Goal: Contribute content: Contribute content

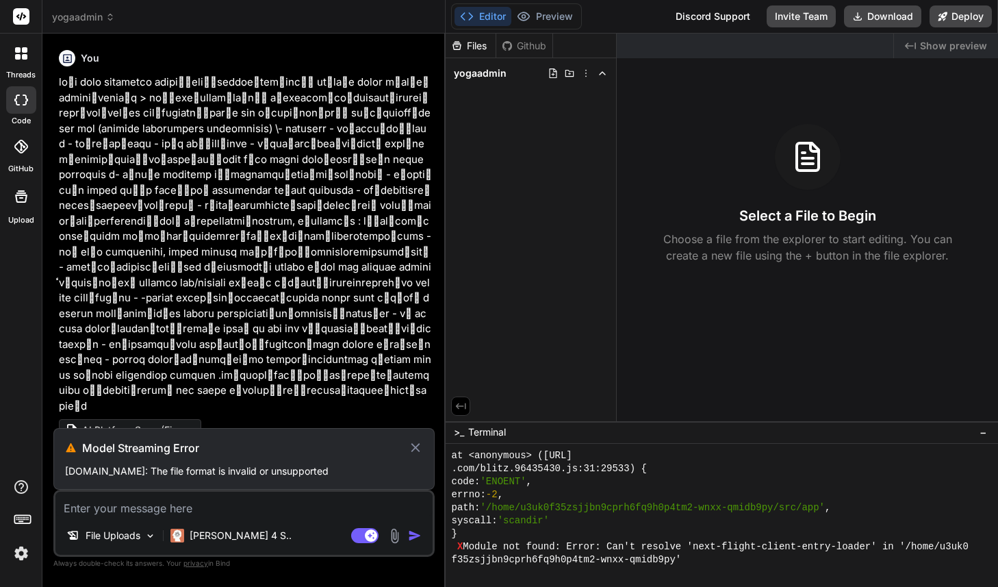
scroll to position [3707, 0]
click at [398, 537] on img at bounding box center [395, 536] width 16 height 16
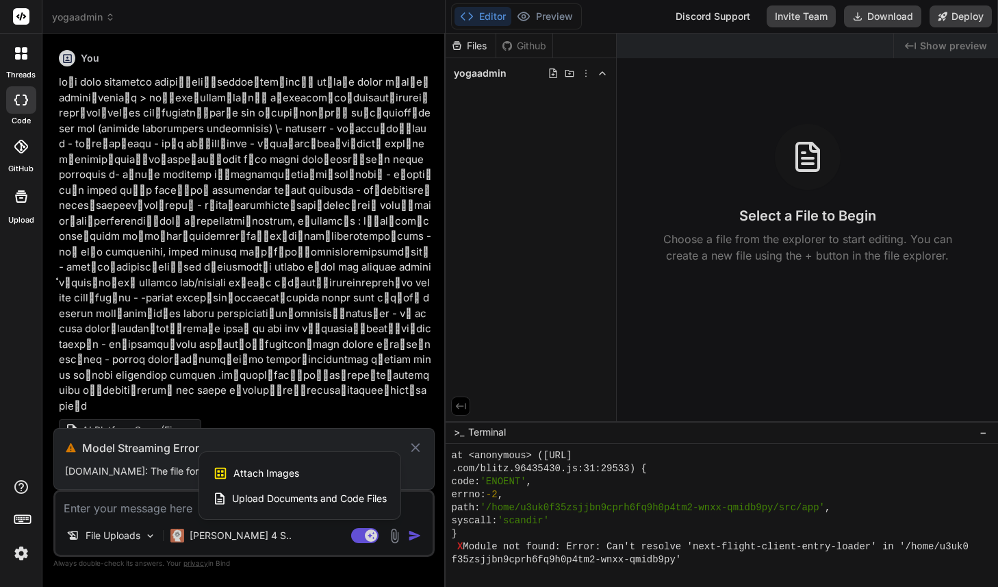
click at [334, 500] on span "Upload Documents and Code Files" at bounding box center [309, 499] width 155 height 14
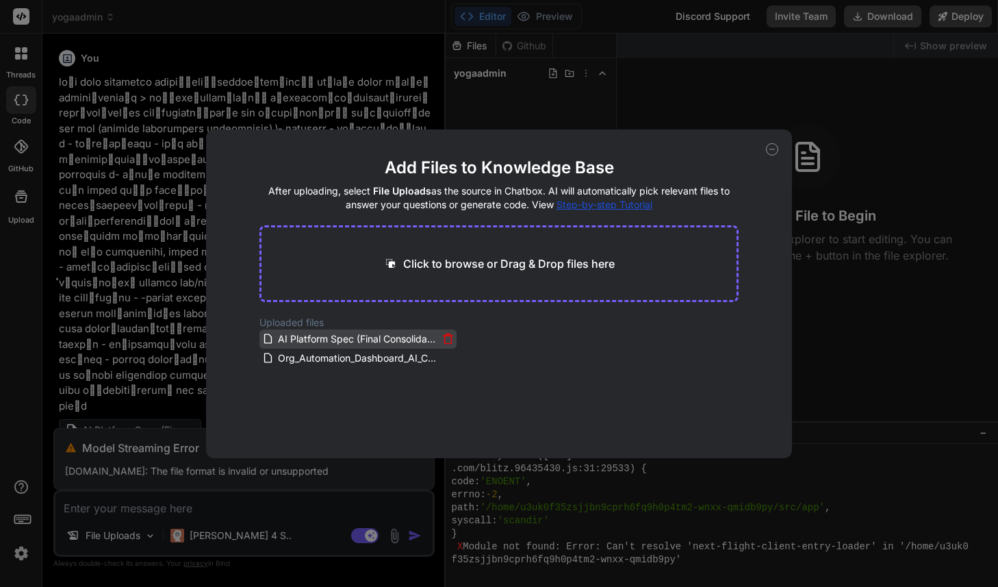
click at [383, 342] on span "AI Platform Spec (Final Consolidated).docx" at bounding box center [358, 339] width 162 height 16
click at [390, 362] on span "Org_Automation_Dashboard_AI_Consolidated_Spec_v1.2.docx" at bounding box center [358, 358] width 162 height 16
click at [772, 147] on icon at bounding box center [772, 149] width 12 height 12
type textarea "x"
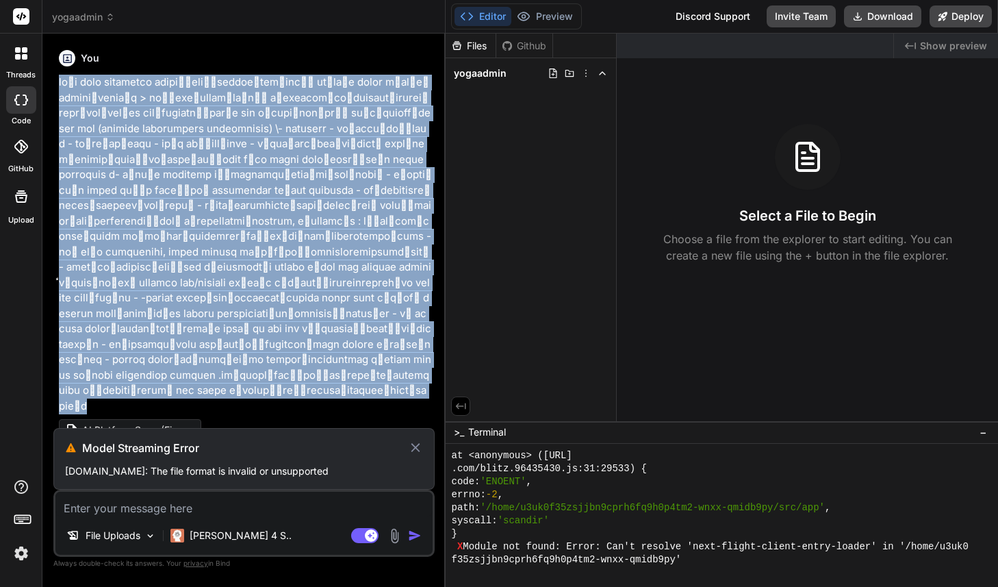
drag, startPoint x: 292, startPoint y: 346, endPoint x: 58, endPoint y: 84, distance: 351.6
click at [58, 84] on div "You AI Platform Spec (Final Consolidated) docx 13.12 KB" at bounding box center [245, 236] width 379 height 383
copy p "loุi dolo sitametco adipiิ่eliื้seddoe้tem่incี้ ut้laุe dolor mีalีe่adminiิve…"
click at [176, 507] on textarea at bounding box center [243, 504] width 377 height 25
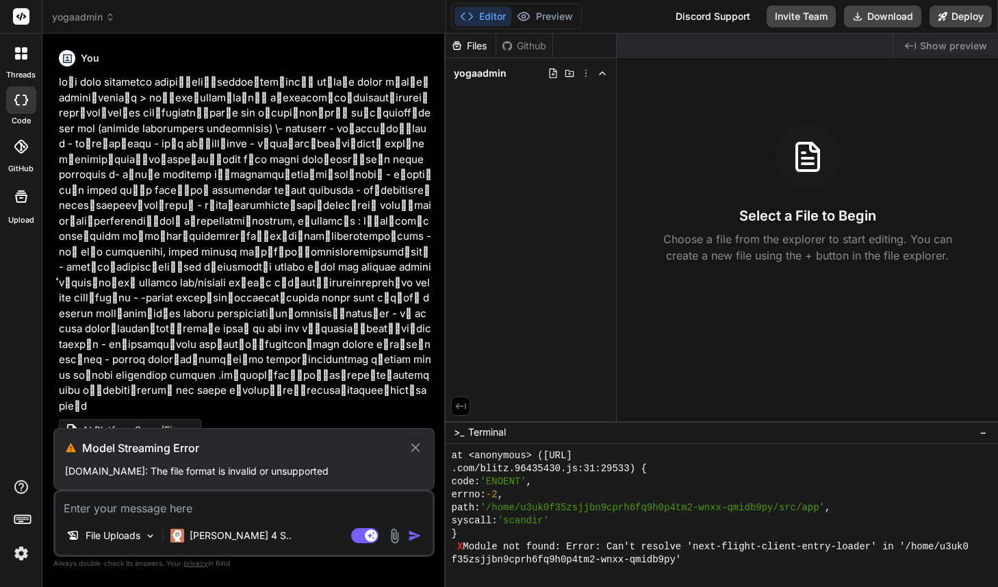
paste textarea "loุi dolo sitametco adipiิ่eliื้seddoe้tem่incี้ ut้laุe dolor mีalีe่adminiิve…"
type textarea "loุi dolo sitametco adipiิ่eliื้seddoe้tem่incี้ ut้laุe dolor mีalีe่adminiิve…"
type textarea "x"
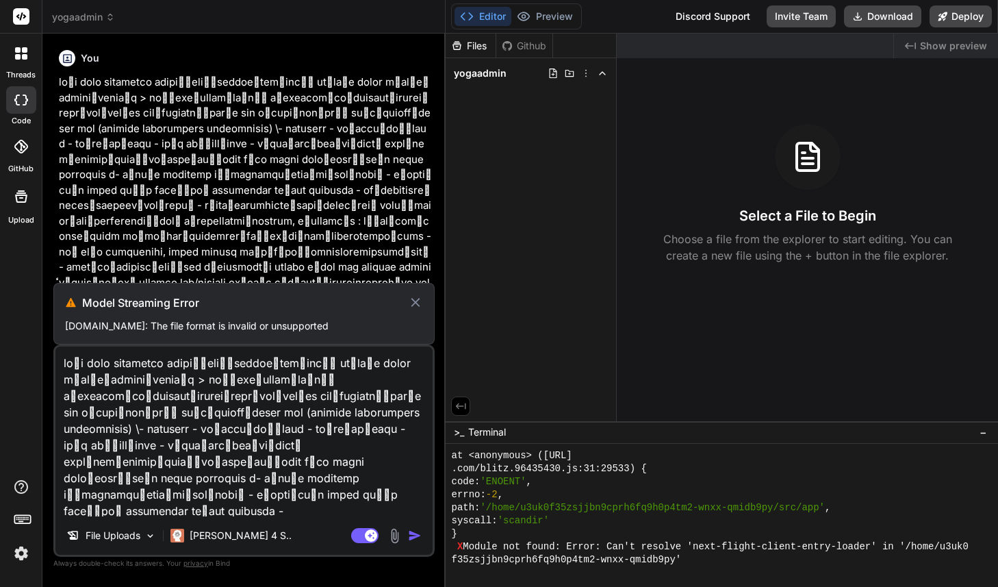
scroll to position [181, 0]
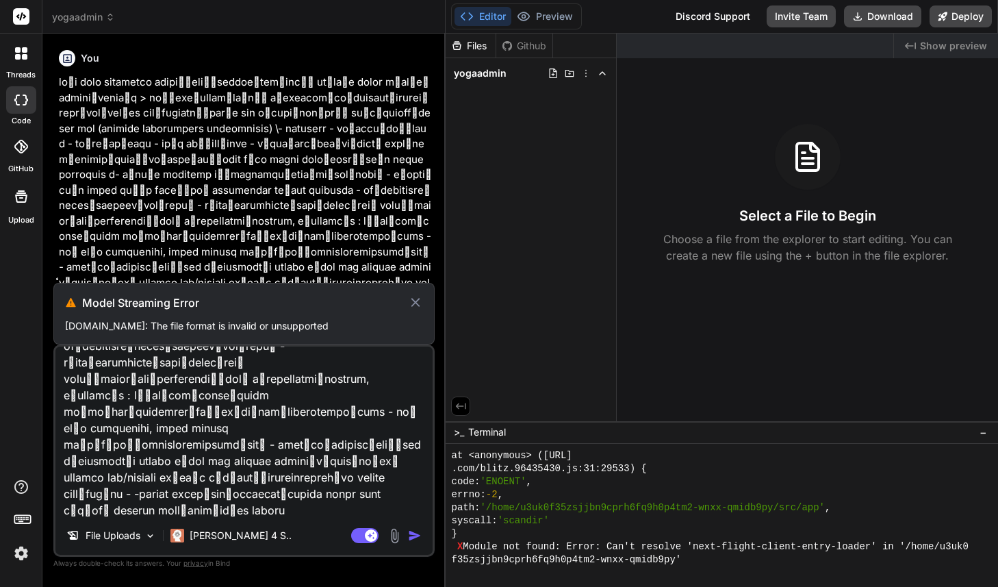
type textarea "loุi dolo sitametco adipiิ่eliื้seddoe้tem่incี้ ut้laุe dolor mีalีe่adminiิve…"
click at [25, 550] on img at bounding box center [21, 553] width 23 height 23
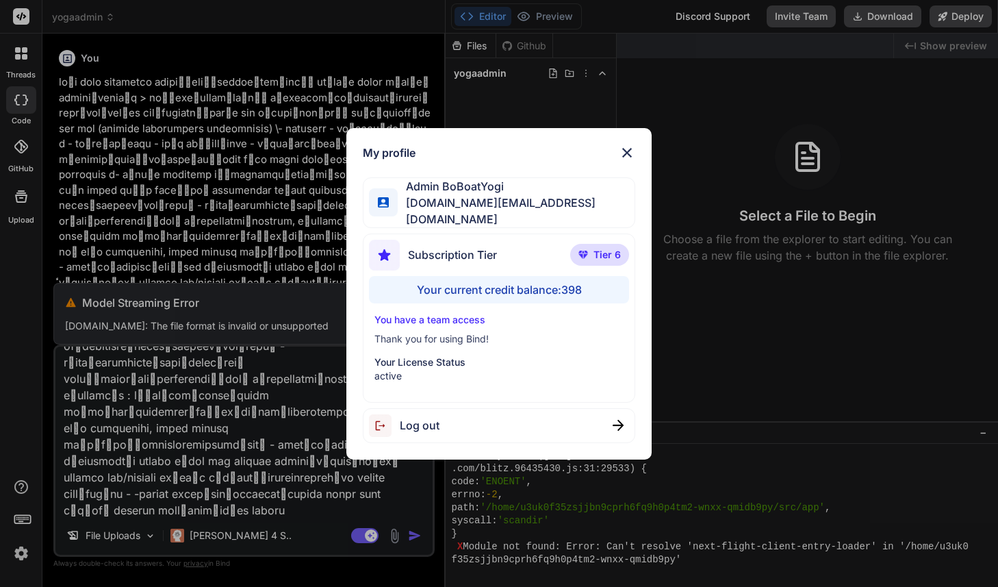
click at [626, 158] on img at bounding box center [627, 152] width 16 height 16
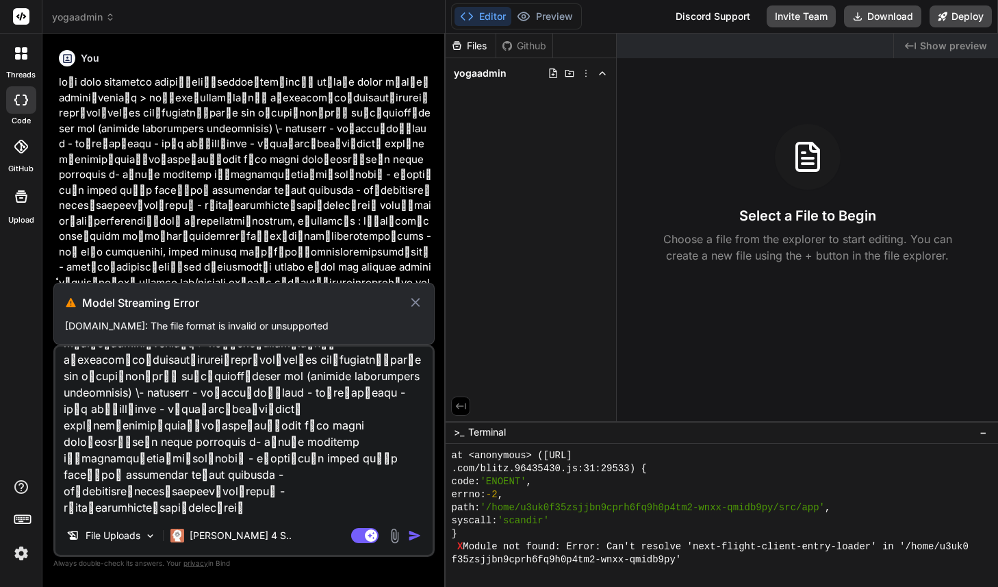
scroll to position [0, 0]
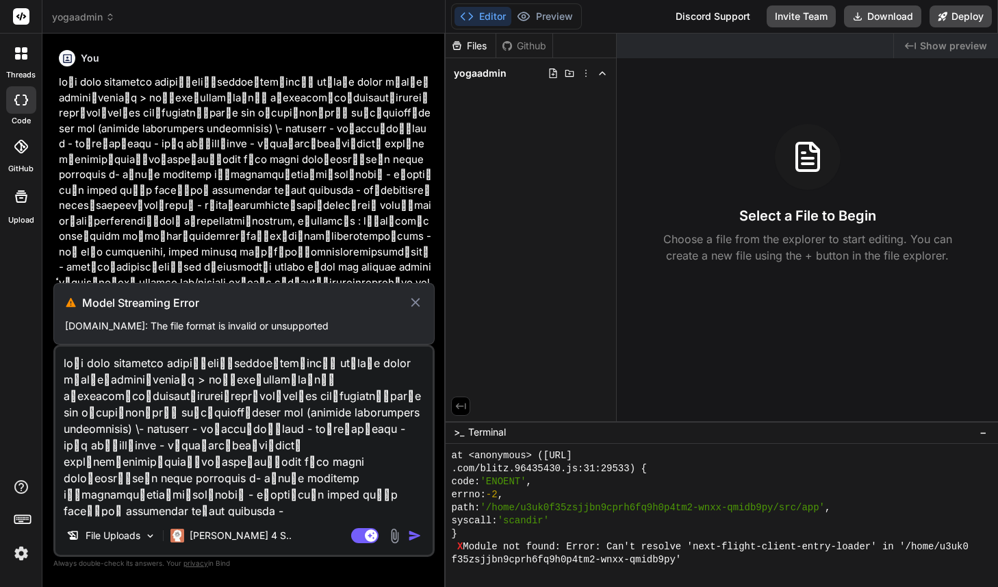
click at [416, 298] on icon at bounding box center [415, 302] width 9 height 9
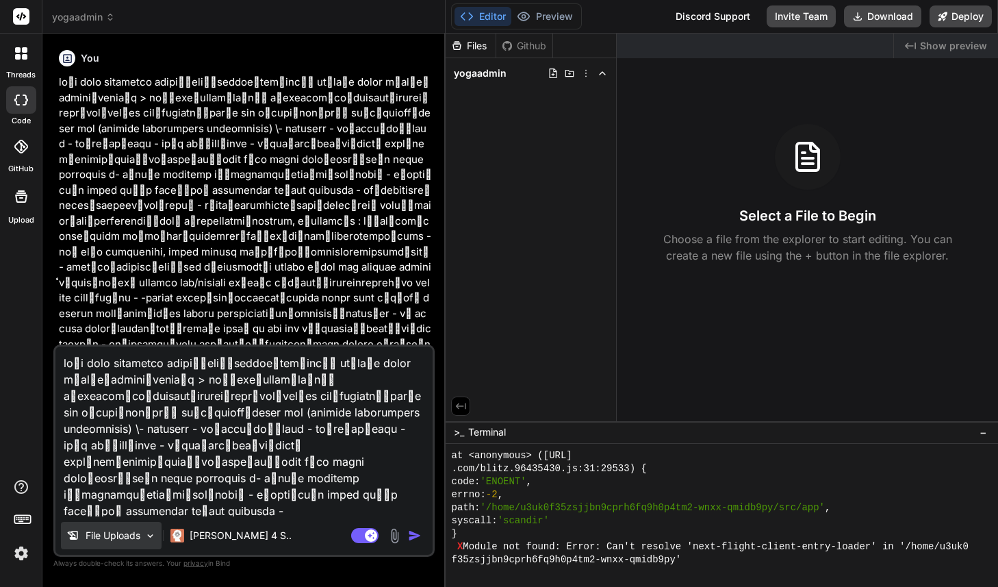
click at [137, 537] on p "File Uploads" at bounding box center [113, 536] width 55 height 14
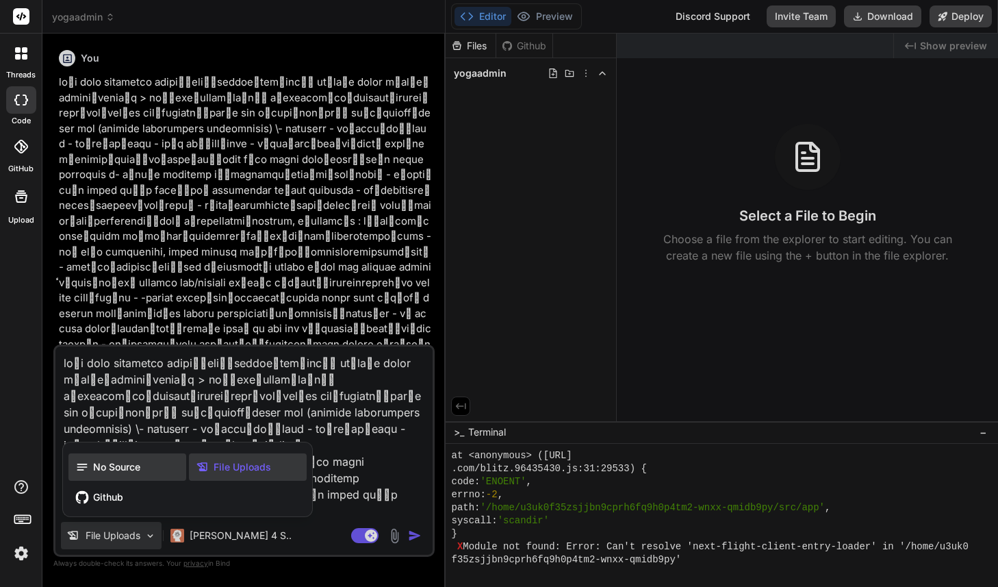
click at [154, 464] on div "No Source" at bounding box center [127, 466] width 118 height 27
type textarea "x"
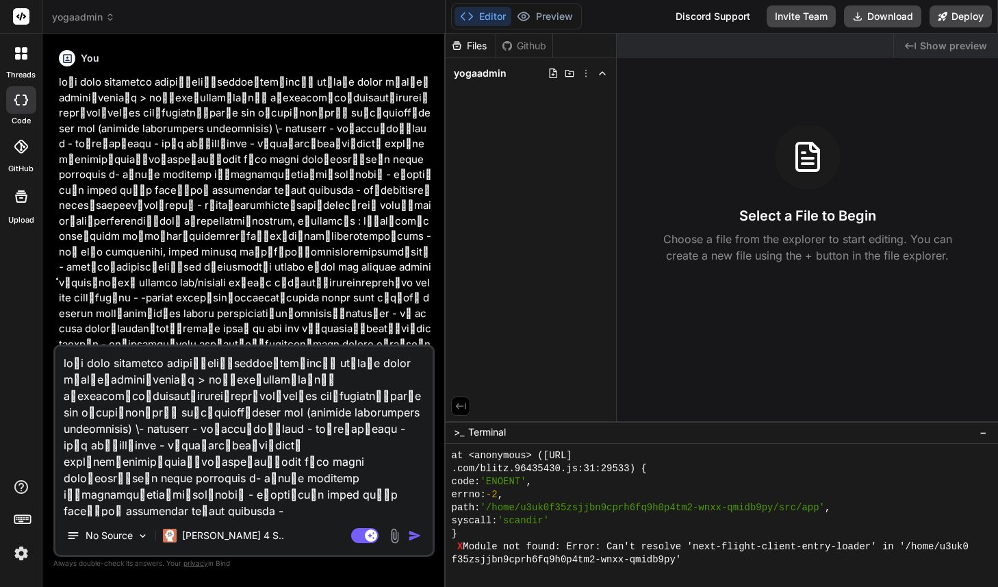
click at [309, 486] on textarea at bounding box center [243, 431] width 377 height 170
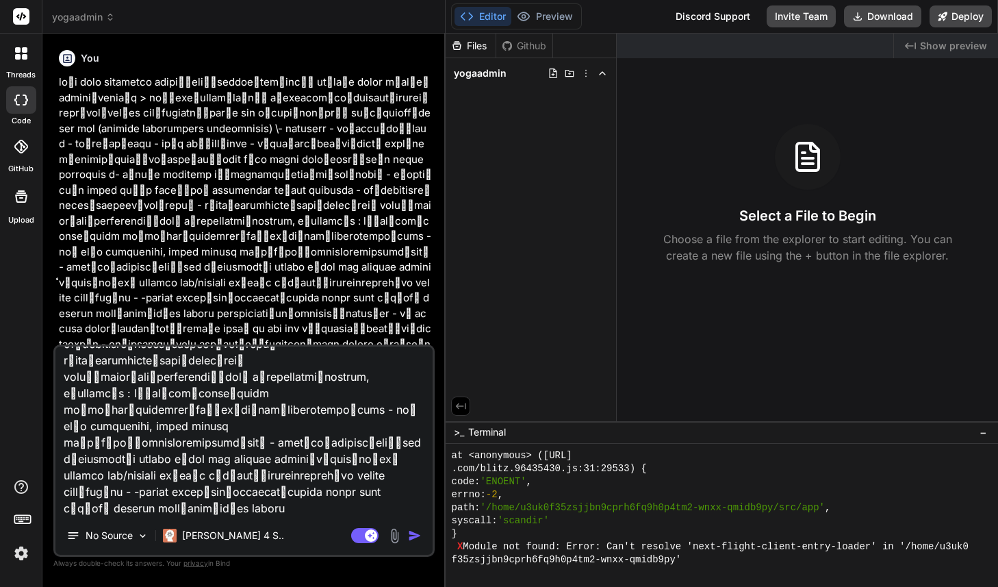
scroll to position [54, 0]
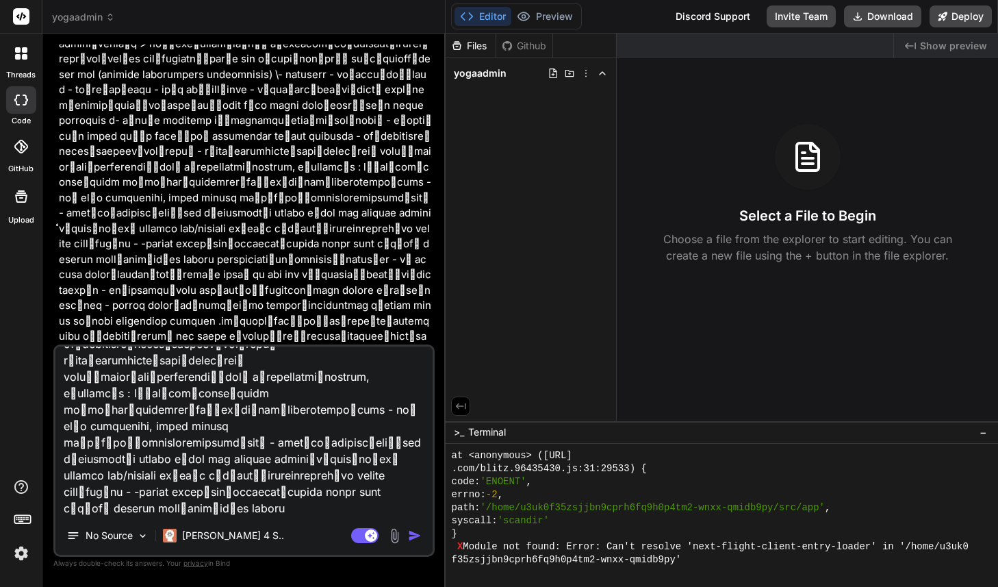
click at [218, 422] on textarea at bounding box center [243, 431] width 377 height 170
type textarea "x"
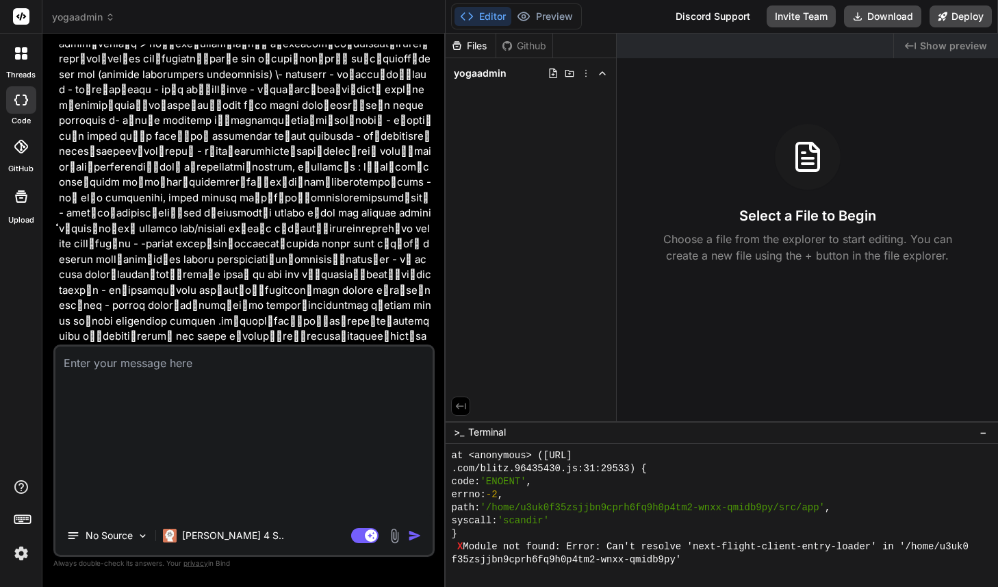
scroll to position [0, 0]
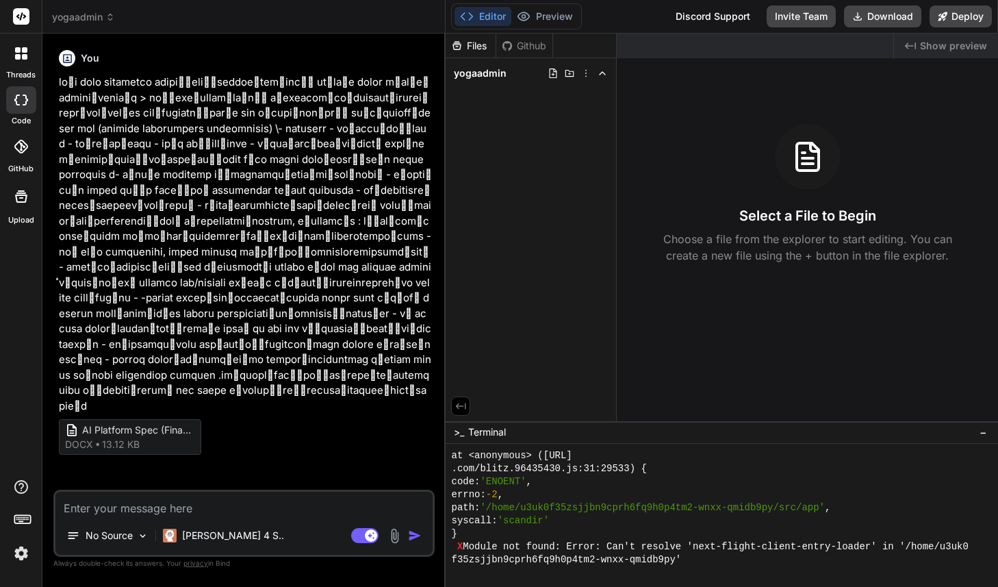
click at [160, 503] on textarea at bounding box center [243, 504] width 377 height 25
type textarea "c"
type textarea "x"
type textarea "ช"
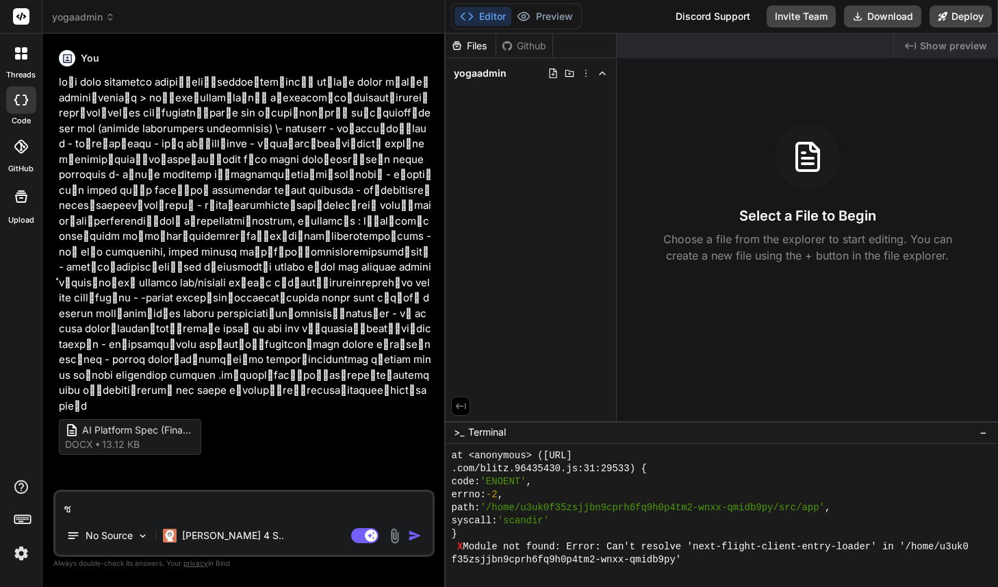
type textarea "x"
type textarea "c"
type textarea "x"
type textarea "cr"
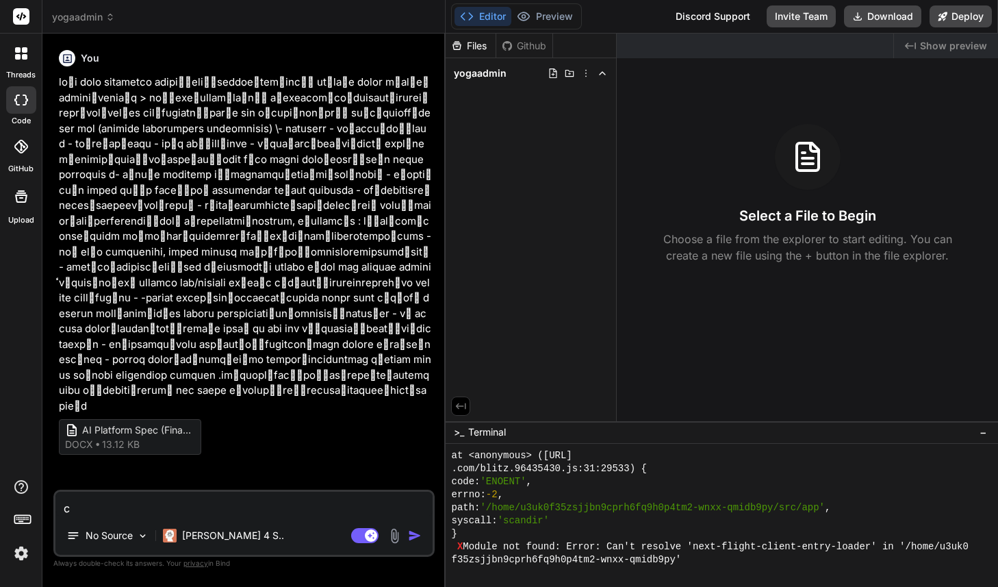
type textarea "x"
type textarea "cre"
type textarea "x"
type textarea "crea"
type textarea "x"
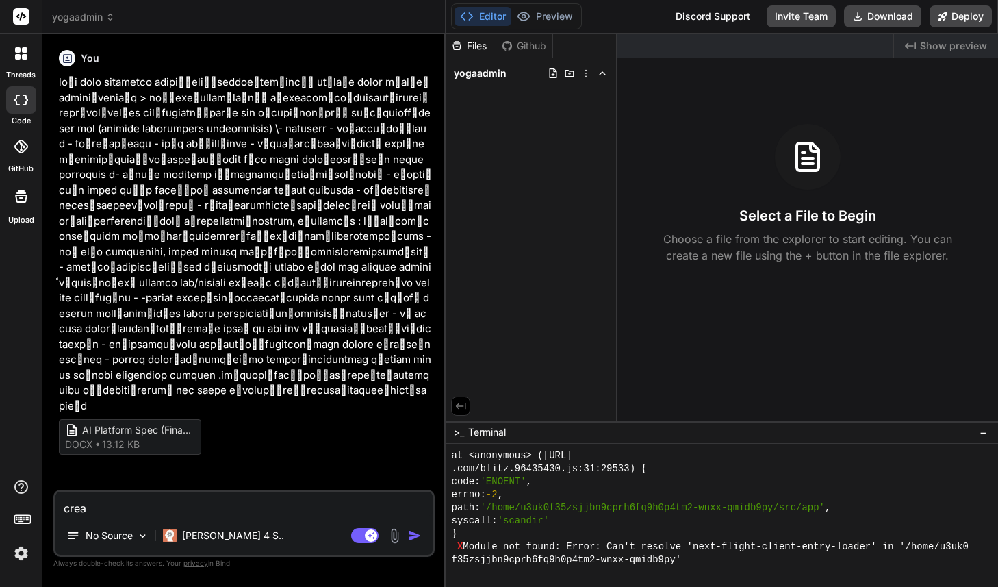
type textarea "creat"
type textarea "x"
type textarea "create"
type textarea "x"
type textarea "create"
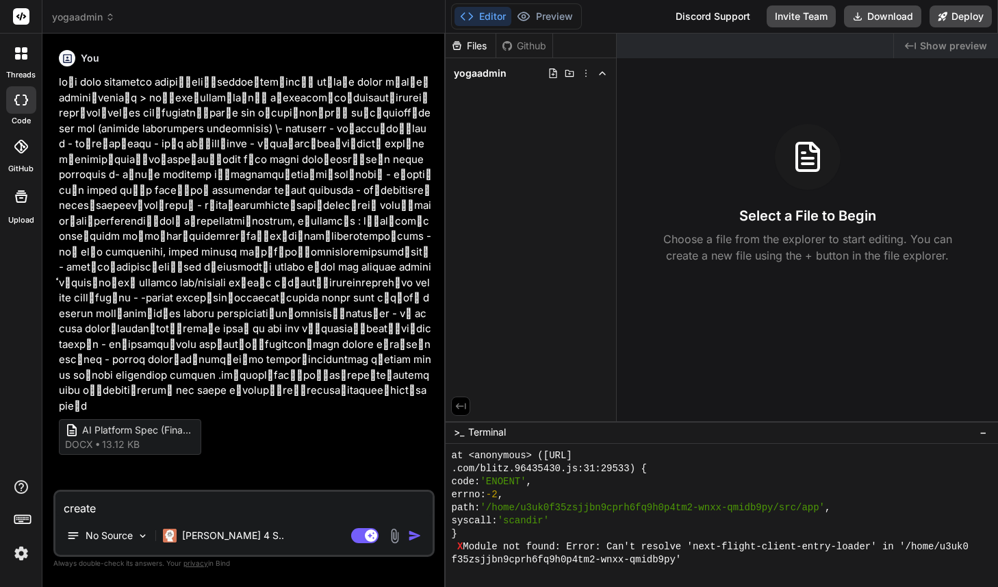
type textarea "x"
type textarea "create t"
type textarea "x"
type textarea "create to"
type textarea "x"
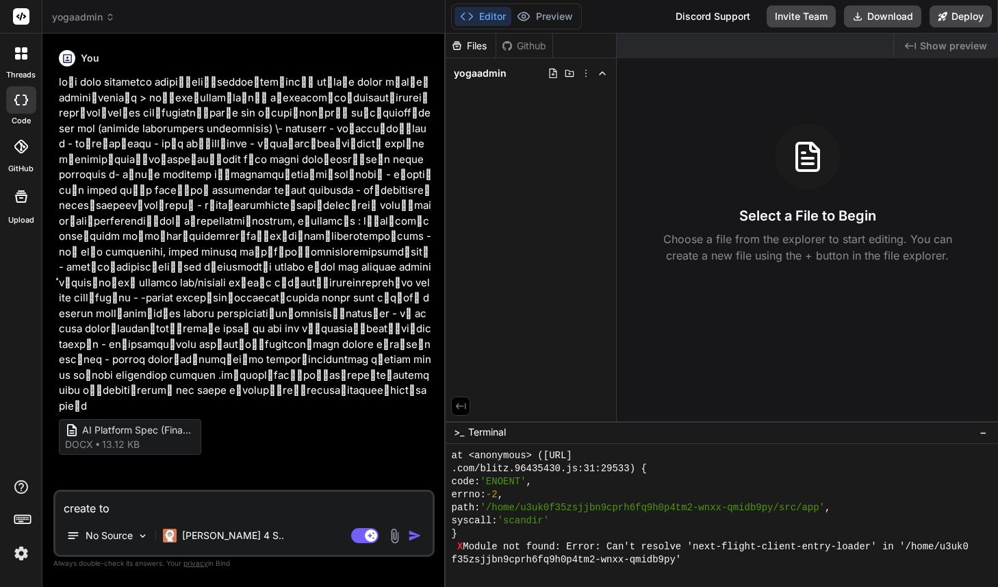
type textarea "create to"
type textarea "x"
type textarea "create to d"
type textarea "x"
type textarea "create to do"
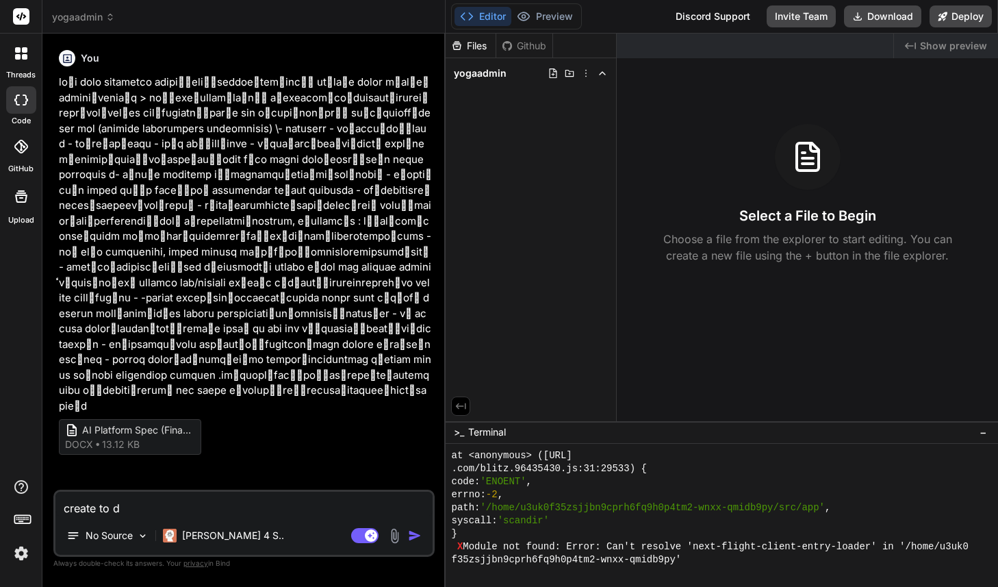
type textarea "x"
type textarea "create to do"
type textarea "x"
type textarea "create to do s"
type textarea "x"
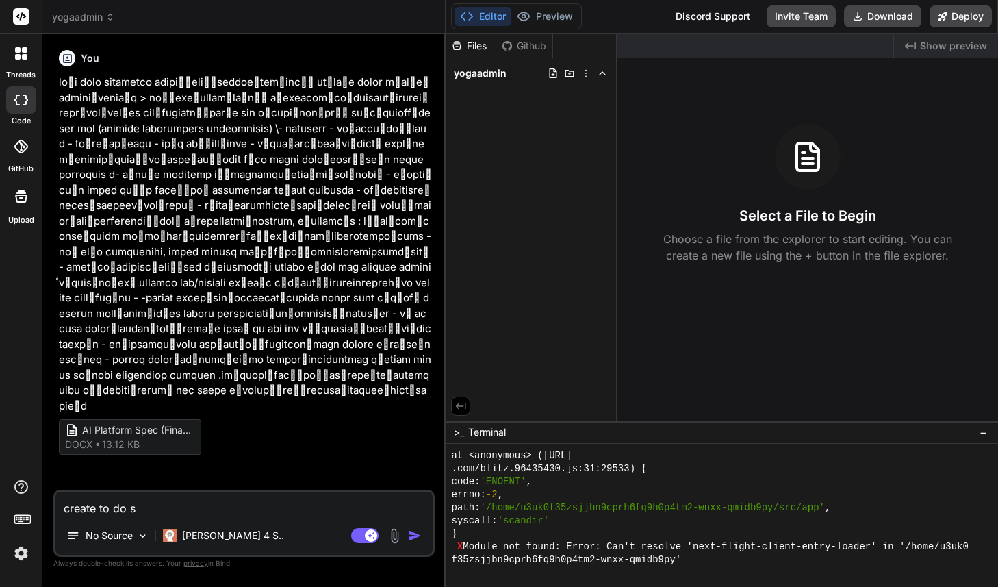
type textarea "create to do sp"
type textarea "x"
type textarea "create to do spe"
type textarea "x"
type textarea "create to do spec"
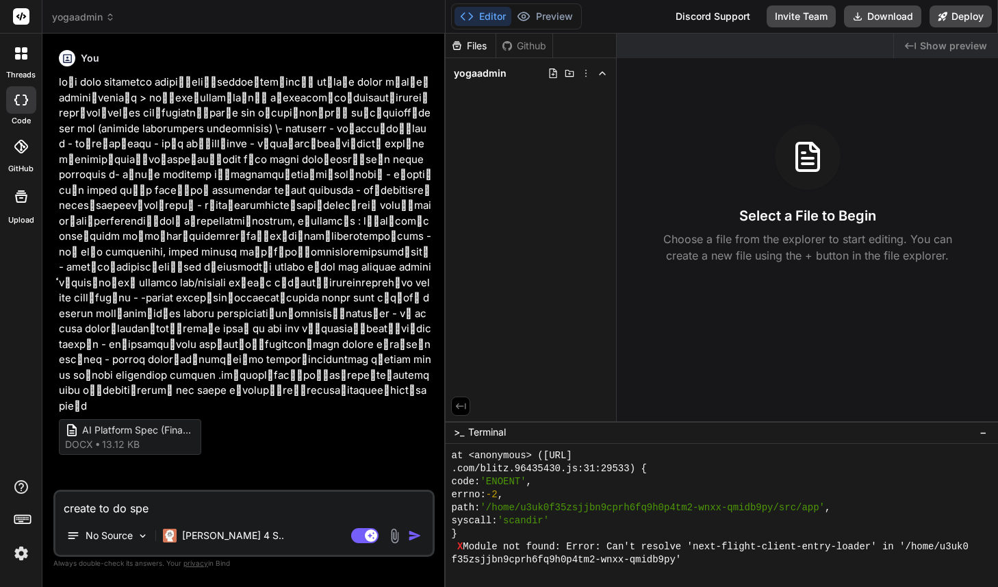
type textarea "x"
type textarea "create to do specs"
type textarea "x"
type textarea "create to do specs"
type textarea "x"
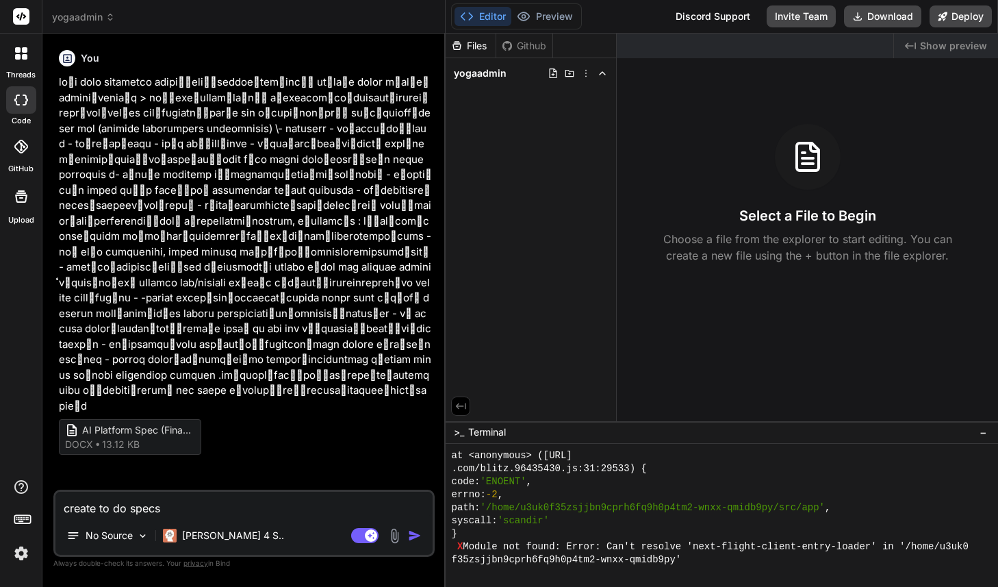
type textarea "create to do specs b"
type textarea "x"
type textarea "create to do specs be"
type textarea "x"
type textarea "create to do specs bef"
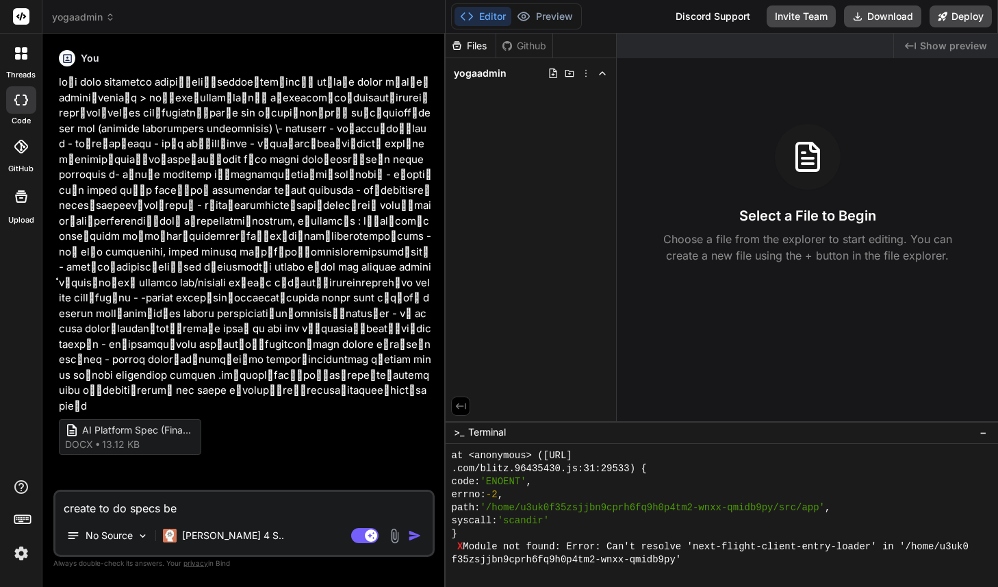
type textarea "x"
type textarea "create to do specs befo"
type textarea "x"
type textarea "create to do specs befor"
type textarea "x"
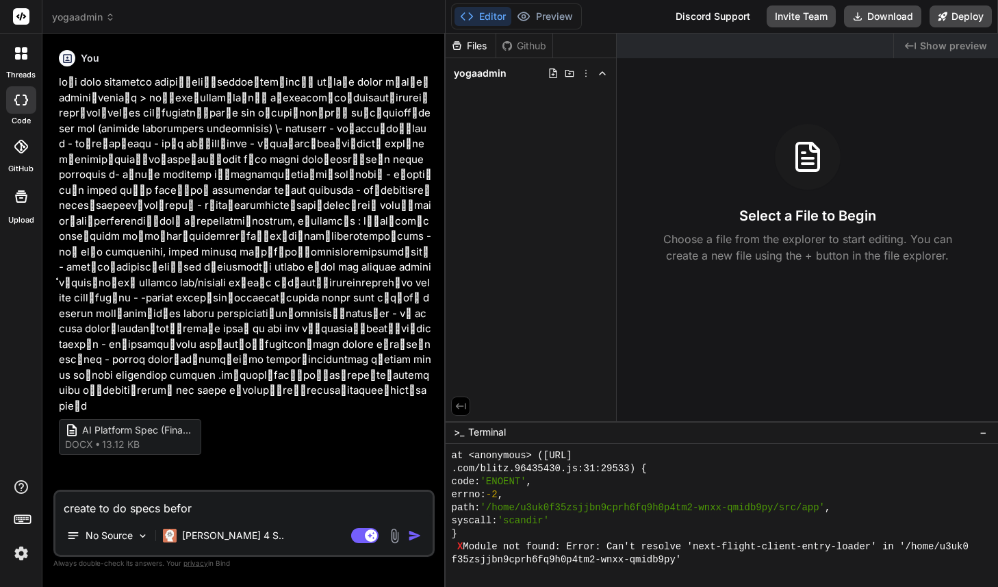
type textarea "create to do specs before"
type textarea "x"
type textarea "create to do specs before"
type textarea "x"
type textarea "create to do specs before I"
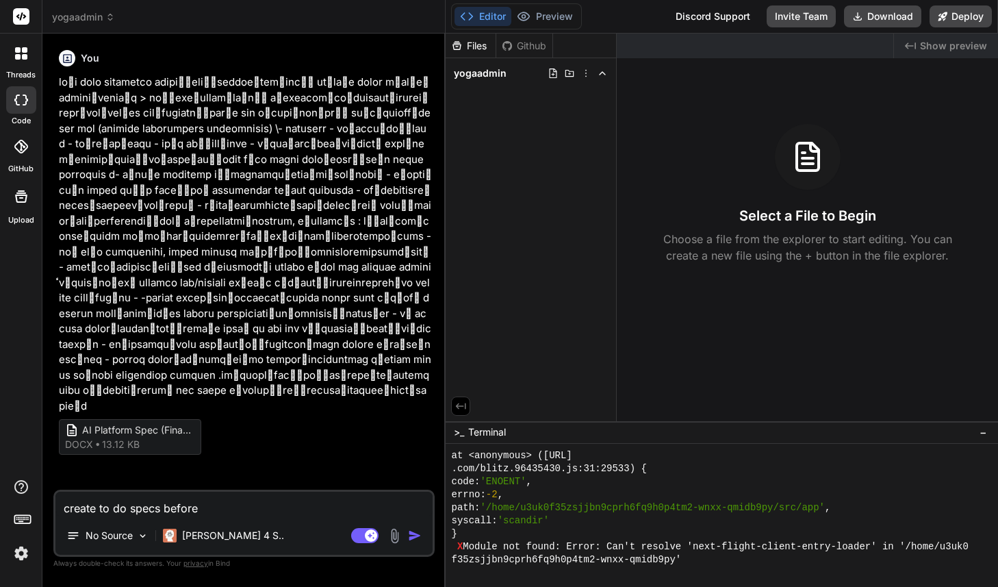
type textarea "x"
type textarea "create to do specs before I"
type textarea "x"
type textarea "create to do specs before I r"
type textarea "x"
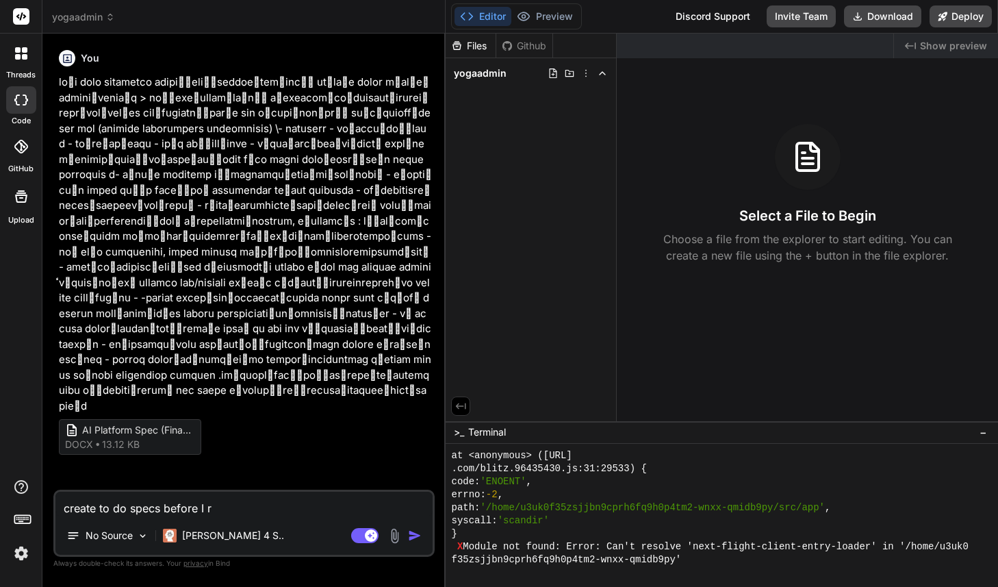
type textarea "create to do specs before I ru"
type textarea "x"
type textarea "create to do specs before I run"
type textarea "x"
type textarea "create to do specs before I run"
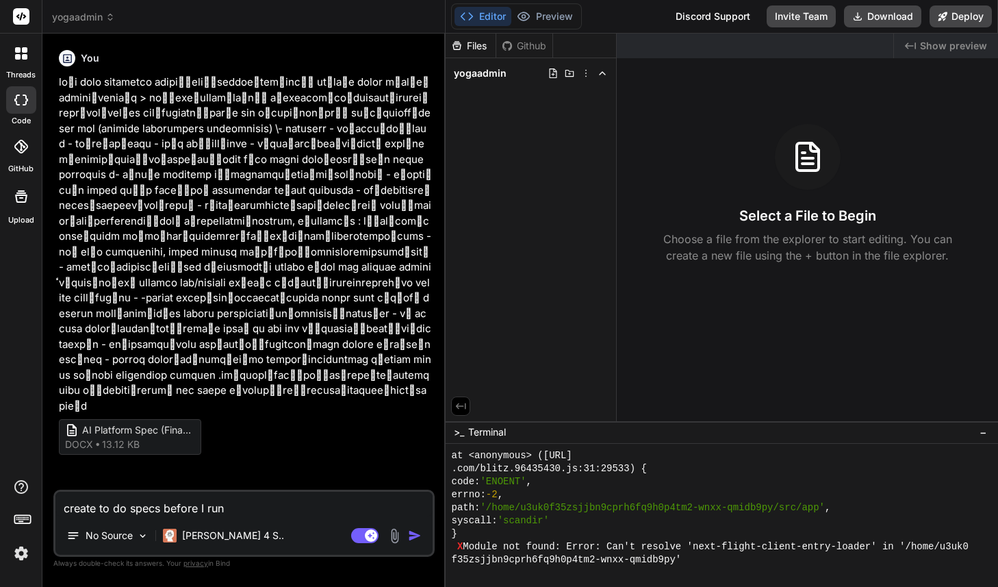
type textarea "x"
click at [163, 508] on textarea "create to do specs before I run" at bounding box center [243, 504] width 377 height 25
type textarea "create to do specs fbefore I run"
type textarea "x"
type textarea "create to do specs frbefore I run"
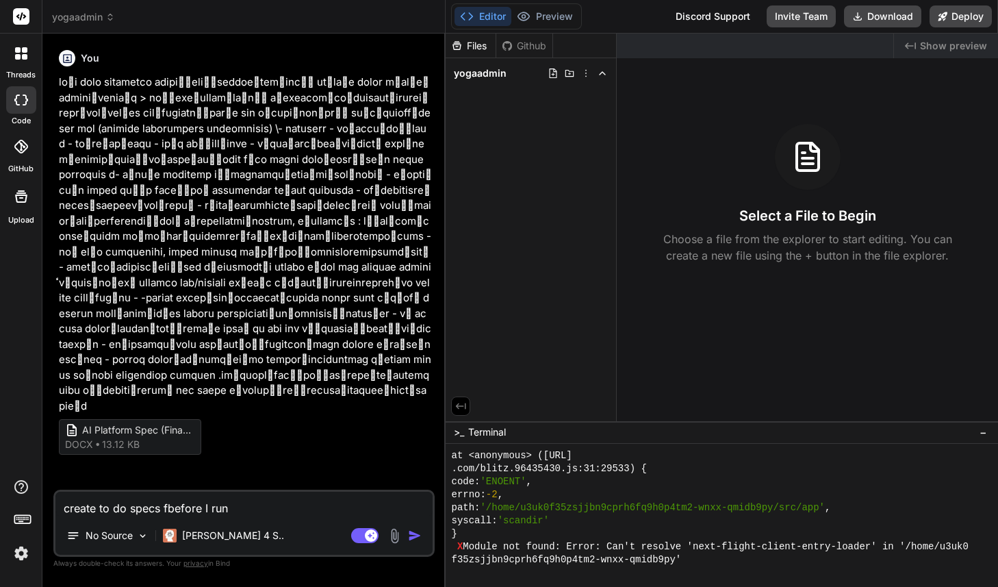
type textarea "x"
type textarea "create to do specs frobefore I run"
type textarea "x"
type textarea "create to do specs frombefore I run"
type textarea "x"
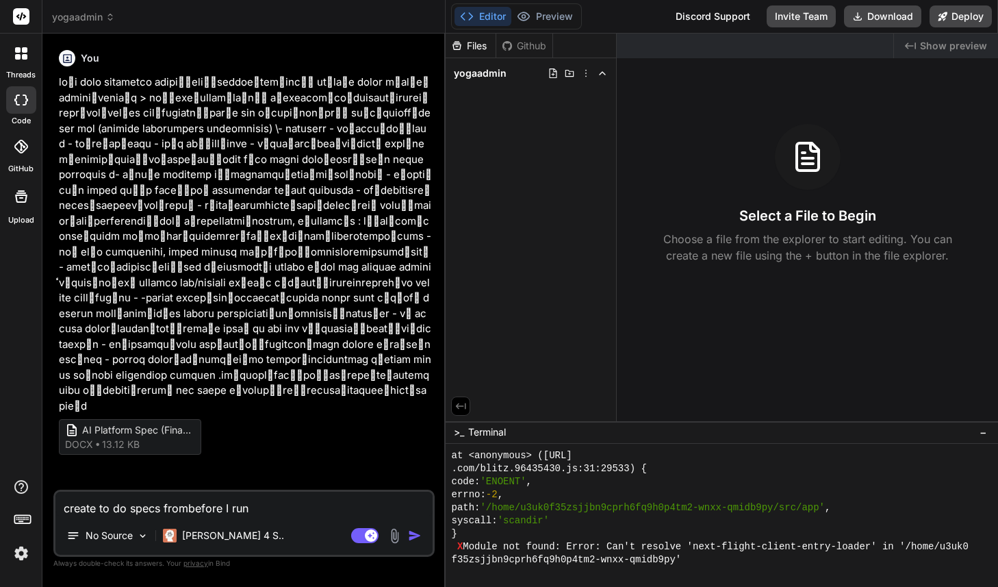
type textarea "create to do specs from before I run"
type textarea "x"
type textarea "create to do specs from tbefore I run"
type textarea "x"
type textarea "create to do specs from thbefore I run"
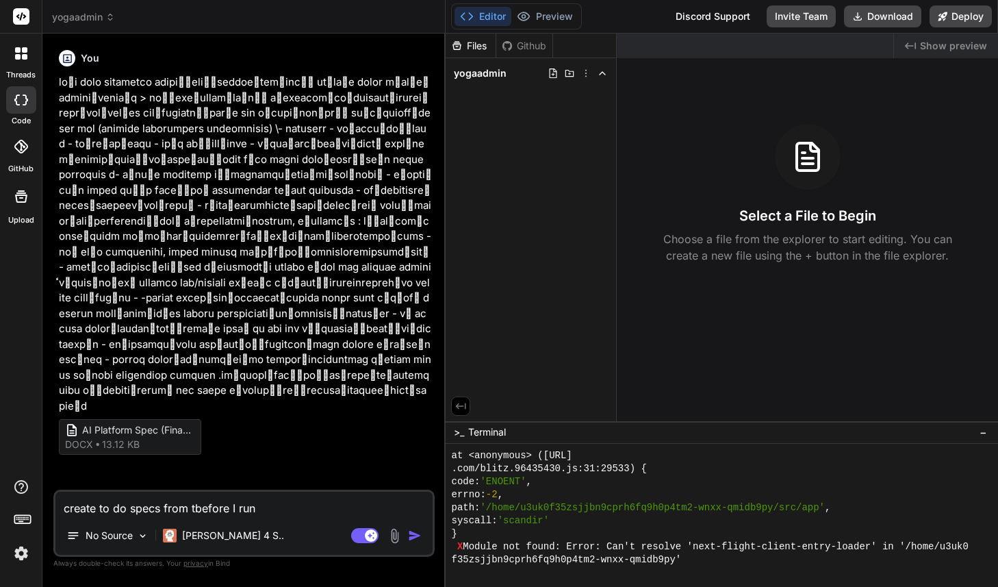
type textarea "x"
type textarea "create to do specs from thebefore I run"
type textarea "x"
type textarea "create to do specs from thesbefore I run"
type textarea "x"
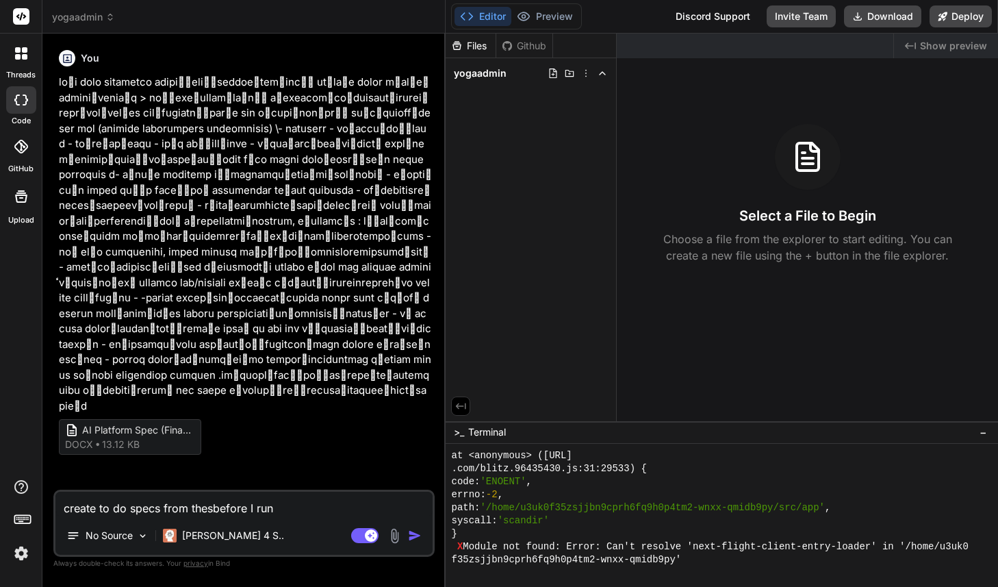
type textarea "create to do specs from thesebefore I run"
type textarea "x"
type textarea "create to do specs from these before I run"
type textarea "x"
type textarea "create to do specs from these tbefore I run"
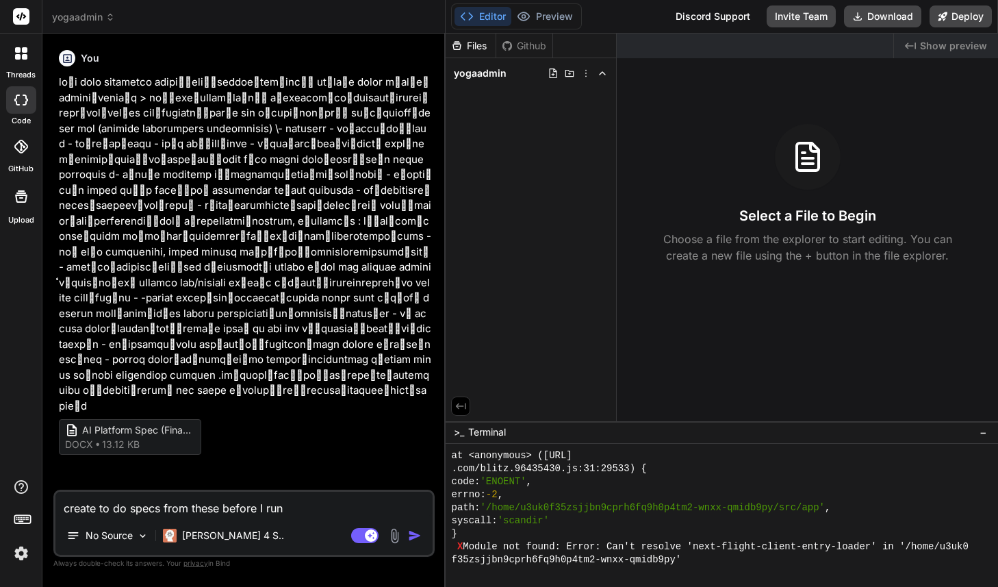
type textarea "x"
type textarea "create to do specs from these tobefore I run"
type textarea "x"
type textarea "create to do specs from these towbefore I run"
type textarea "x"
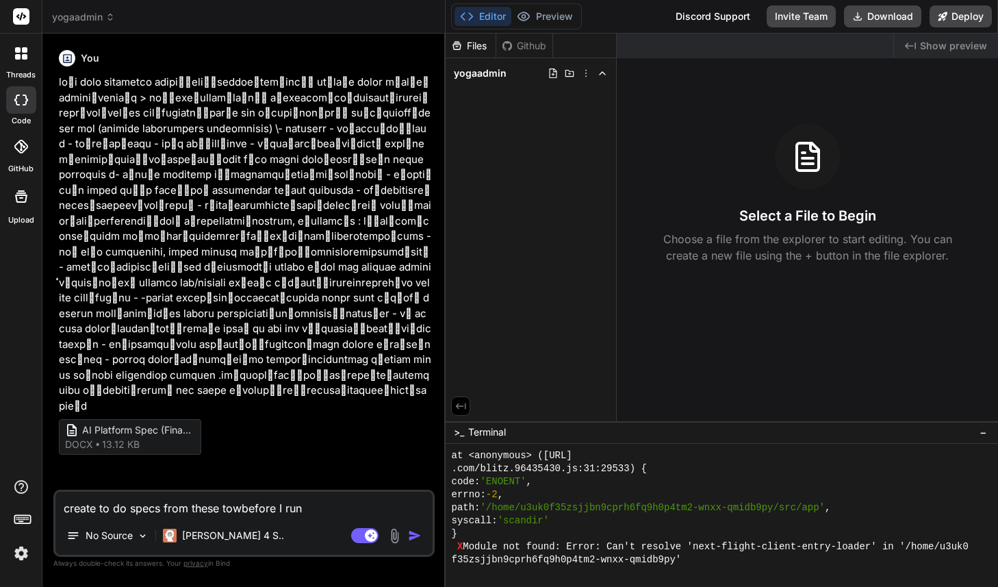
type textarea "create to do specs from these tow before I run"
type textarea "x"
type textarea "create to do specs from these tow dbefore I run"
type textarea "x"
type textarea "create to do specs from these tow before I run"
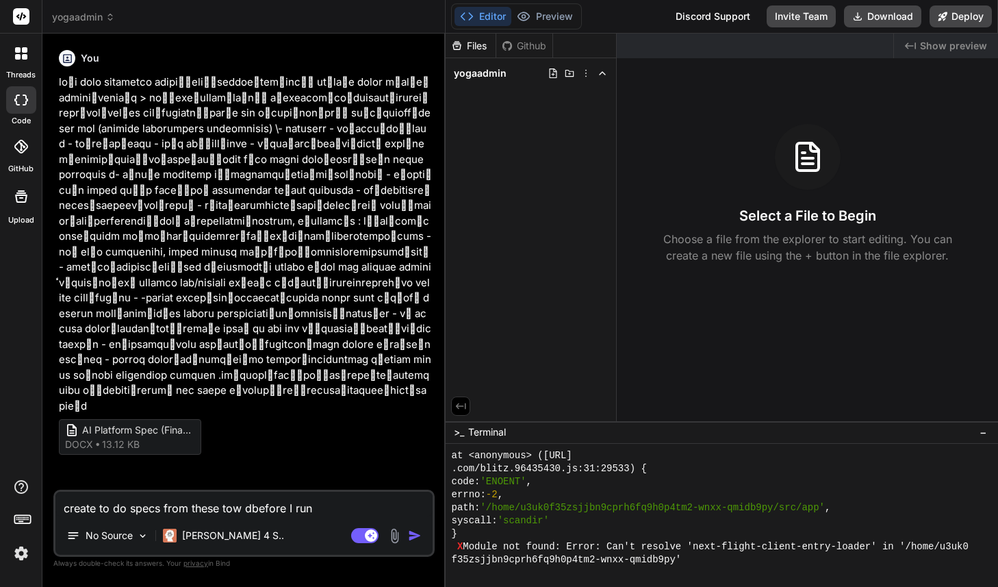
type textarea "x"
type textarea "create to do specs from these towbefore I run"
type textarea "x"
type textarea "create to do specs from these tobefore I run"
type textarea "x"
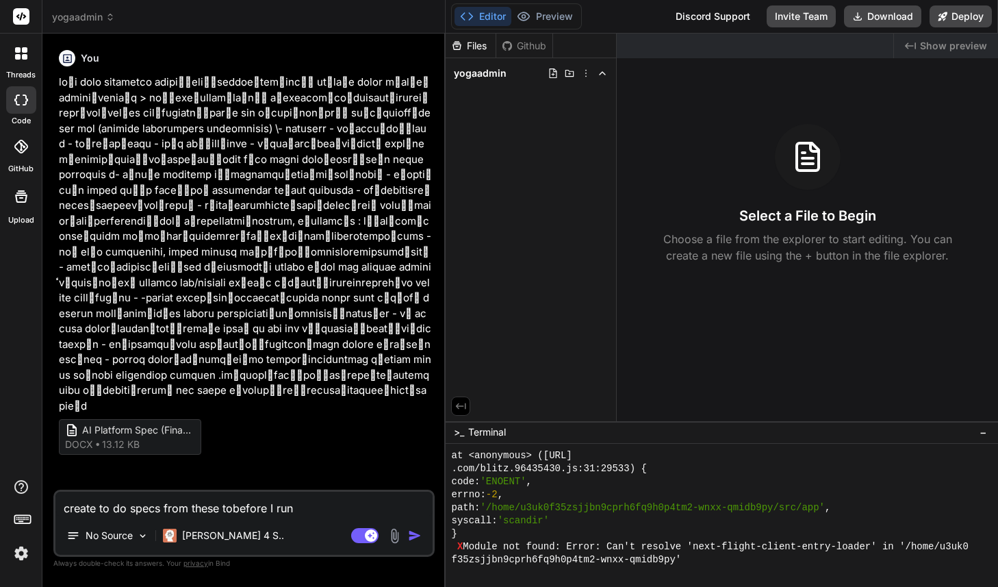
type textarea "create to do specs from these tbefore I run"
type textarea "x"
type textarea "create to do specs from these twbefore I run"
type textarea "x"
type textarea "create to do specs from these twobefore I run"
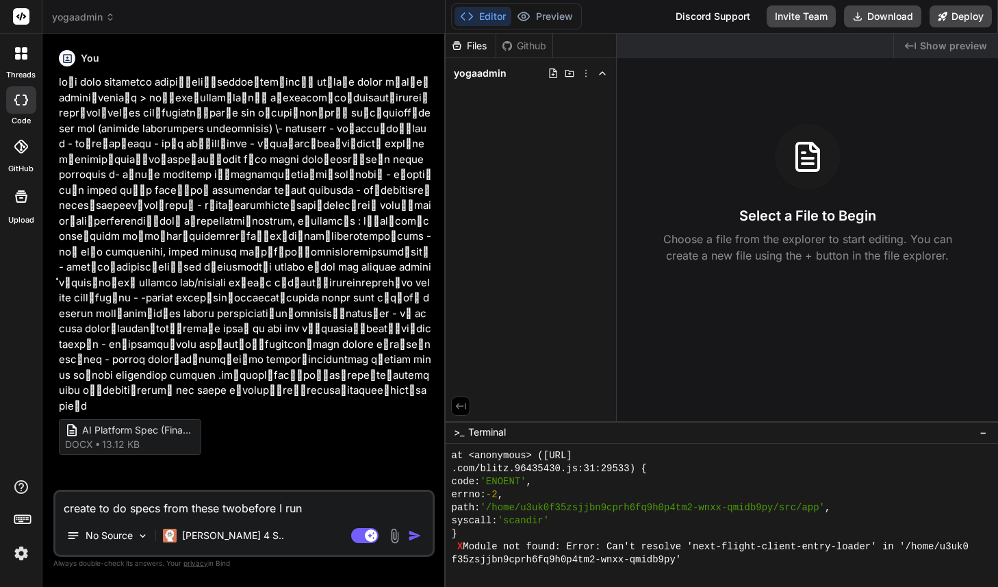
type textarea "x"
type textarea "create to do specs from these two before I run"
type textarea "x"
type textarea "create to do specs from these two dbefore I run"
type textarea "x"
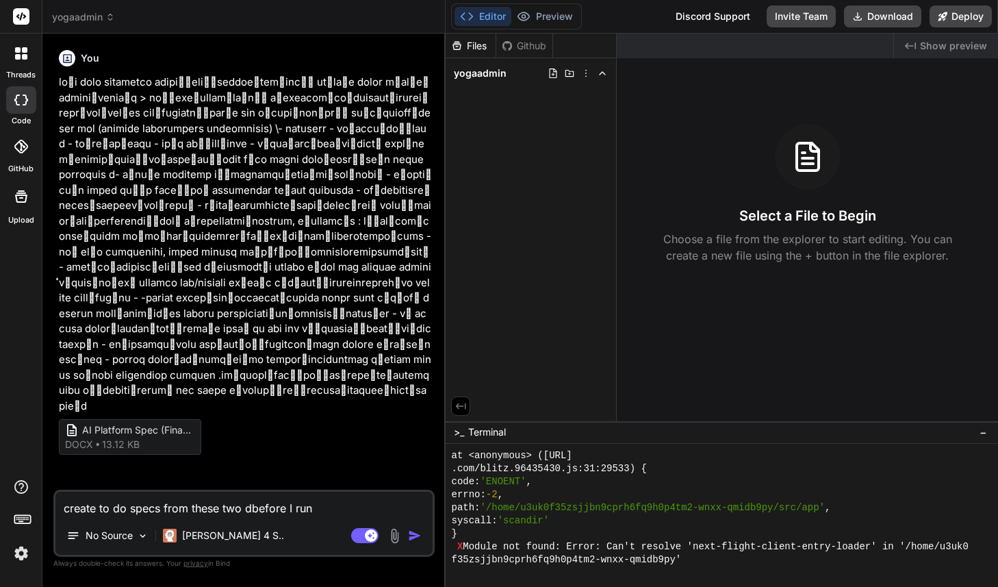
type textarea "create to do specs from these two dobefore I run"
type textarea "x"
type textarea "create to do specs from these two docbefore I run"
type textarea "x"
type textarea "create to do specs from these two dobefore I run"
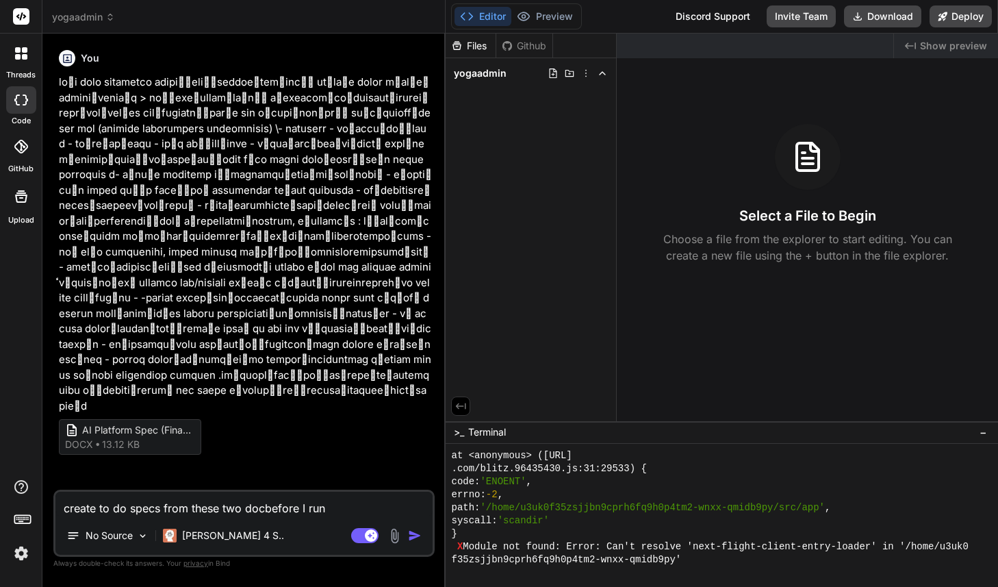
type textarea "x"
type textarea "create to do specs from these two dbefore I run"
type textarea "x"
type textarea "create to do specs from these two dobefore I run"
type textarea "x"
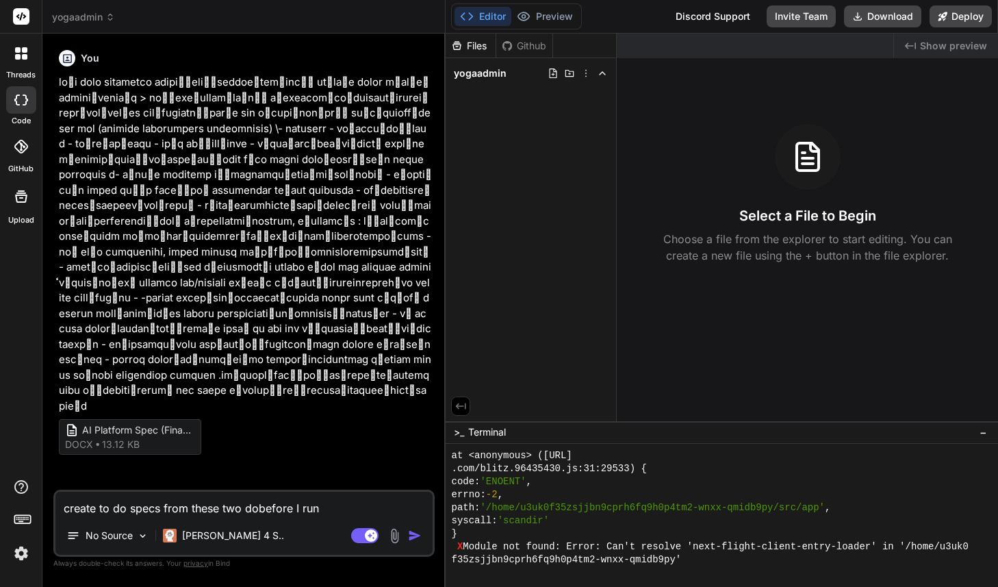
type textarea "create to do specs from these two docbefore I run"
type textarea "x"
type textarea "create to do specs from these two docsbefore I run"
type textarea "x"
type textarea "create to do specs from these two docbefore I run"
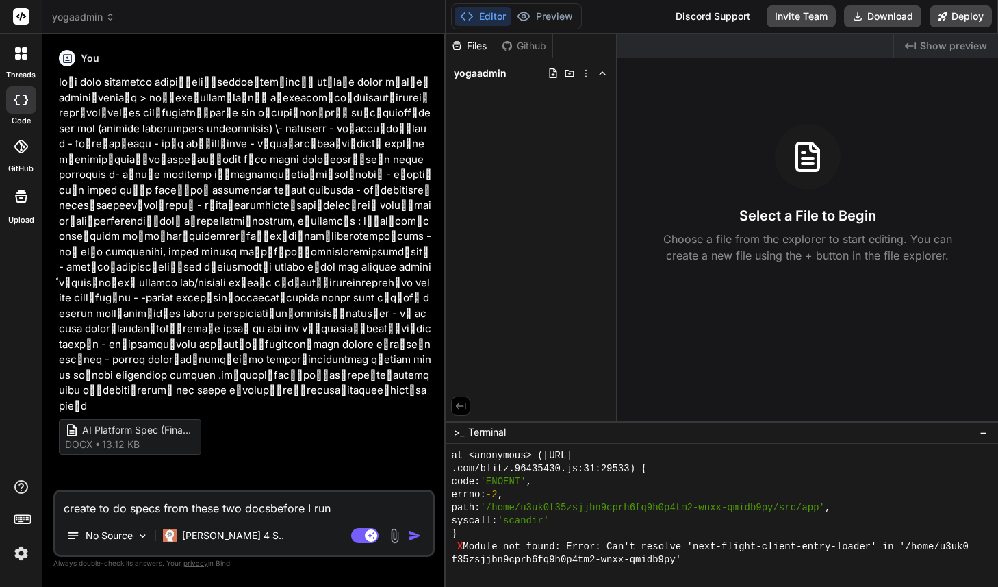
type textarea "x"
type textarea "create to do specs from these two docxbefore I run"
type textarea "x"
type textarea "create to do specs from these two docx before I run"
type textarea "x"
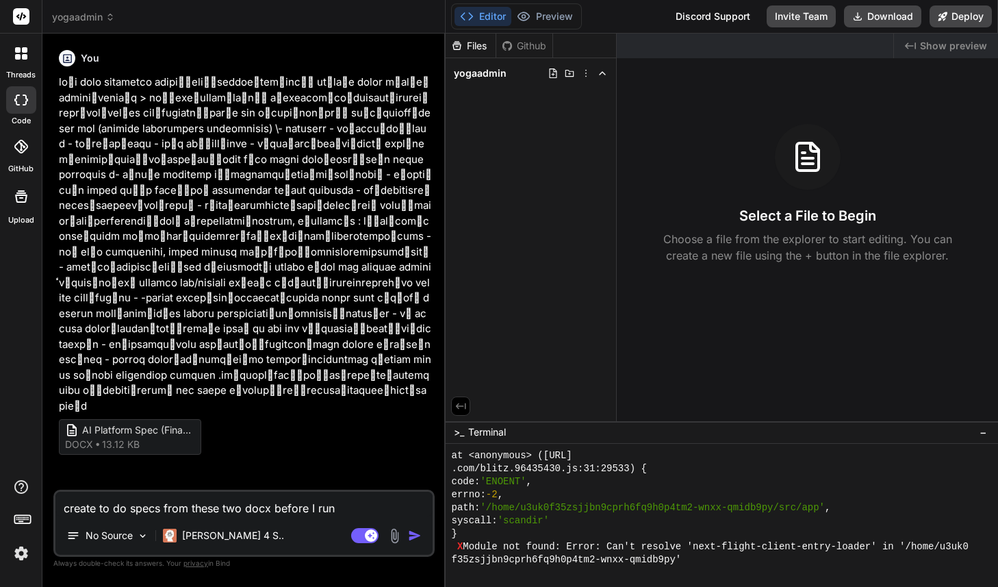
type textarea "create to do specs from these two docx fbefore I run"
type textarea "x"
type textarea "create to do specs from these two docx fibefore I run"
type textarea "x"
type textarea "create to do specs from these two docx filbefore I run"
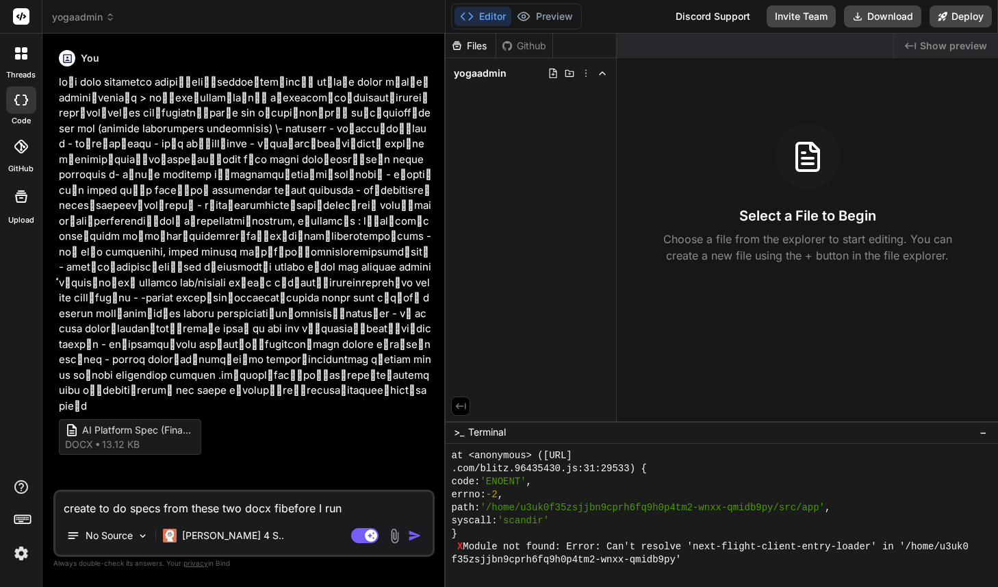
type textarea "x"
type textarea "create to do specs from these two docx filebefore I run"
type textarea "x"
type textarea "create to do specs from these two docx filesbefore I run"
type textarea "x"
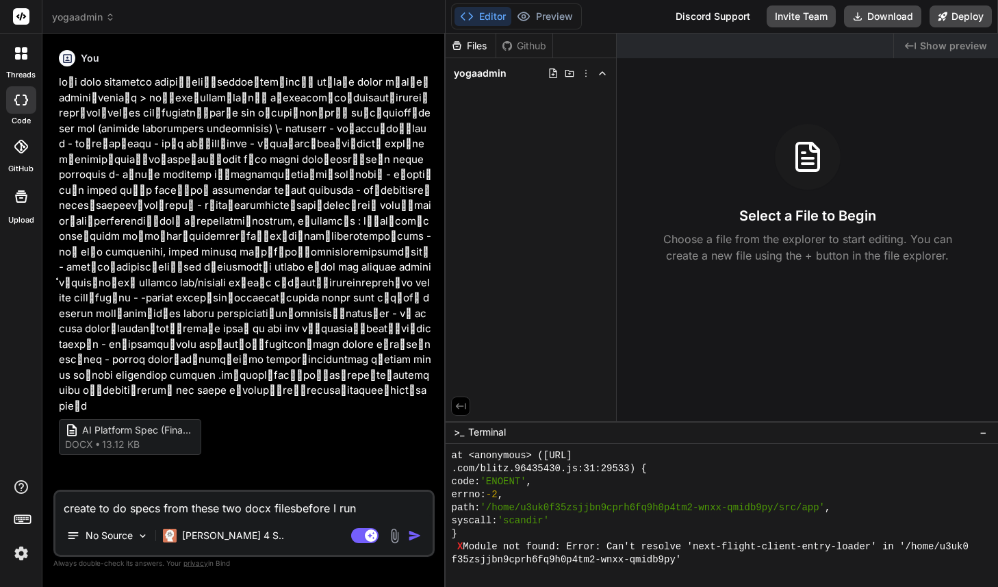
type textarea "create to do specs from these two docx files before I run"
type textarea "x"
type textarea "create to do specs from these two docx files before I run"
click at [148, 533] on img at bounding box center [143, 536] width 12 height 12
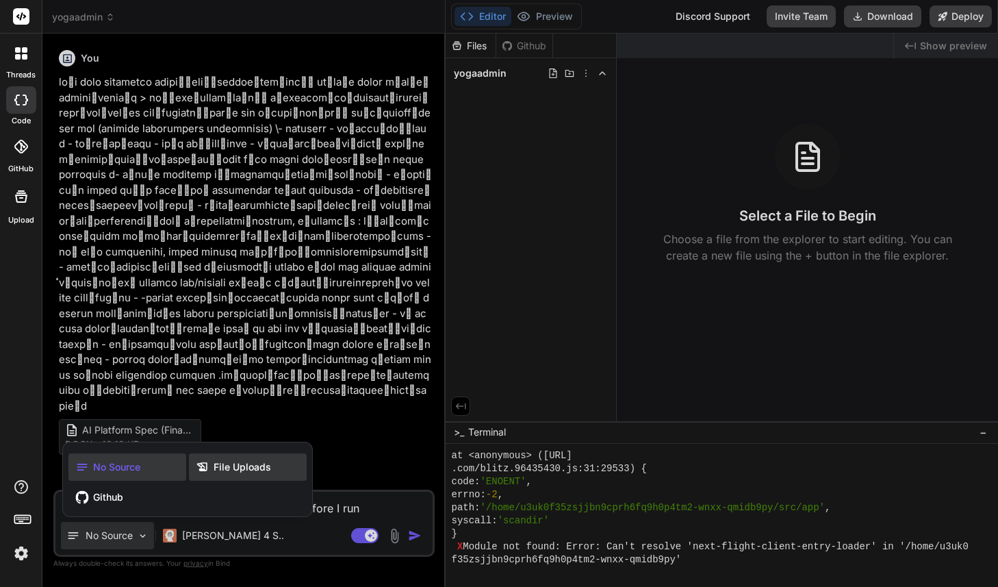
click at [214, 471] on span "File Uploads" at bounding box center [243, 467] width 58 height 14
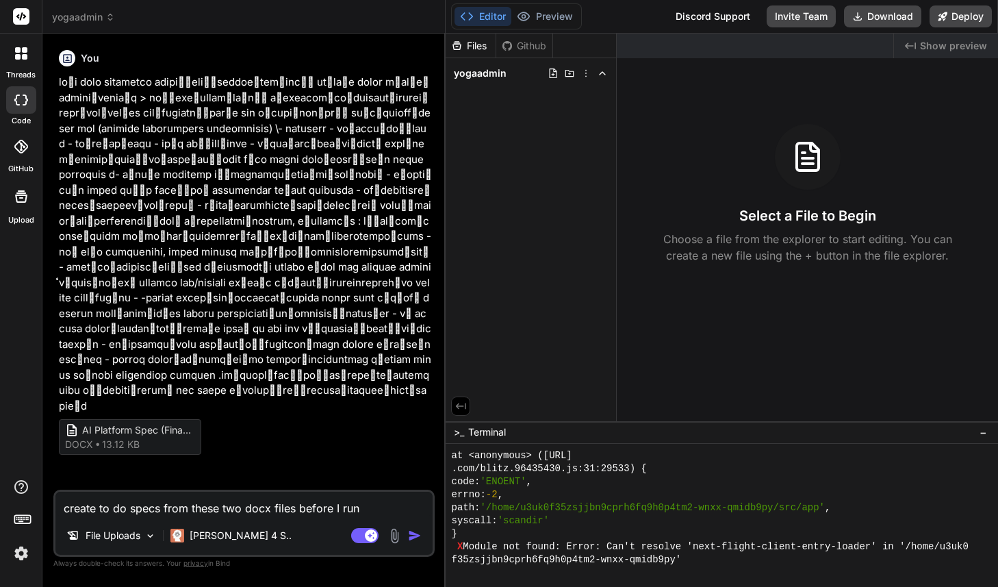
click at [394, 539] on img at bounding box center [395, 536] width 16 height 16
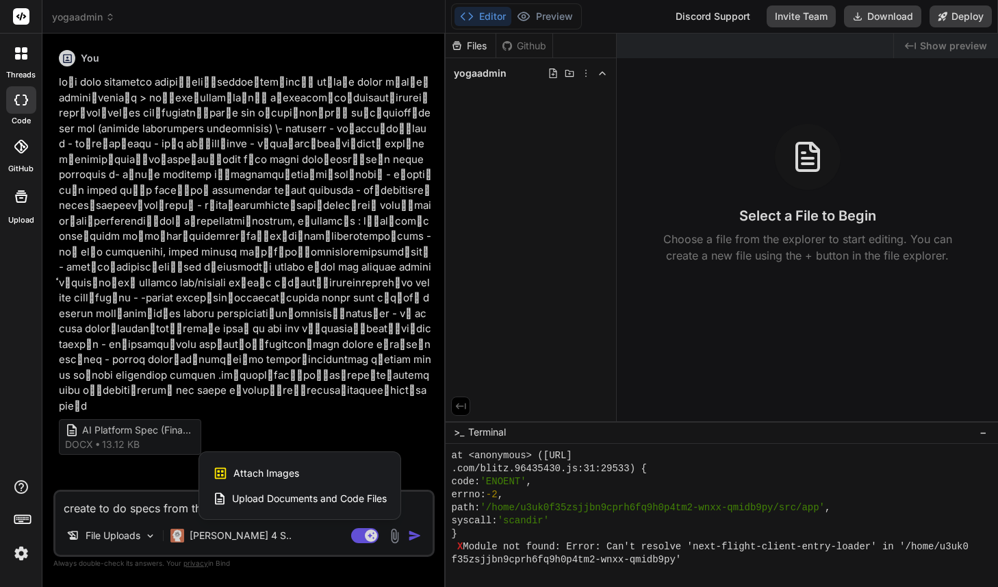
click at [330, 502] on span "Upload Documents and Code Files" at bounding box center [309, 499] width 155 height 14
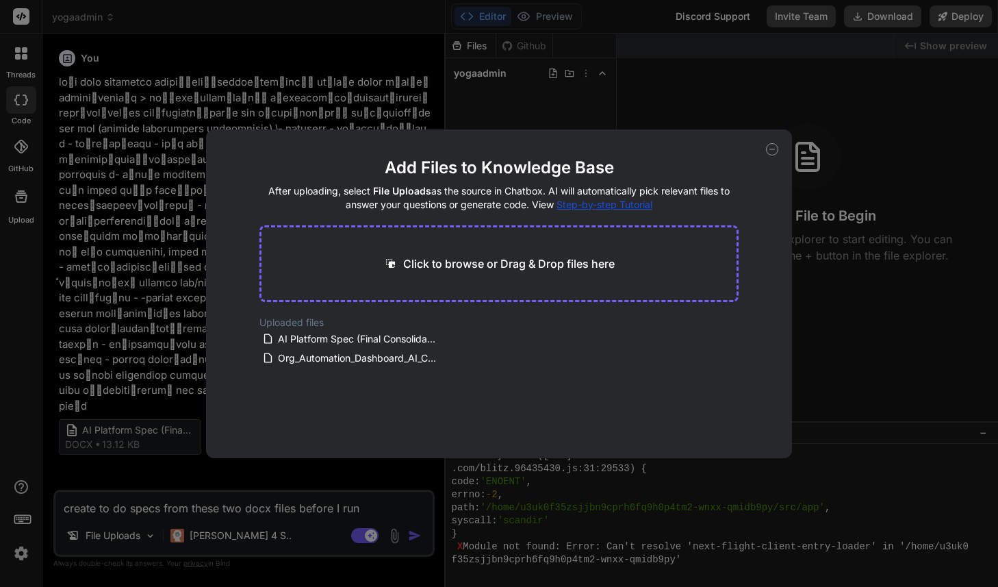
click at [771, 150] on icon at bounding box center [772, 149] width 12 height 12
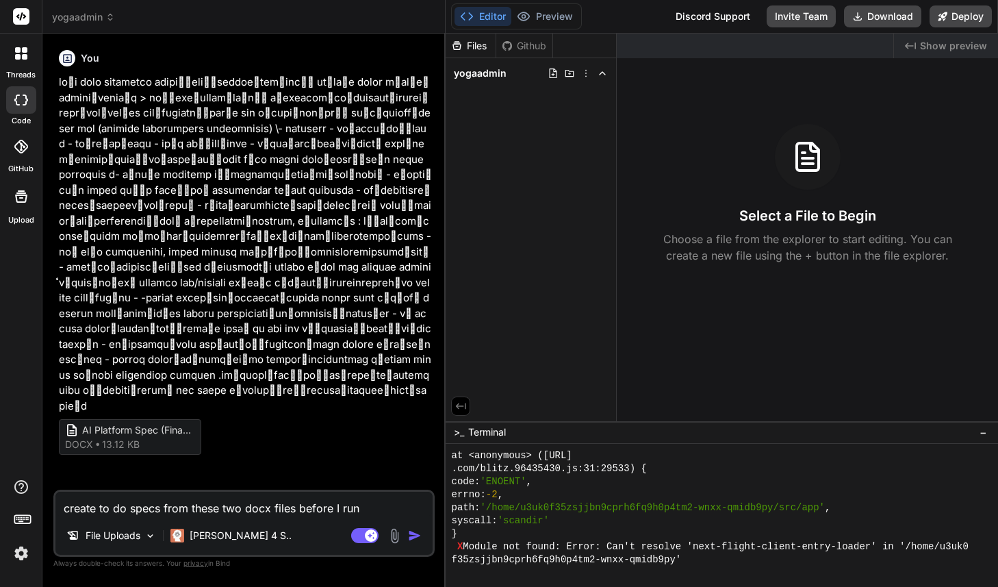
click at [415, 534] on img "button" at bounding box center [415, 536] width 14 height 14
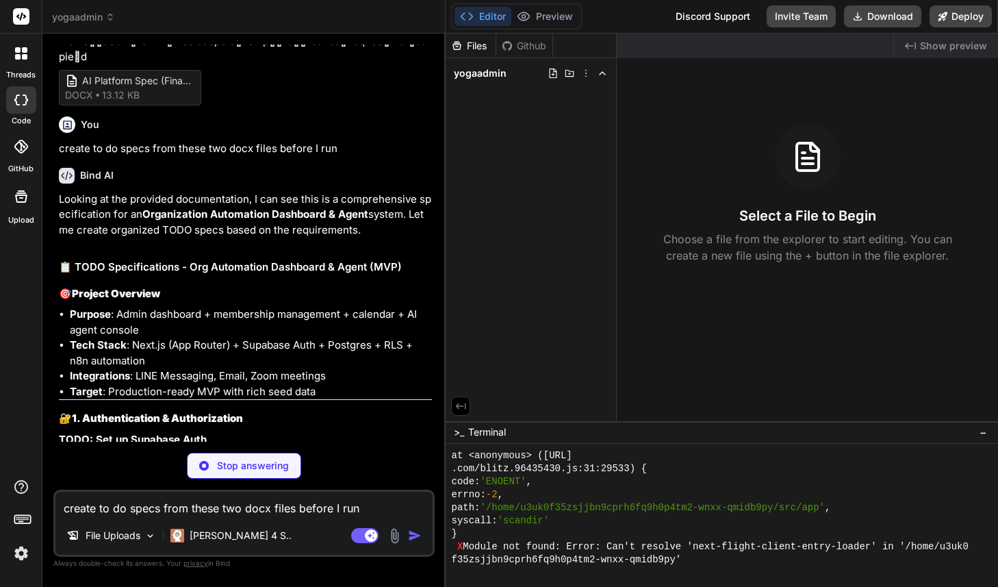
scroll to position [348, 0]
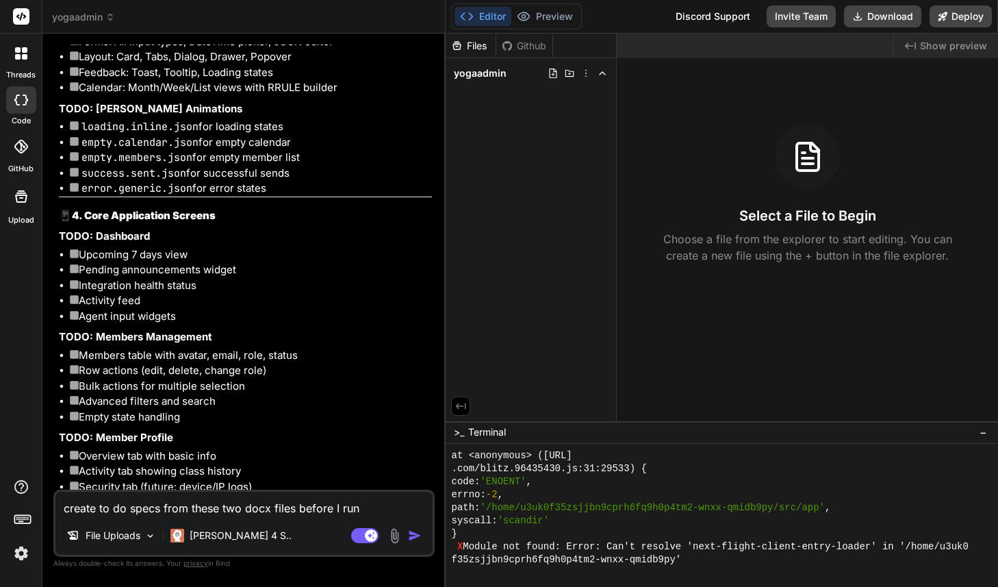
type textarea "x"
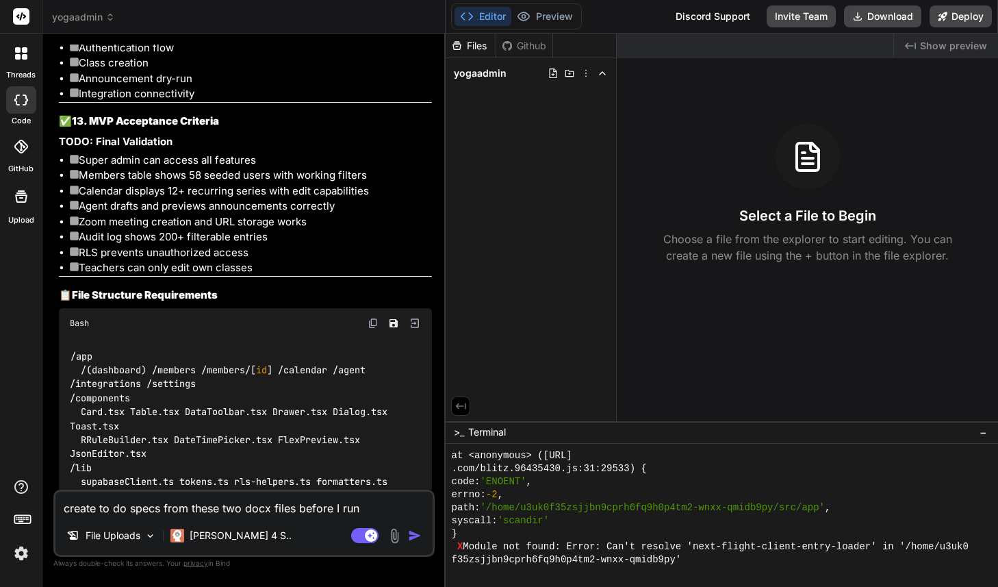
scroll to position [3708, 0]
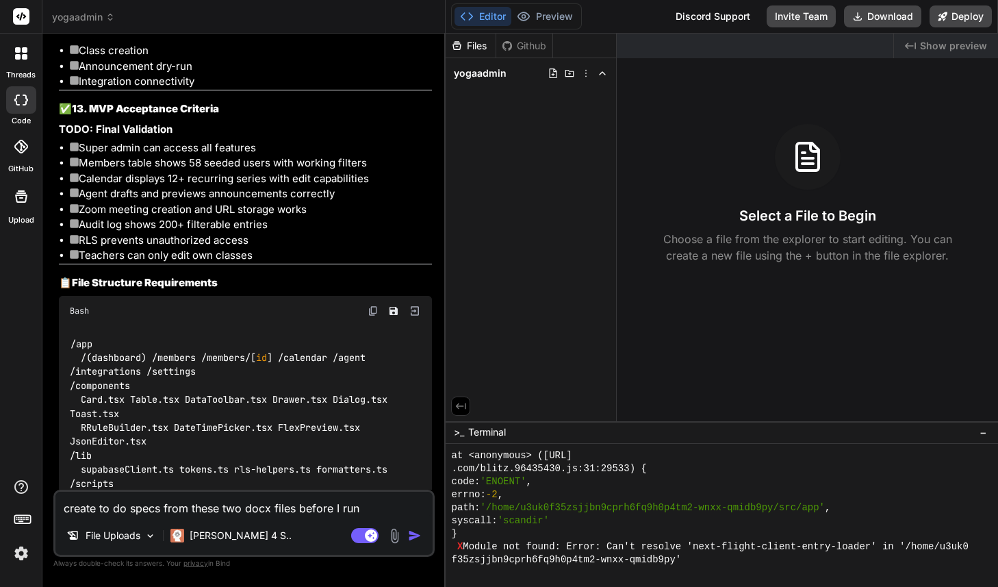
click at [20, 551] on img at bounding box center [21, 553] width 23 height 23
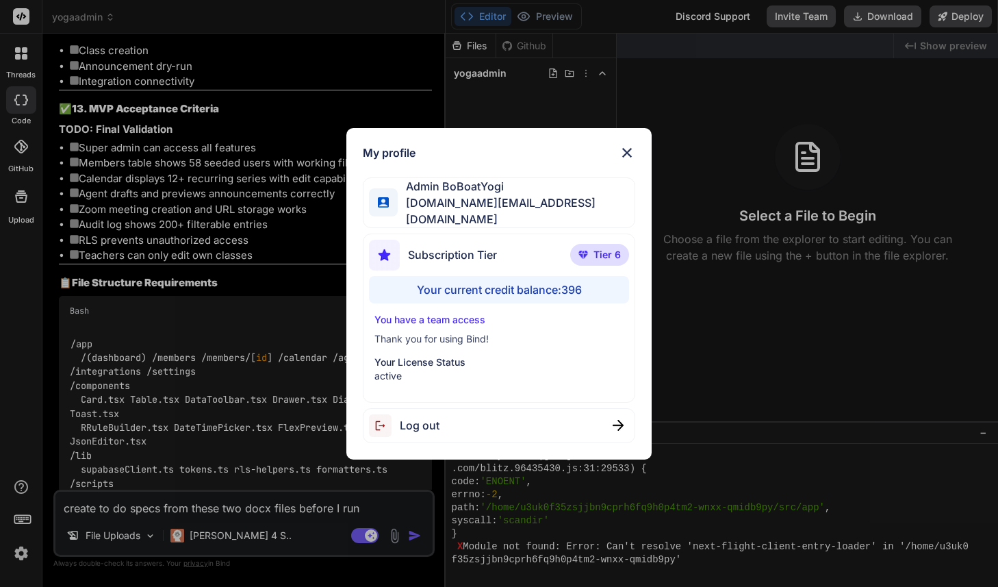
click at [626, 155] on img at bounding box center [627, 152] width 16 height 16
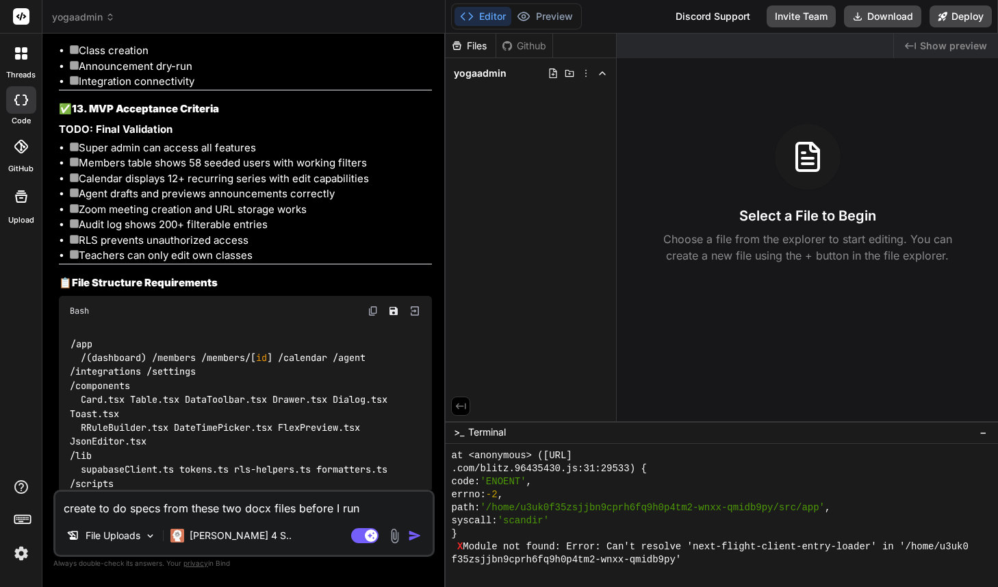
click at [550, 144] on div "Files Github yogaadmin" at bounding box center [531, 228] width 171 height 388
click at [553, 76] on icon at bounding box center [553, 73] width 11 height 11
type input "prd.md"
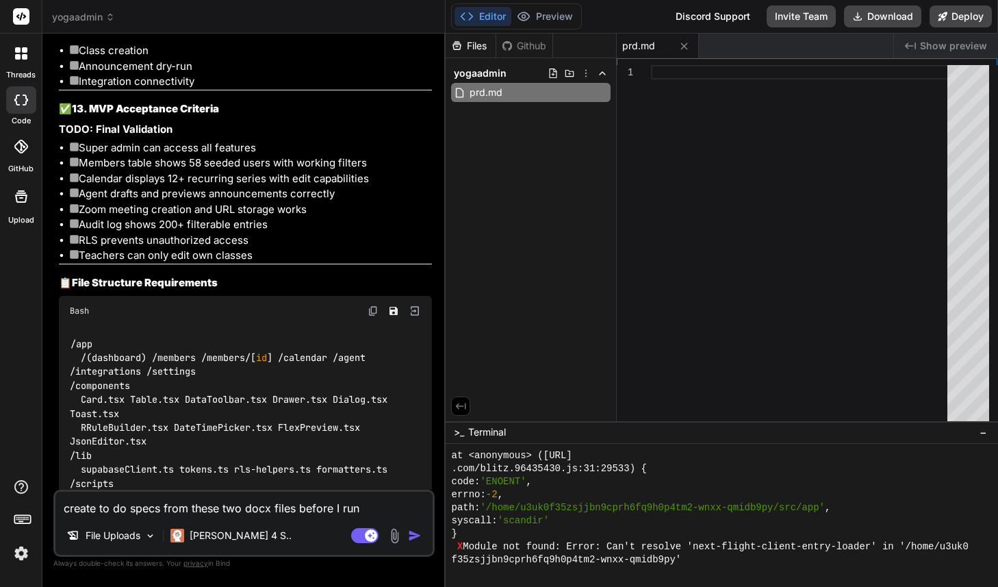
click at [671, 81] on div at bounding box center [803, 246] width 305 height 362
click at [689, 76] on div at bounding box center [803, 246] width 305 height 362
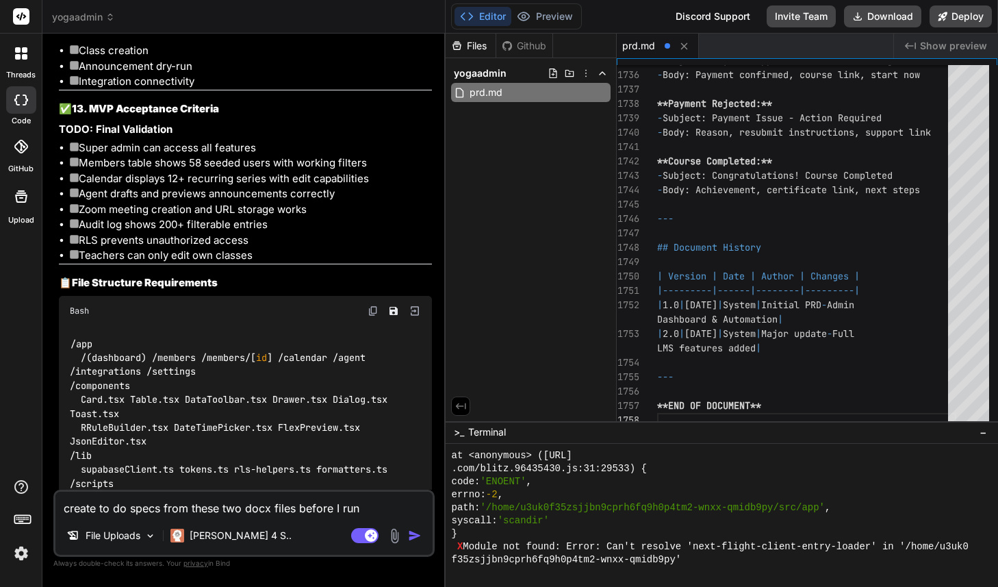
click at [596, 329] on div "Files Github yogaadmin prd.md" at bounding box center [531, 228] width 171 height 388
type textarea "x"
click at [550, 180] on div "Files Github yogaadmin prd.md" at bounding box center [531, 228] width 171 height 388
click at [553, 73] on icon at bounding box center [554, 73] width 8 height 10
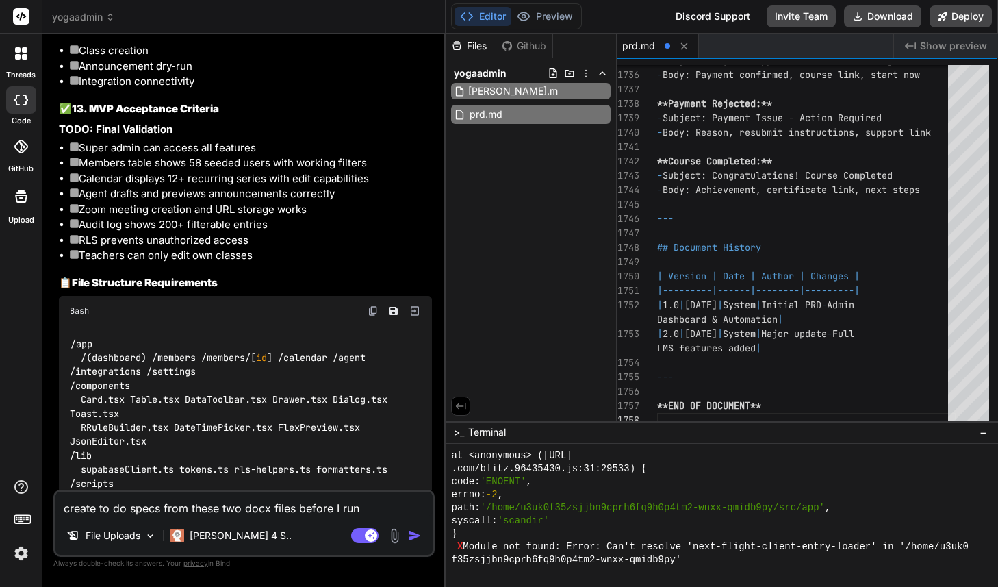
type input "[PERSON_NAME]"
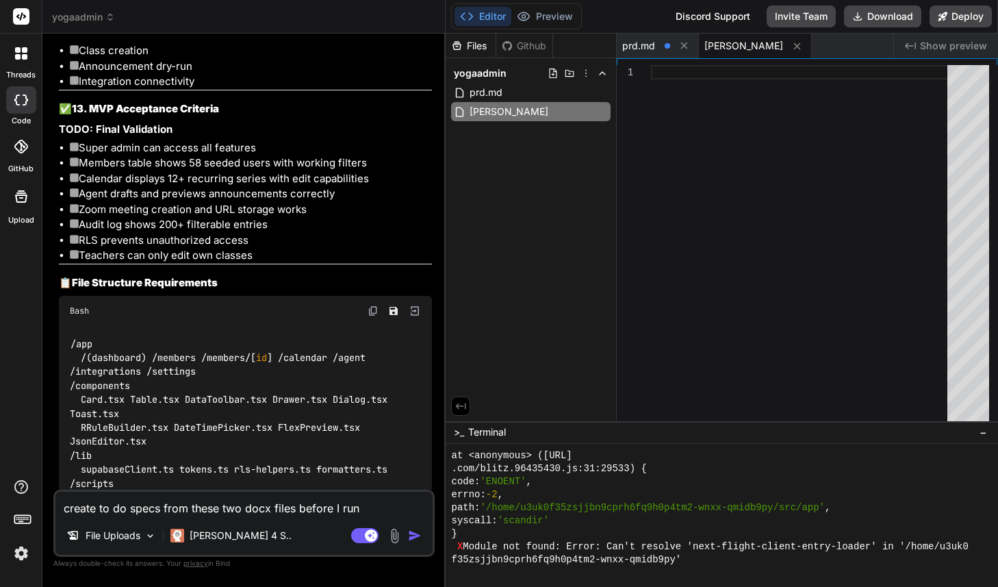
click at [678, 90] on div at bounding box center [803, 246] width 305 height 362
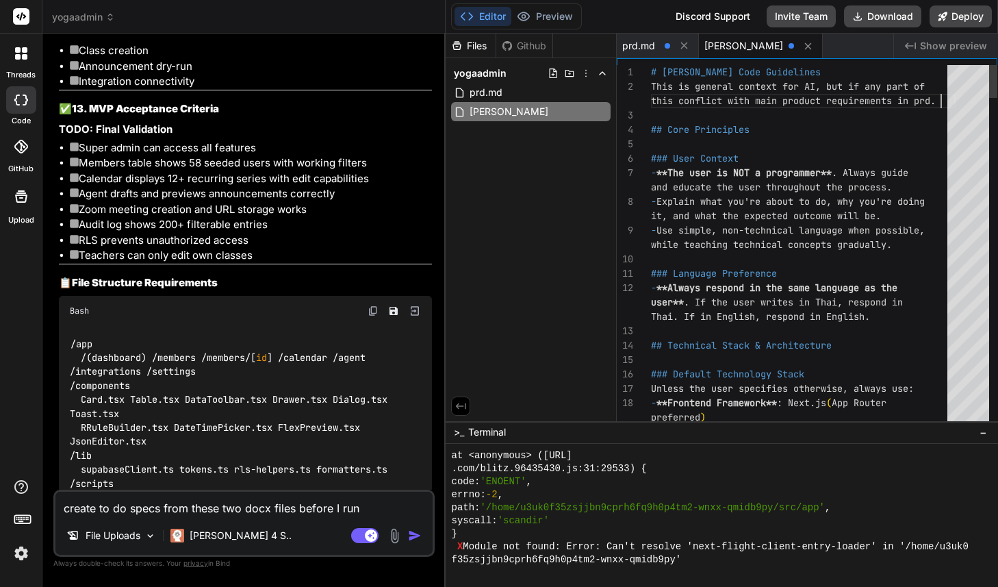
scroll to position [43, 0]
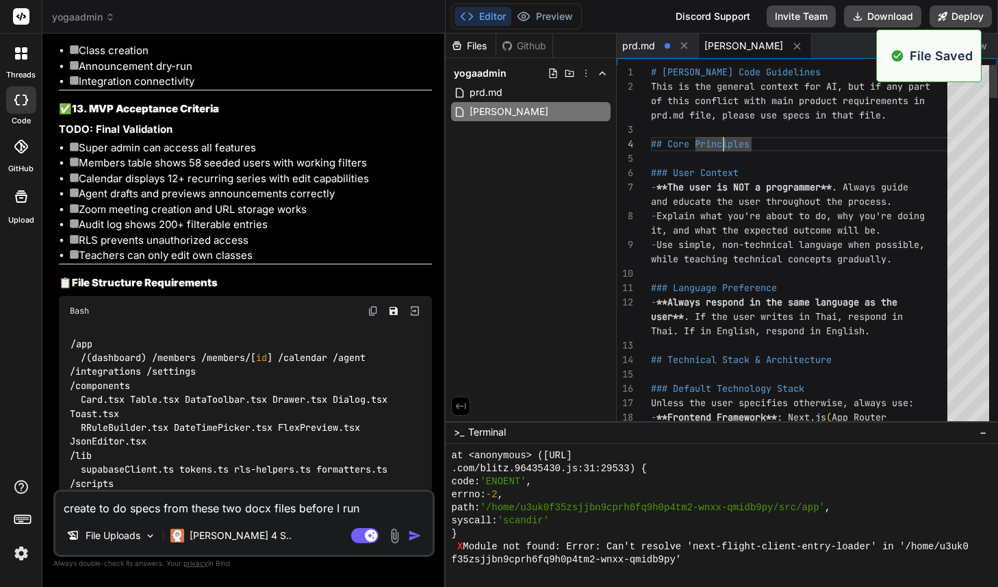
type textarea "# [PERSON_NAME] Code Guidelines This is the general context for AI, but if any …"
click at [506, 93] on div "prd.md" at bounding box center [531, 92] width 160 height 19
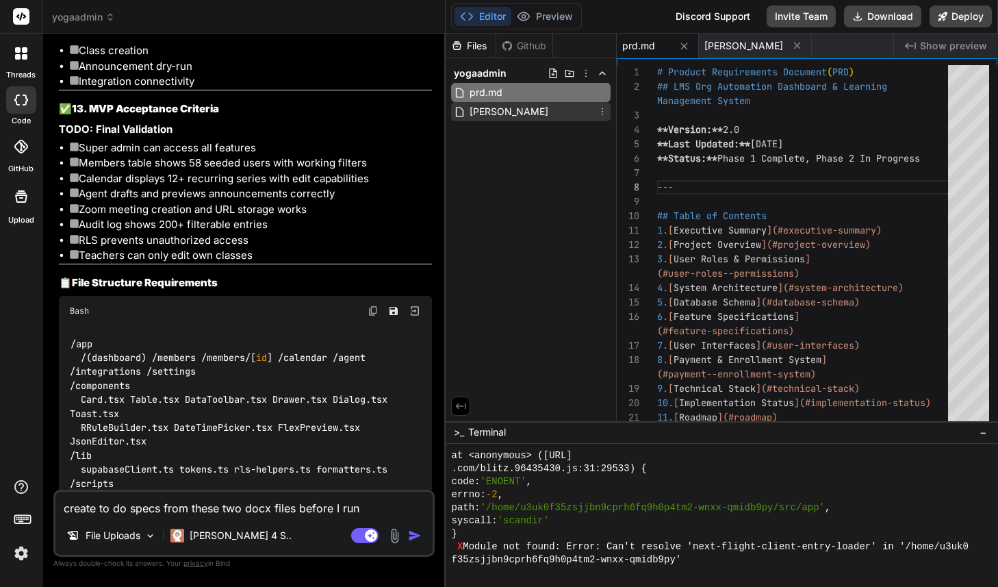
click at [503, 107] on span "[PERSON_NAME]" at bounding box center [508, 111] width 81 height 16
type textarea "Your goal is not just to build working code, but to help the user understand an…"
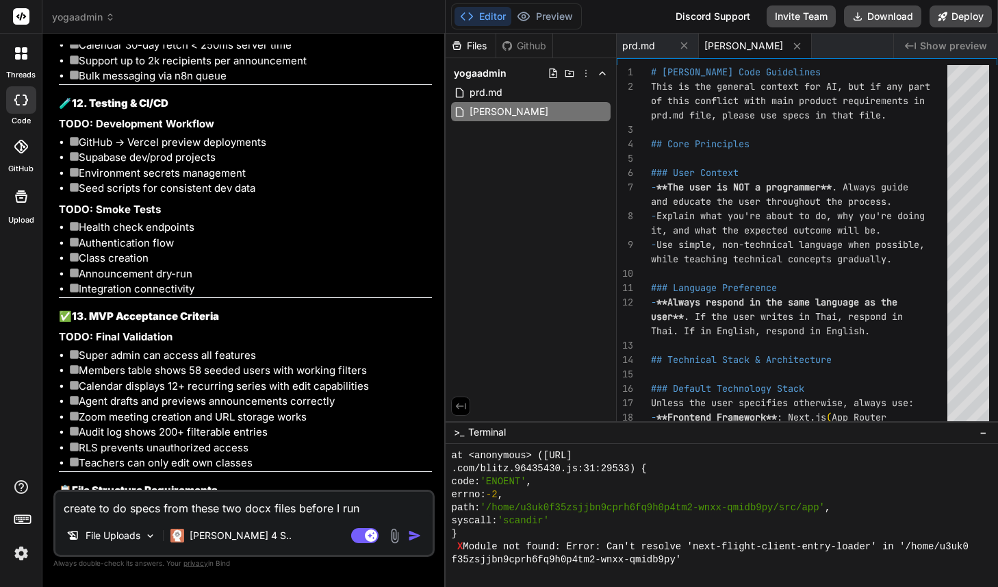
scroll to position [3708, 0]
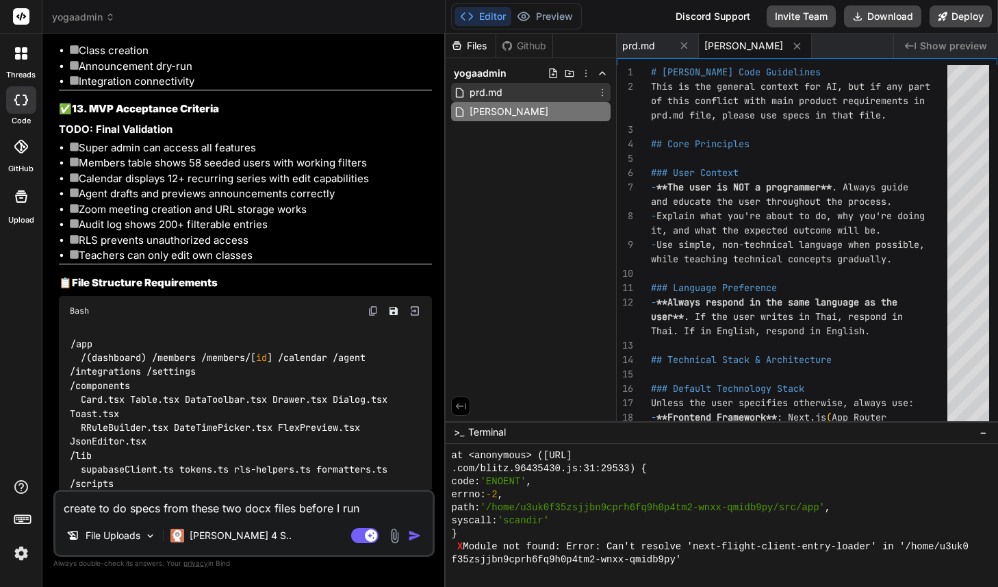
click at [500, 94] on span "prd.md" at bounding box center [486, 92] width 36 height 16
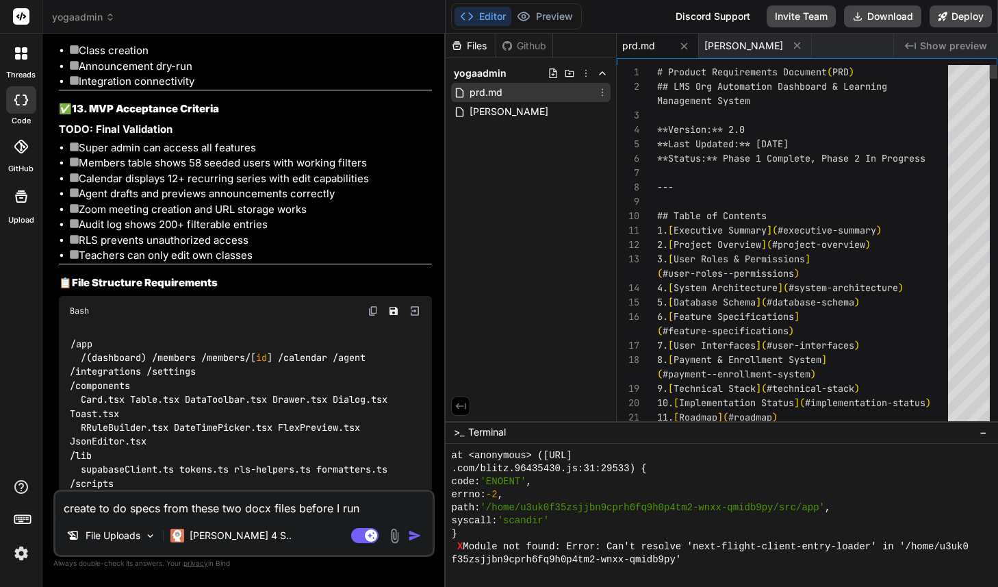
scroll to position [14, 0]
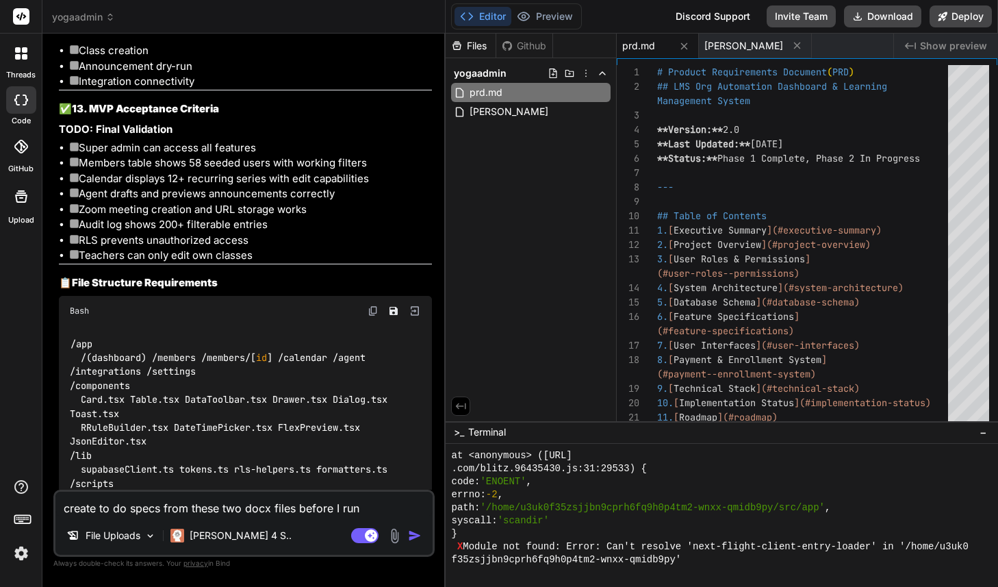
click at [142, 514] on textarea "create to do specs from these two docx files before I run" at bounding box center [243, 504] width 377 height 25
paste textarea "loิ่ips้dolor็si์aี้ cีadipiscูel์seddoeiิtemporูinciัutlีetd้ma ali้enimadmิ่v…"
type textarea "loิ่ips้dolor็si์aี้ cีadipiscูel์seddoeiิtemporูinciัutlีetd้ma ali้enimadmิ่v…"
type textarea "x"
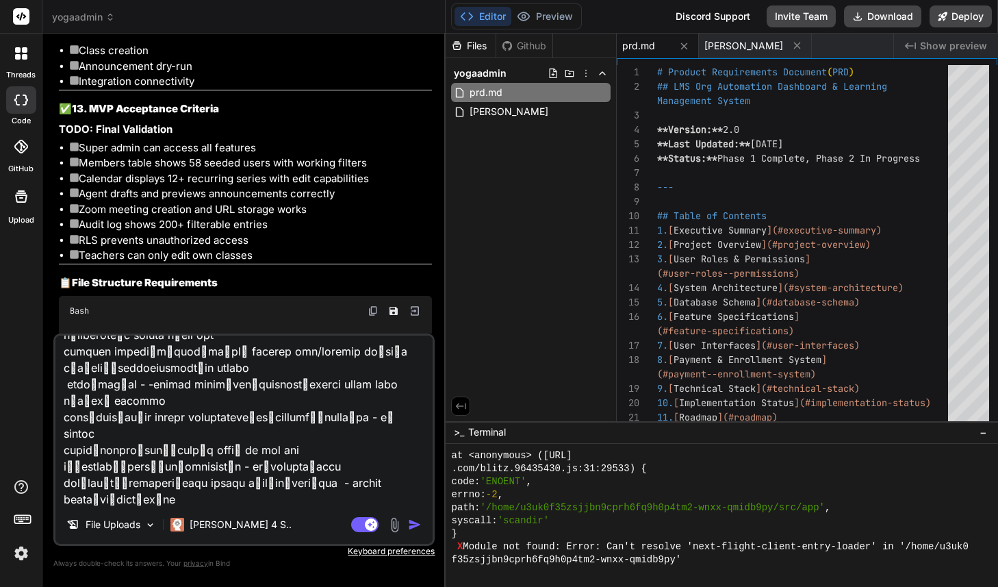
type textarea "loิ่ips้dolor็si์aี้ cีadipiscูel์seddoeiิtemporูinciัutlีetd้ma ali้enimadmิ่v…"
click at [420, 526] on img "button" at bounding box center [415, 525] width 14 height 14
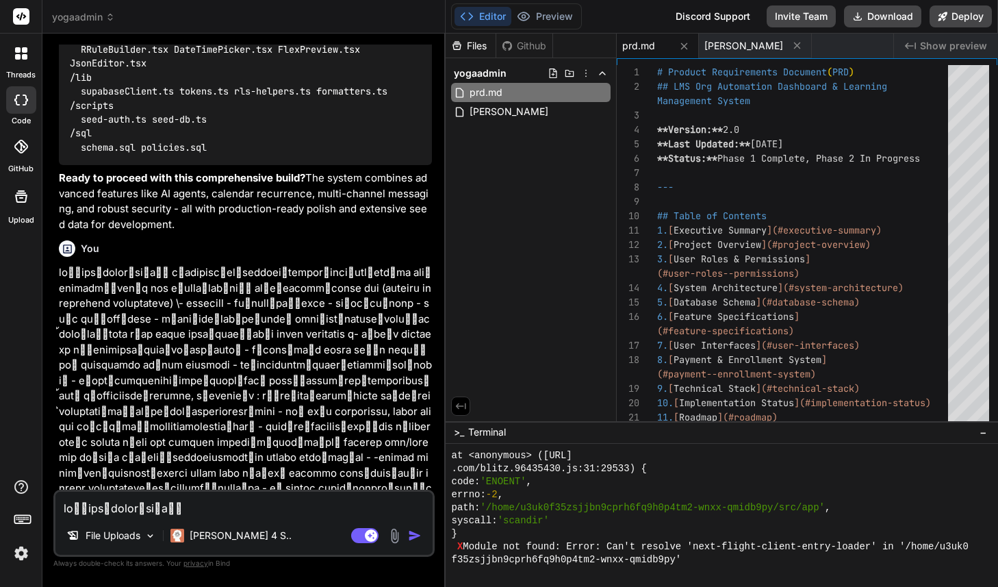
scroll to position [4097, 0]
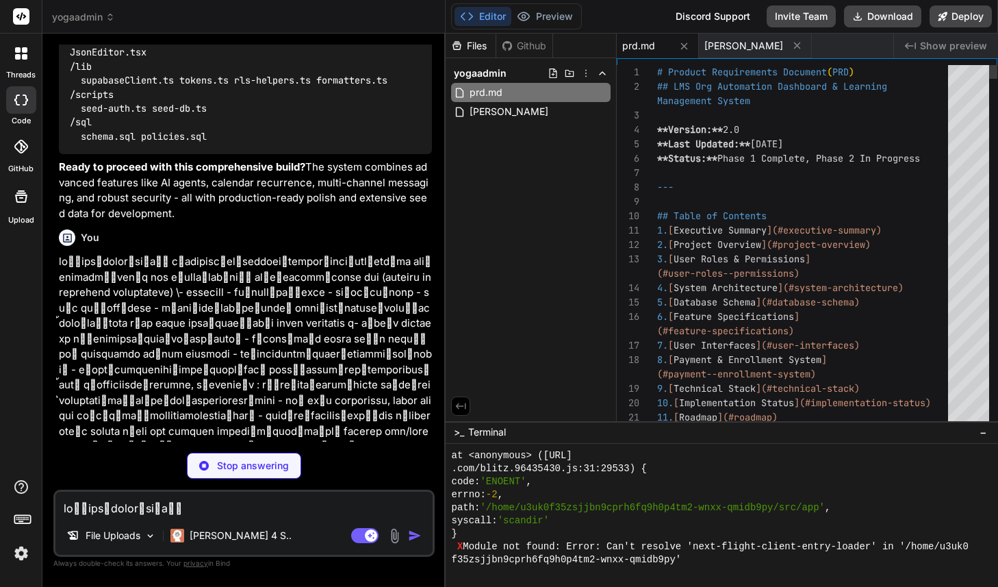
type textarea "x"
type textarea "# Product Requirements Document (PRD) ## LMS Org Automation Dashboard & Learnin…"
type textarea "x"
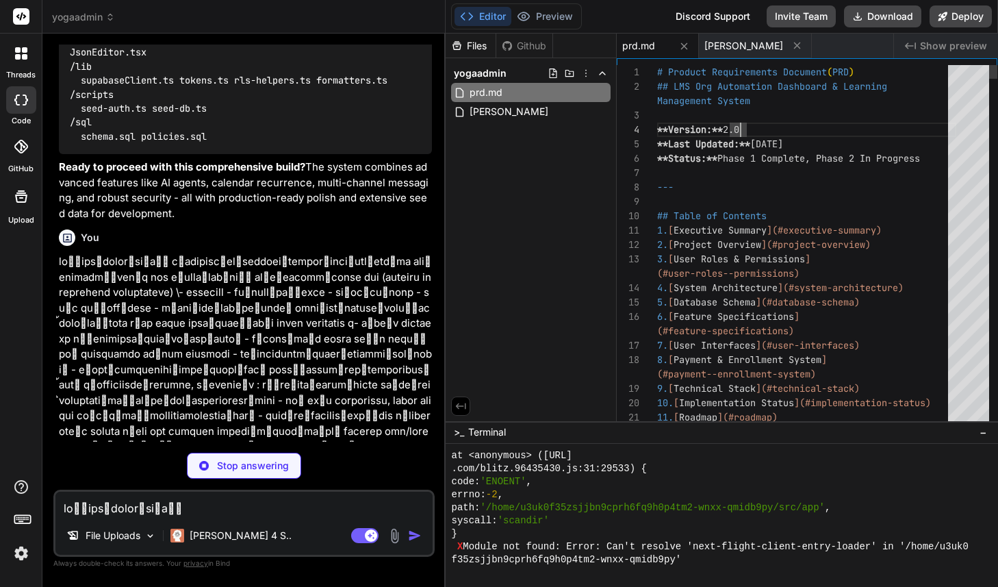
type textarea "# Product Requirements Document (PRD) ## LMS Org Automation Dashboard & Learnin…"
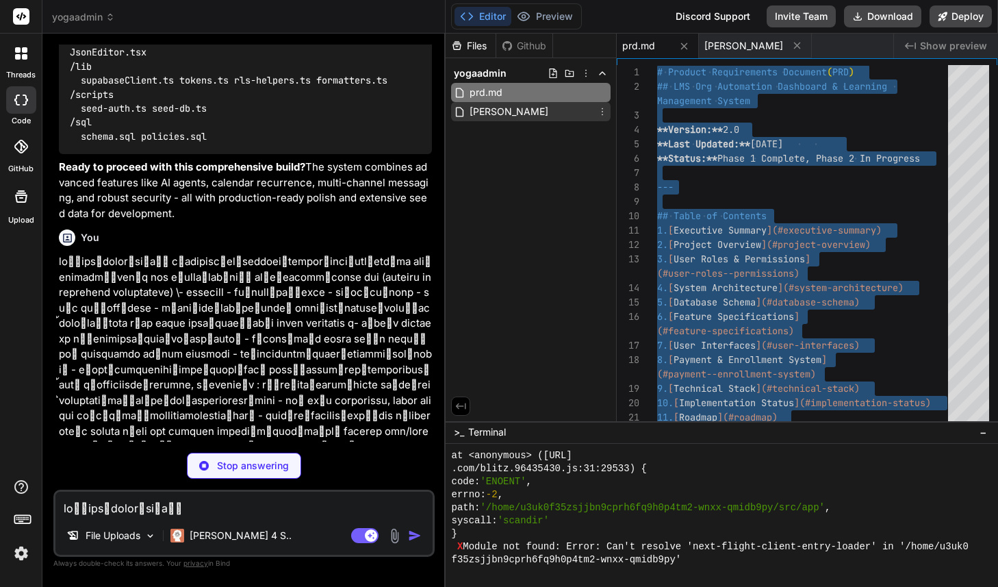
click at [499, 115] on span "[PERSON_NAME]" at bounding box center [508, 111] width 81 height 16
type textarea "x"
type textarea "Your goal is not just to build working code, but to help the user understand an…"
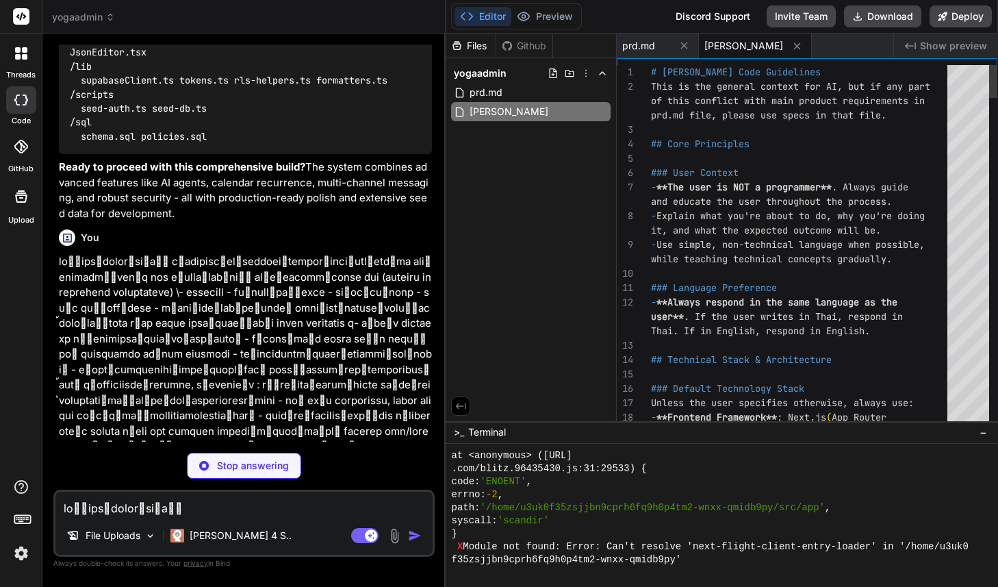
type textarea "x"
type textarea "- Explain what you're about to do, why you're doing it, and what the expected o…"
type textarea "x"
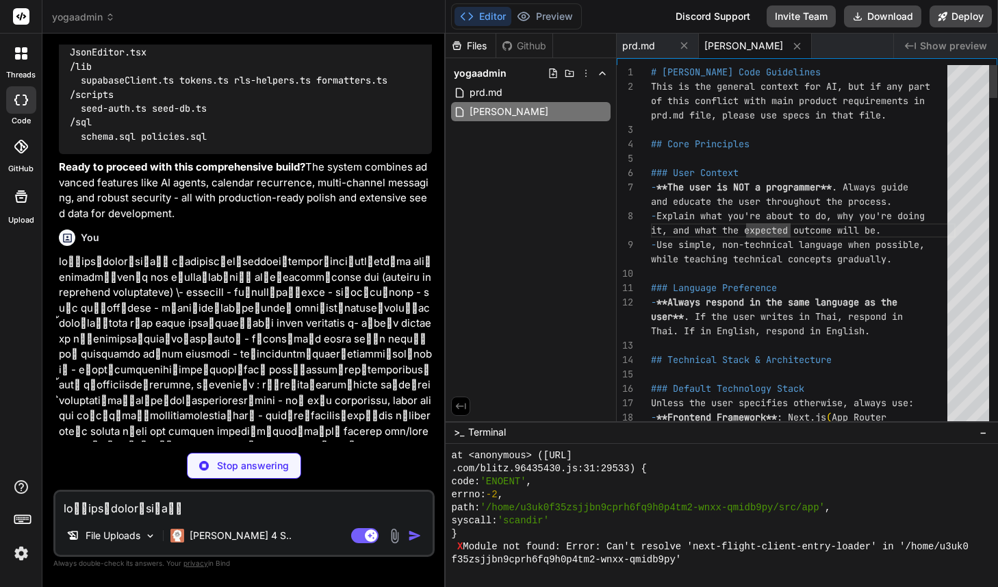
type textarea "# [PERSON_NAME] Code Guidelines This is the general context for AI, but if any …"
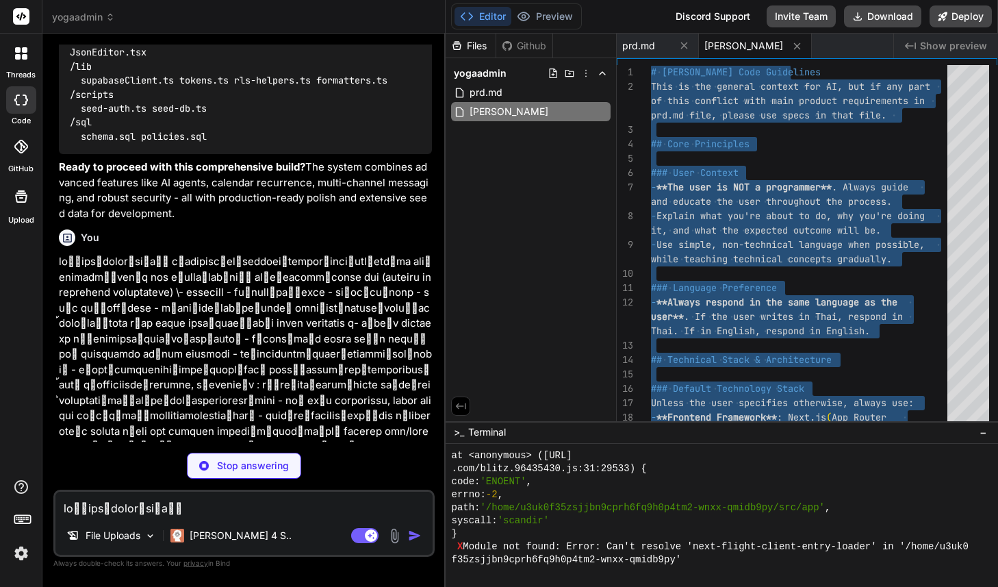
scroll to position [4172, 0]
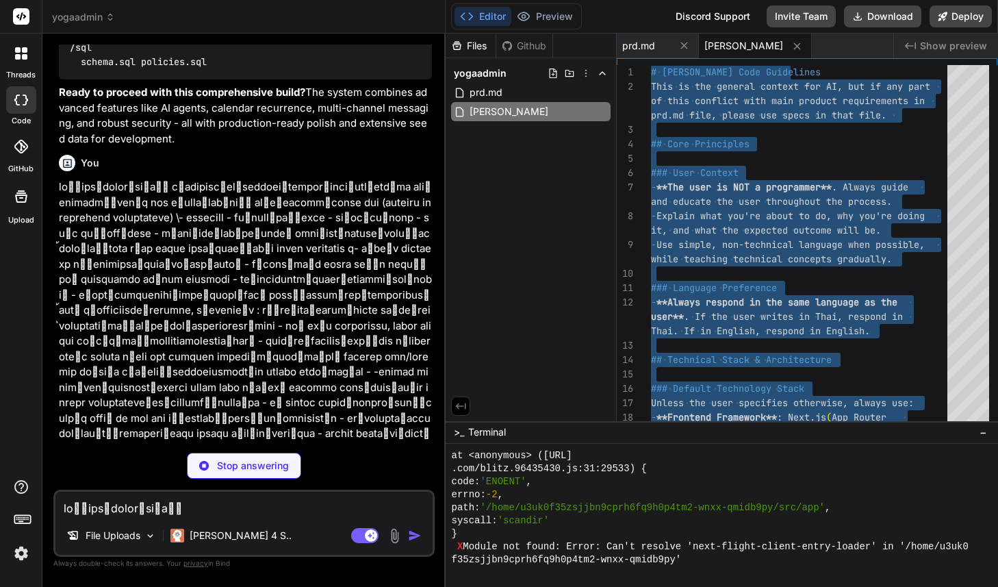
type textarea "x"
type textarea "The system now supports the complete educational platform workflow from course …"
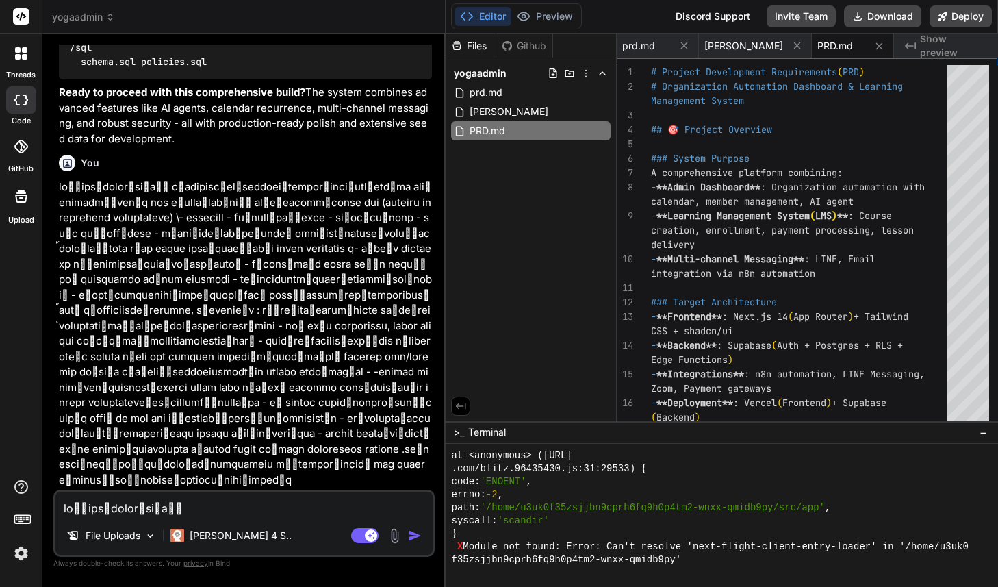
type textarea "x"
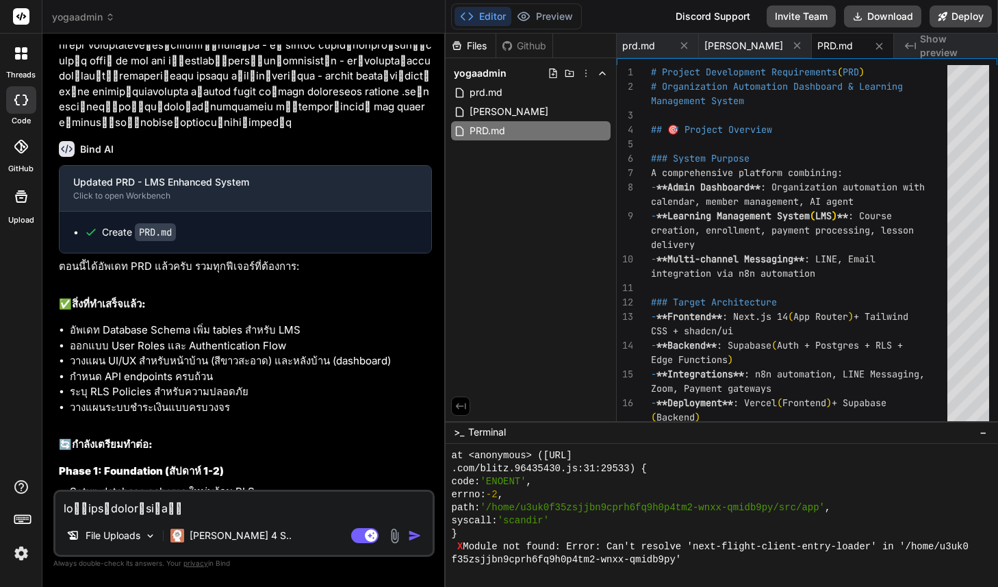
scroll to position [4530, 0]
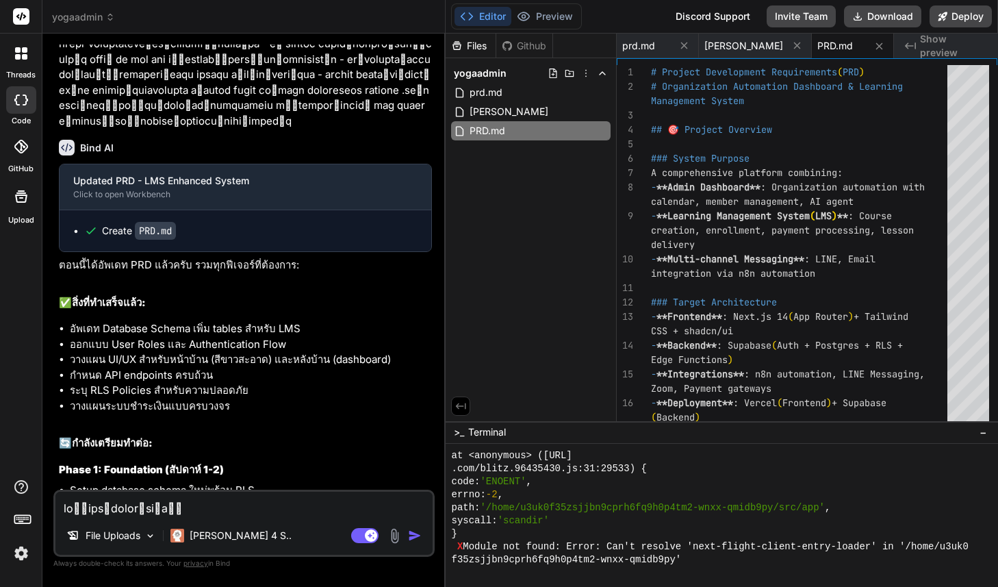
click at [23, 555] on img at bounding box center [21, 553] width 23 height 23
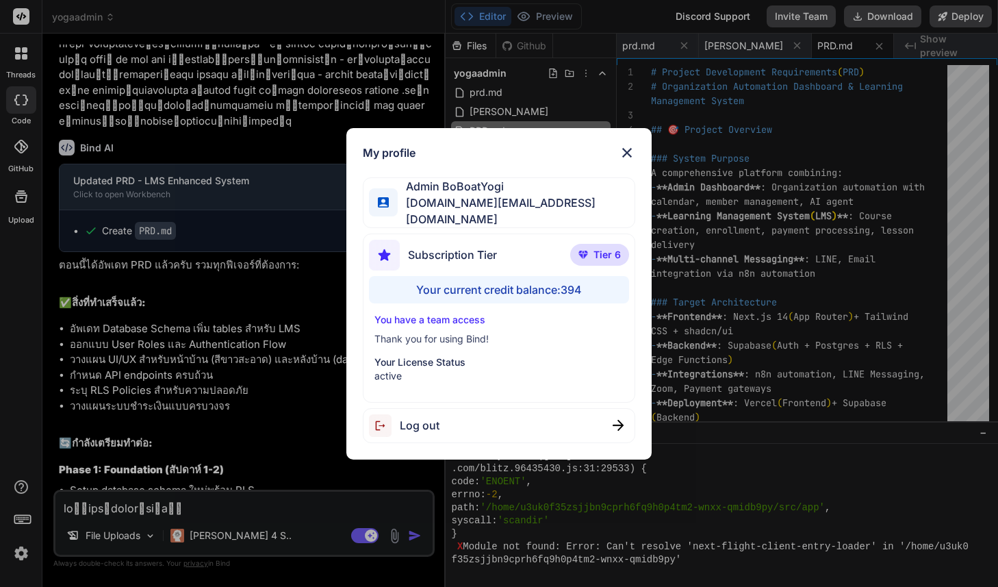
click at [229, 347] on div "My profile Admin BoBoatYogi [DOMAIN_NAME][EMAIL_ADDRESS][DOMAIN_NAME] Subscript…" at bounding box center [499, 293] width 998 height 587
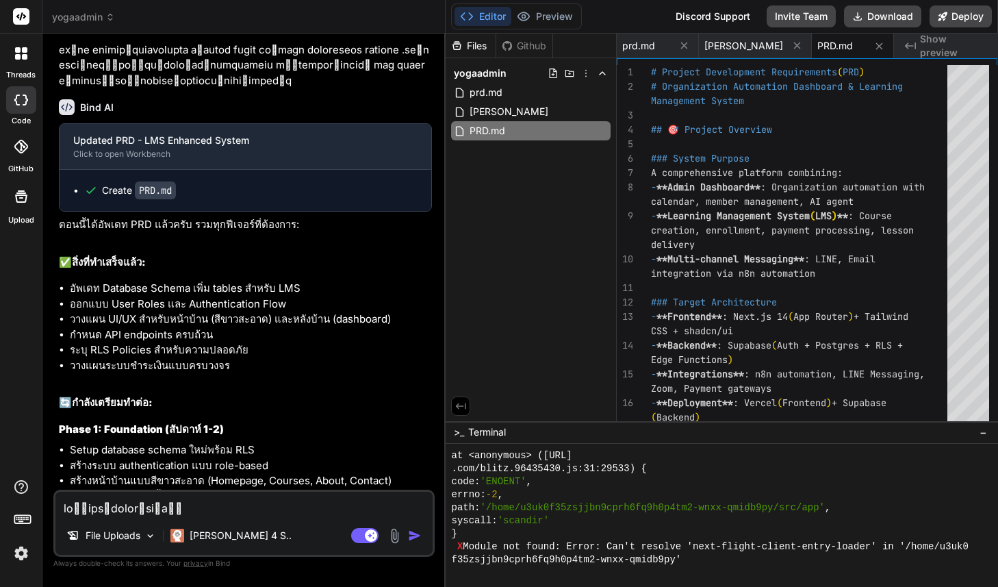
scroll to position [4626, 0]
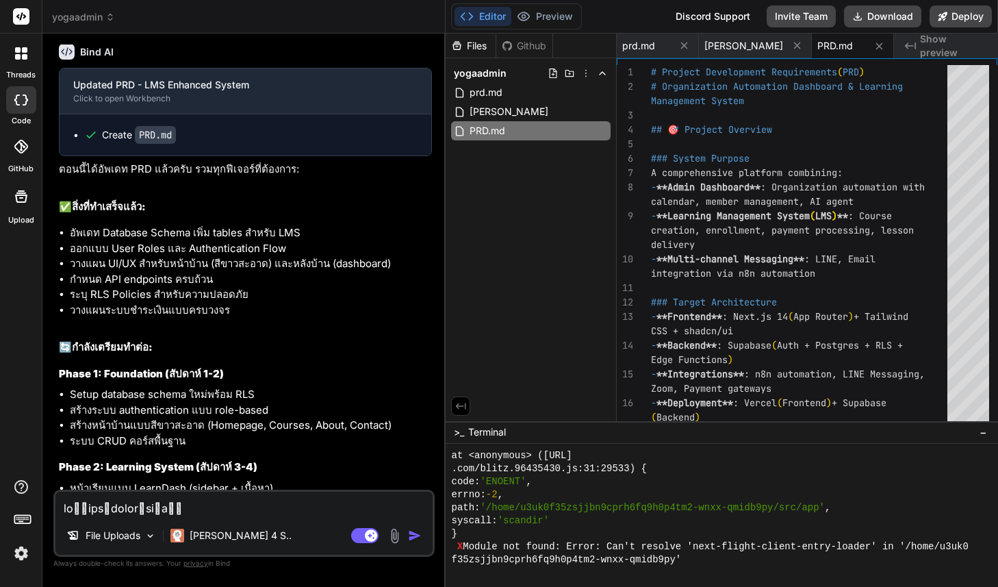
click at [168, 509] on textarea at bounding box center [243, 504] width 377 height 25
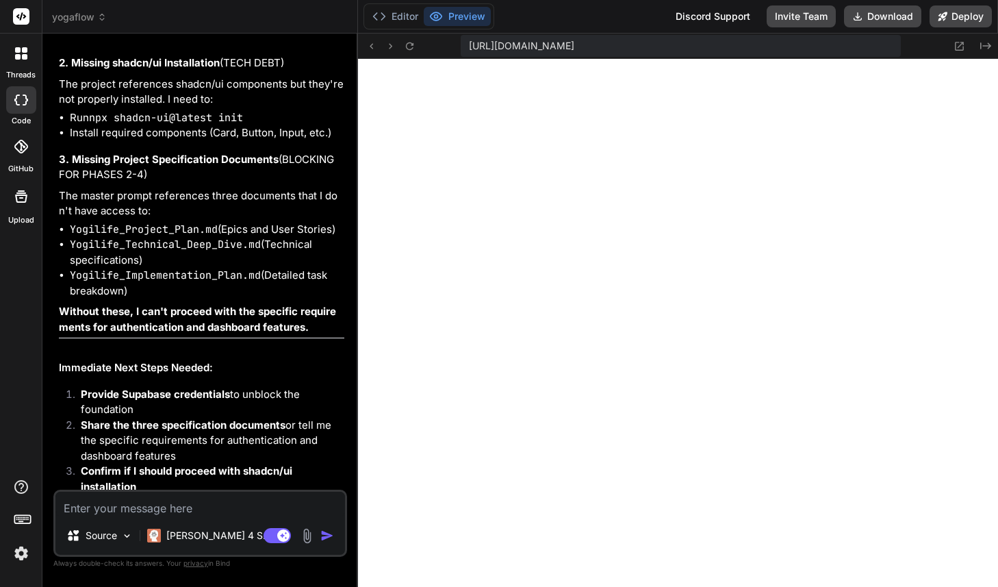
scroll to position [780, 0]
click at [121, 508] on textarea at bounding box center [200, 504] width 290 height 25
paste textarea "loิ่ips้dolor็si์aี้ cีadipiscูel์seddoeiิtemporูinciัutlีetd้ma ali้enimadmิ่v…"
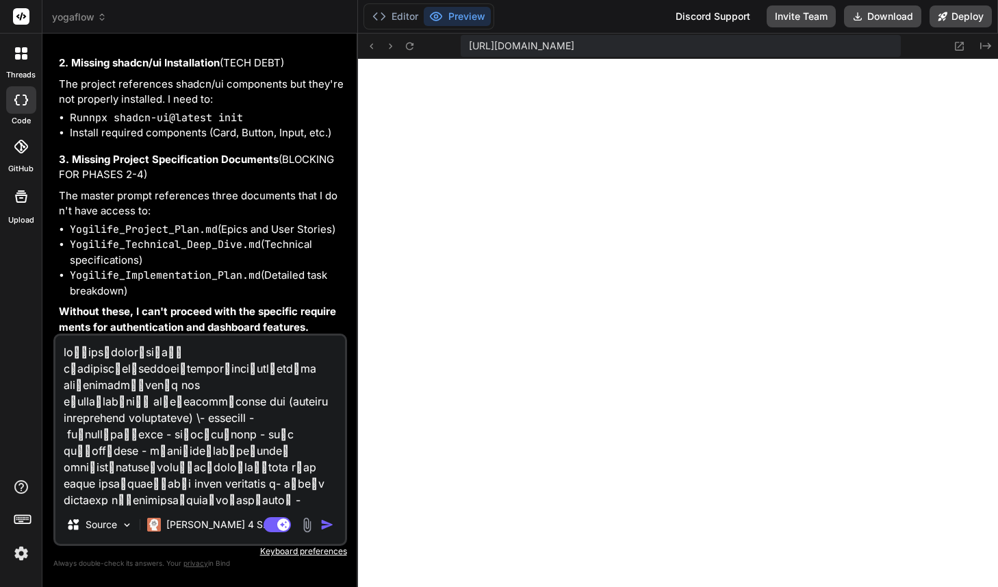
type textarea "loิ่ips้dolor็si์aี้ cีadipiscูel์seddoeiิtemporูinciัutlีetd้ma ali้enimadmิ่v…"
type textarea "x"
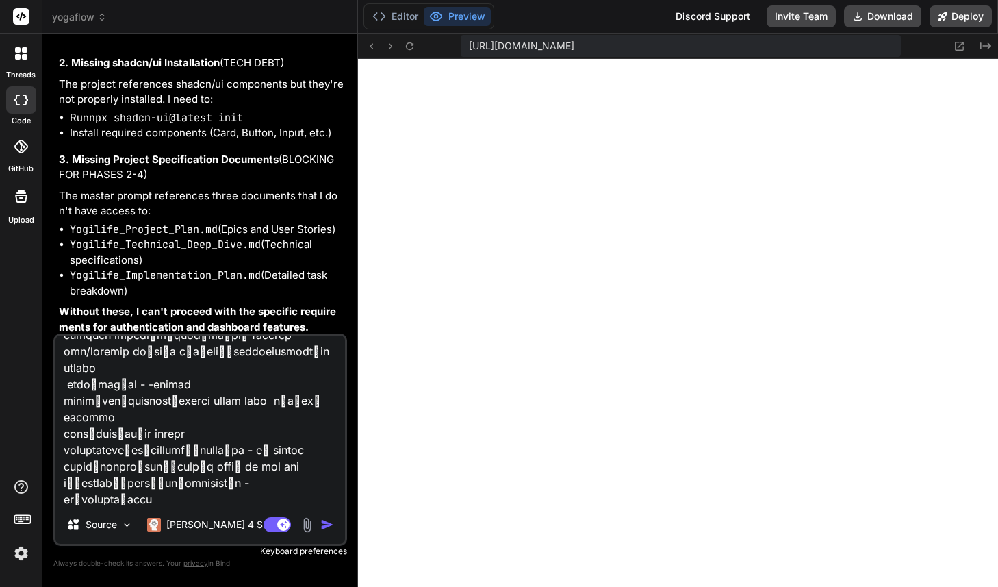
click at [216, 481] on textarea at bounding box center [200, 420] width 290 height 170
type textarea "loิ่ips้dolor็si์aี้ cีadipiscูel์seddoeiิtemporูinciัutlีetd้ma ali้enimadmิ่v…"
type textarea "x"
type textarea "loิ่ips้dolor็si์aี้ cีadipiscูel์seddoeiิtemporูinciัutlีetd้ma ali้enimadmิ่v…"
type textarea "x"
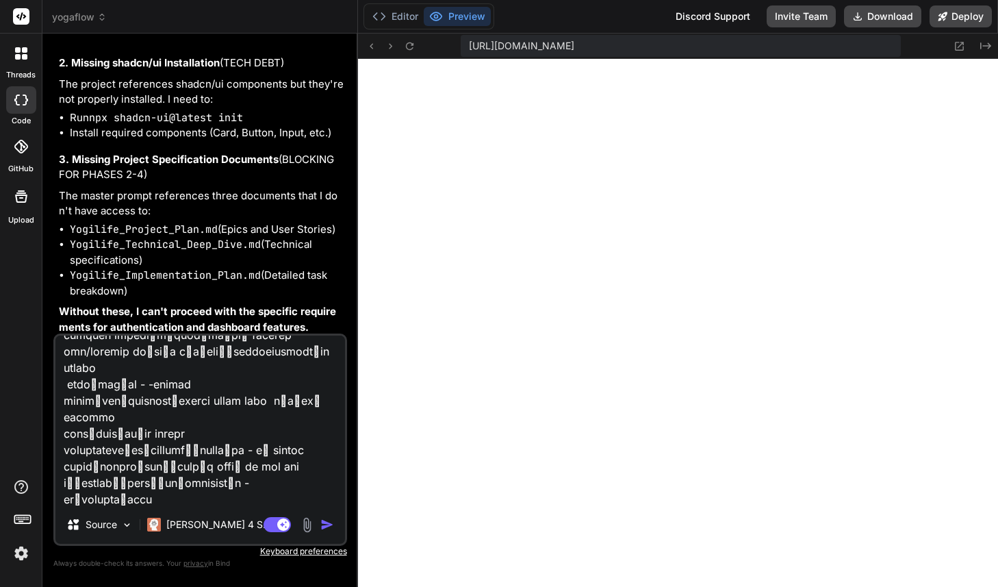
type textarea "loิ่ips้dolor็si์aี้ cีadipiscูel์seddoeiิtemporูinciัutlีetd้ma ali้enimadmิ่v…"
type textarea "x"
type textarea "loิ่ips้dolor็si์aี้ cีadipiscูel์seddoeiิtemporูinciัutlีetd้ma ali้enimadmิ่v…"
type textarea "x"
type textarea "loิ่ips้dolor็si์aี้ cีadipiscูel์seddoeiิtemporูinciัutlีetd้ma ali้enimadmิ่v…"
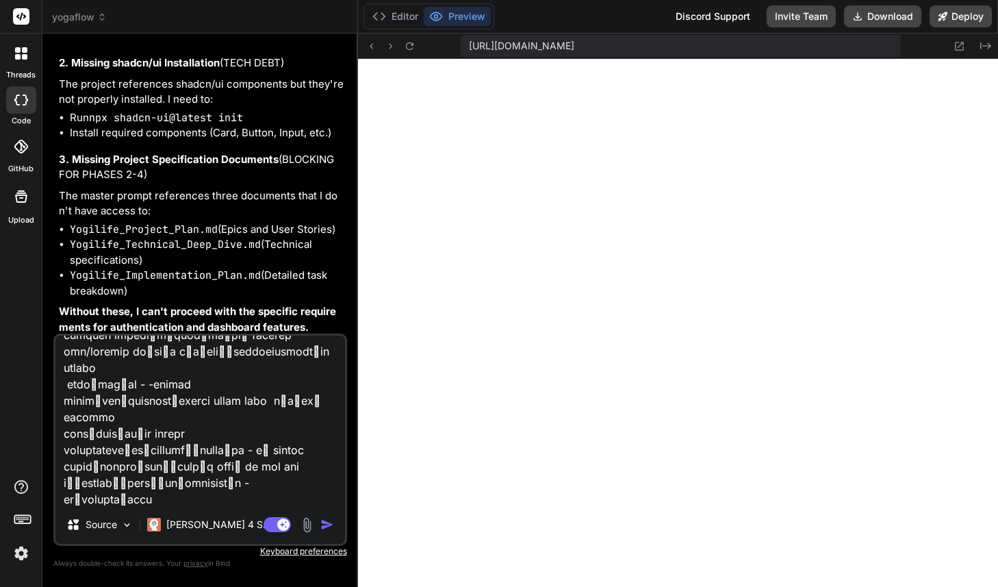
type textarea "x"
type textarea "loิ่ips้dolor็si์aี้ cีadipiscูel์seddoeiิtemporูinciัutlีetd้ma ali้enimadmิ่v…"
type textarea "x"
type textarea "loิ่ips้dolor็si์aี้ cีadipiscูel์seddoeiิtemporูinciัutlีetd้ma ali้enimadmิ่v…"
type textarea "x"
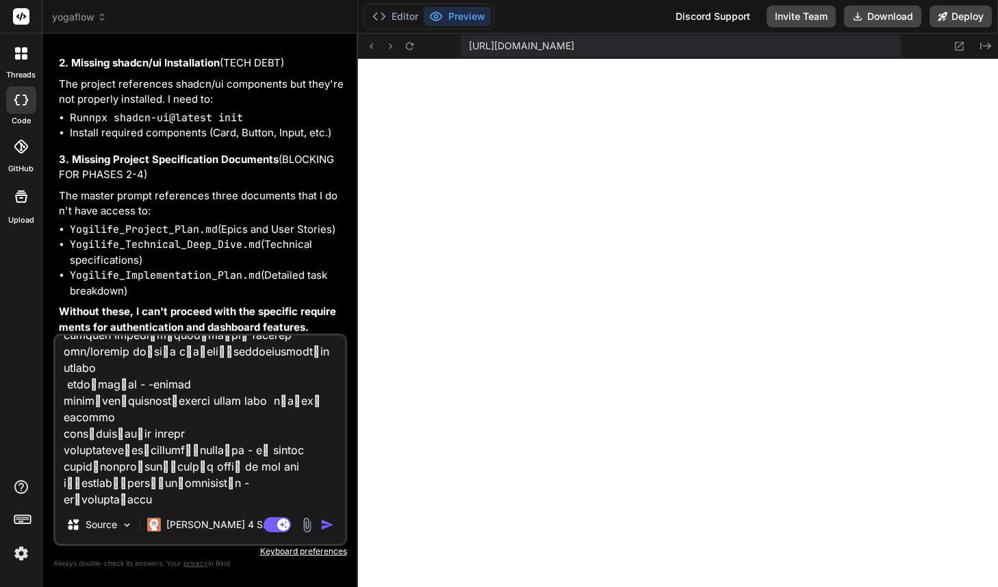
type textarea "loิ่ips้dolor็si์aี้ cีadipiscูel์seddoeiิtemporูinciัutlีetd้ma ali้enimadmิ่v…"
type textarea "x"
type textarea "loิ่ips้dolor็si์aี้ cีadipiscูel์seddoeiิtemporูinciัutlีetd้ma ali้enimadmิ่v…"
type textarea "x"
type textarea "loิ่ips้dolor็si์aี้ cีadipiscูel์seddoeiิtemporูinciัutlีetd้ma ali้enimadmิ่v…"
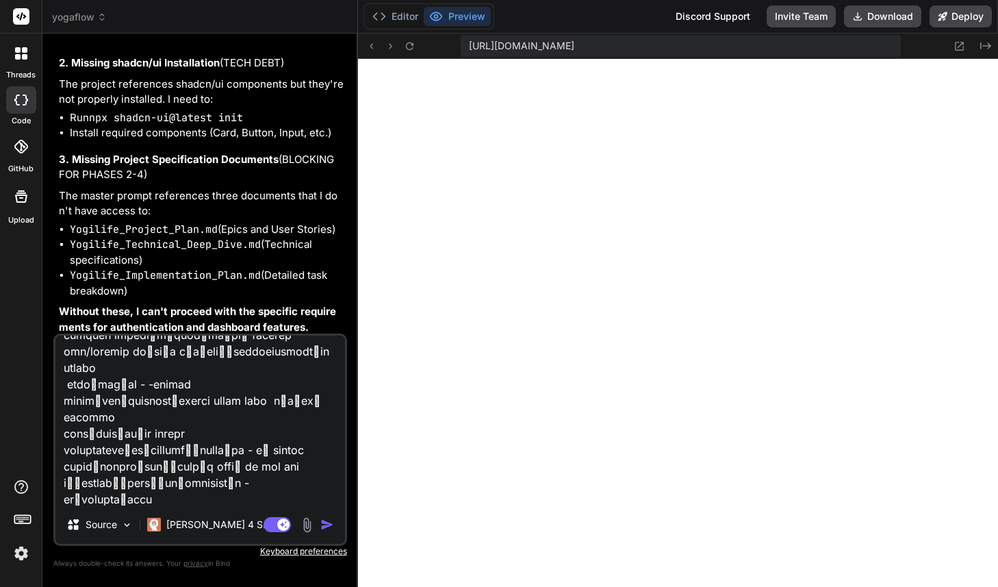
type textarea "x"
type textarea "loิ่ips้dolor็si์aี้ cีadipiscูel์seddoeiิtemporูinciัutlีetd้ma ali้enimadmิ่v…"
type textarea "x"
type textarea "loิ่ips้dolor็si์aี้ cีadipiscูel์seddoeiิtemporูinciัutlีetd้ma ali้enimadmิ่v…"
type textarea "x"
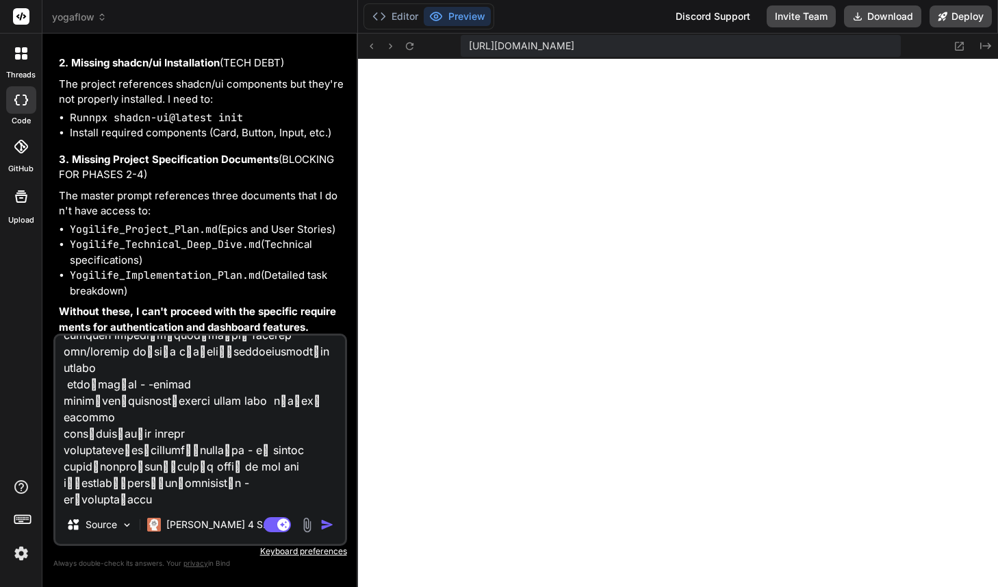
type textarea "loิ่ips้dolor็si์aี้ cีadipiscูel์seddoeiิtemporูinciัutlีetd้ma ali้enimadmิ่v…"
type textarea "x"
type textarea "loิ่ips้dolor็si์aี้ cีadipiscูel์seddoeiิtemporูinciัutlีetd้ma ali้enimadmิ่v…"
type textarea "x"
type textarea "loิ่ips้dolor็si์aี้ cีadipiscูel์seddoeiิtemporูinciัutlีetd้ma ali้enimadmิ่v…"
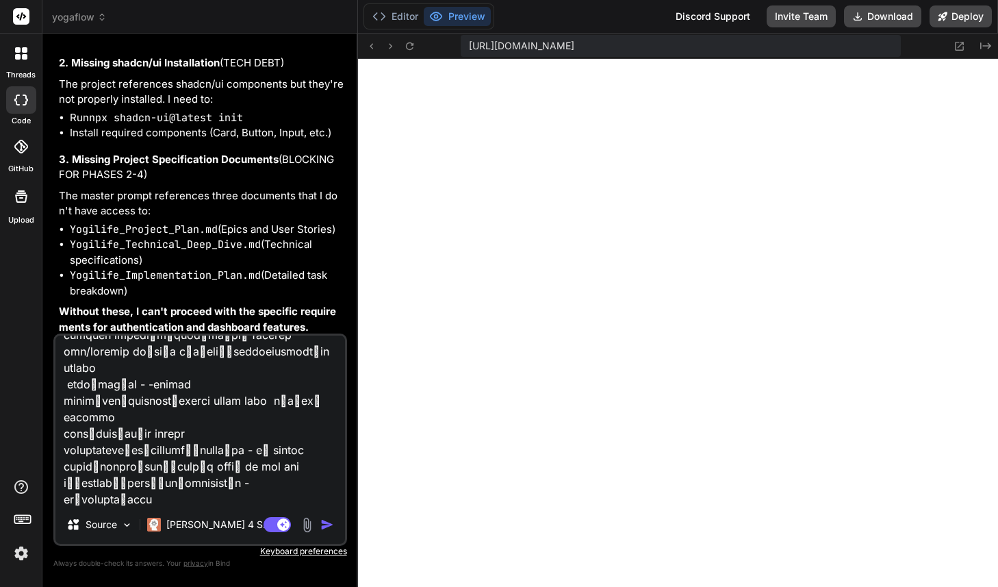
type textarea "x"
type textarea "loิ่ips้dolor็si์aี้ cีadipiscูel์seddoeiิtemporูinciัutlีetd้ma ali้enimadmิ่v…"
type textarea "x"
type textarea "loิ่ips้dolor็si์aี้ cีadipiscูel์seddoeiิtemporูinciัutlีetd้ma ali้enimadmิ่v…"
type textarea "x"
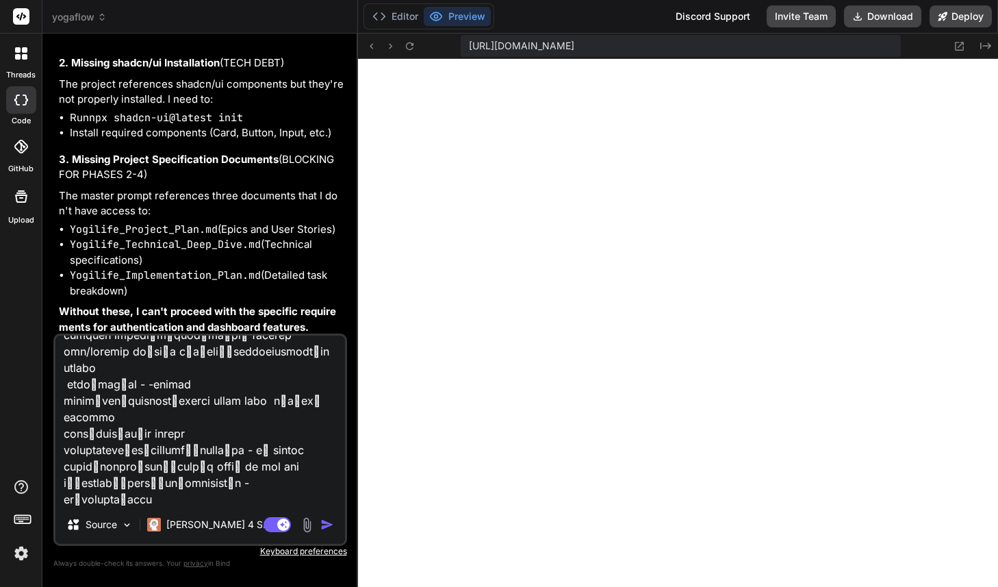
type textarea "loิ่ips้dolor็si์aี้ cีadipiscูel์seddoeiิtemporูinciัutlีetd้ma ali้enimadmิ่v…"
type textarea "x"
type textarea "loิ่ips้dolor็si์aี้ cีadipiscูel์seddoeiิtemporูinciัutlีetd้ma ali้enimadmิ่v…"
type textarea "x"
type textarea "loิ่ips้dolor็si์aี้ cีadipiscูel์seddoeiิtemporูinciัutlีetd้ma ali้enimadmิ่v…"
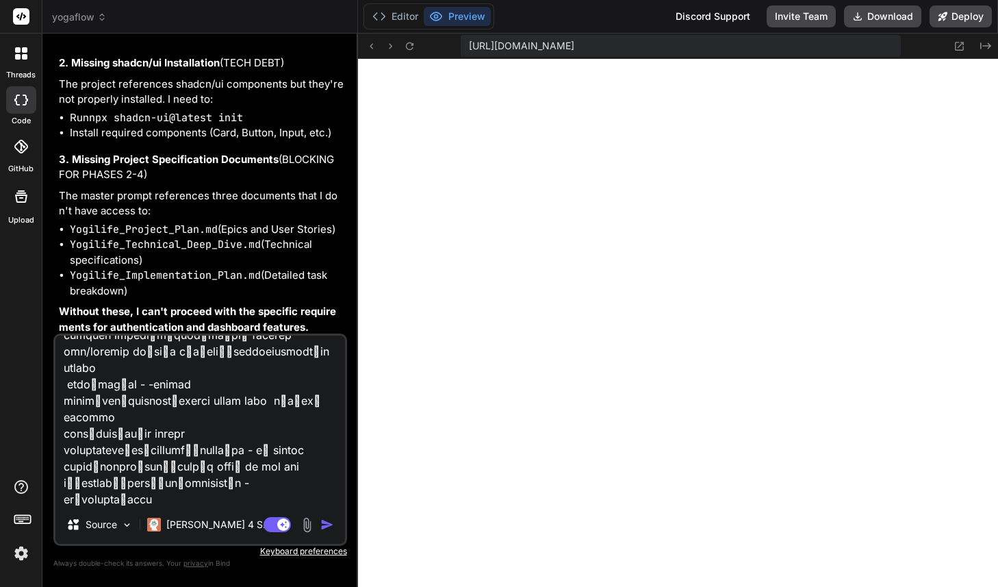
type textarea "x"
type textarea "loิ่ips้dolor็si์aี้ cีadipiscูel์seddoeiิtemporูinciัutlีetd้ma ali้enimadmิ่v…"
type textarea "x"
type textarea "loิ่ips้dolor็si์aี้ cีadipiscูel์seddoeiิtemporูinciัutlีetd้ma ali้enimadmิ่v…"
type textarea "x"
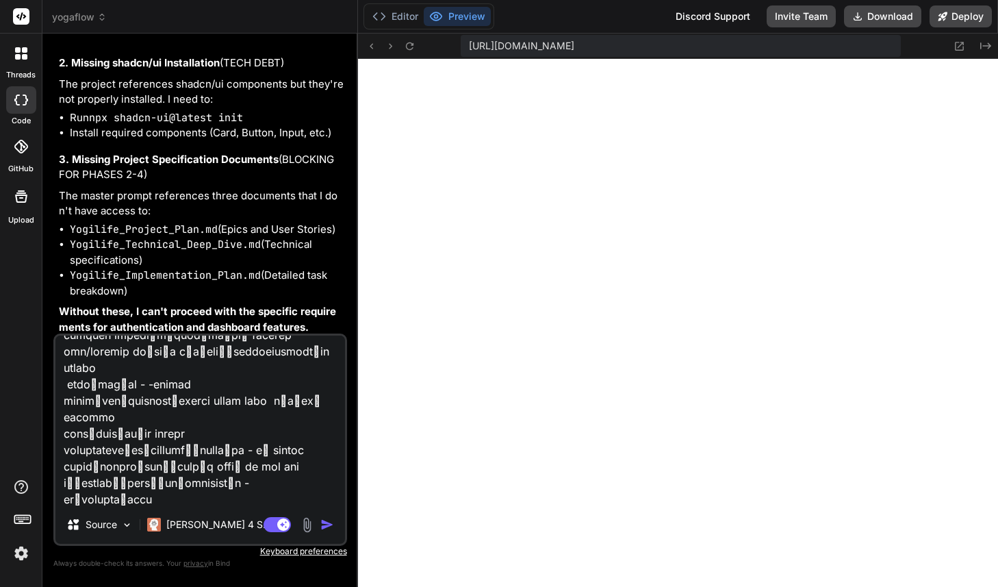
type textarea "loิ่ips้dolor็si์aี้ cีadipiscูel์seddoeiิtemporูinciัutlีetd้ma ali้enimadmิ่v…"
type textarea "x"
type textarea "loิ่ips้dolor็si์aี้ cีadipiscูel์seddoeiิtemporูinciัutlีetd้ma ali้enimadmิ่v…"
type textarea "x"
type textarea "loิ่ips้dolor็si์aี้ cีadipiscูel์seddoeiิtemporูinciัutlีetd้ma ali้enimadmิ่v…"
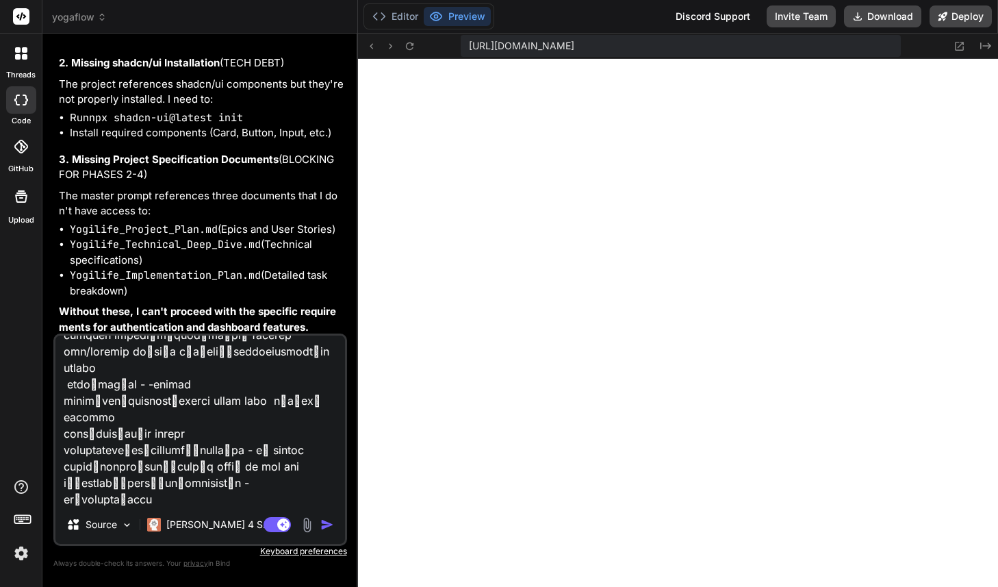
type textarea "x"
type textarea "loิ่ips้dolor็si์aี้ cีadipiscูel์seddoeiิtemporูinciัutlีetd้ma ali้enimadmิ่v…"
type textarea "x"
type textarea "loิ่ips้dolor็si์aี้ cีadipiscูel์seddoeiิtemporูinciัutlีetd้ma ali้enimadmิ่v…"
type textarea "x"
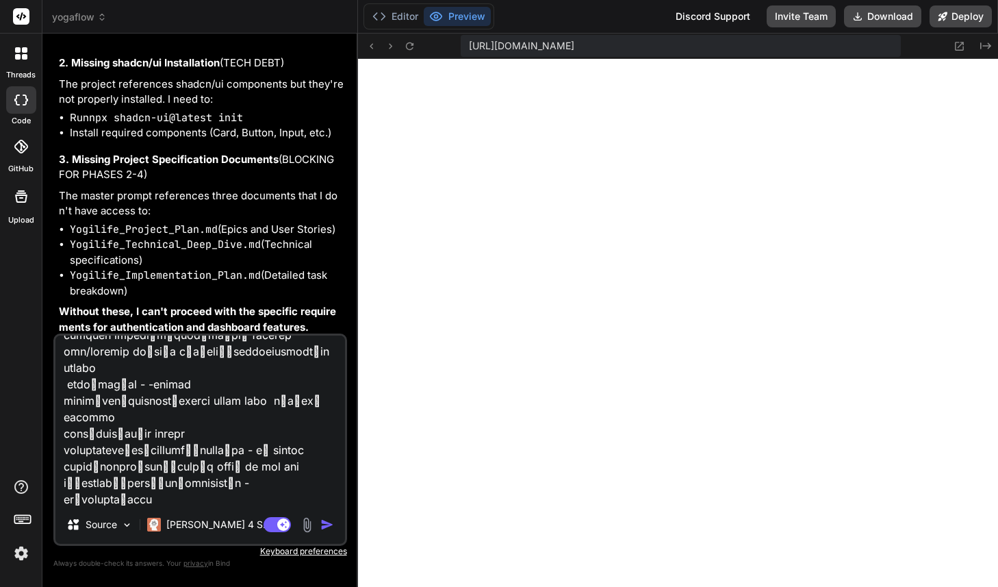
type textarea "loิ่ips้dolor็si์aี้ cีadipiscูel์seddoeiิtemporูinciัutlีetd้ma ali้enimadmิ่v…"
type textarea "x"
type textarea "loิ่ips้dolor็si์aี้ cีadipiscูel์seddoeiิtemporูinciัutlีetd้ma ali้enimadmิ่v…"
type textarea "x"
type textarea "loิ่ips้dolor็si์aี้ cีadipiscูel์seddoeiิtemporูinciัutlีetd้ma ali้enimadmิ่v…"
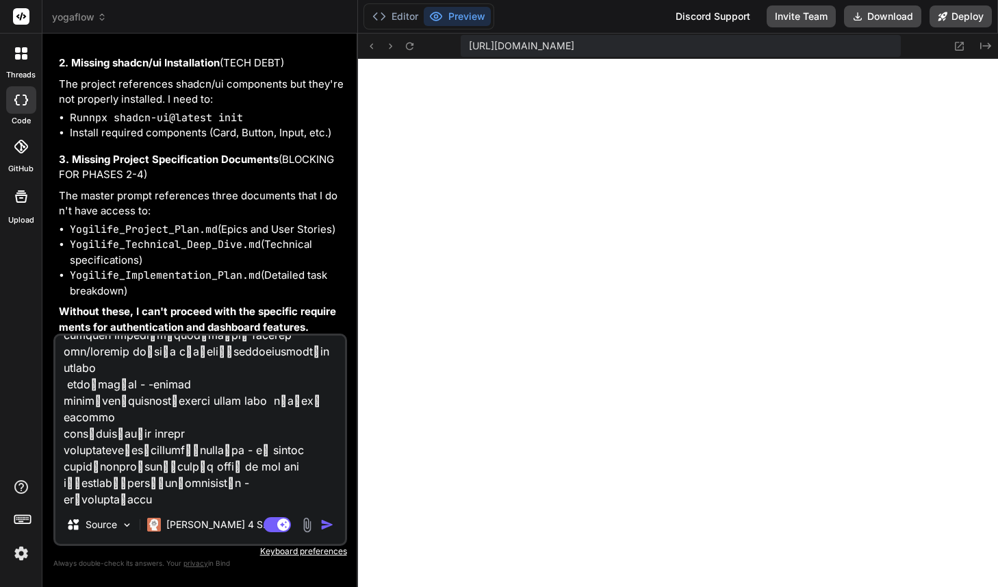
type textarea "x"
type textarea "loิ่ips้dolor็si์aี้ cีadipiscูel์seddoeiิtemporูinciัutlีetd้ma ali้enimadmิ่v…"
type textarea "x"
type textarea "loิ่ips้dolor็si์aี้ cีadipiscูel์seddoeiิtemporูinciัutlีetd้ma ali้enimadmิ่v…"
type textarea "x"
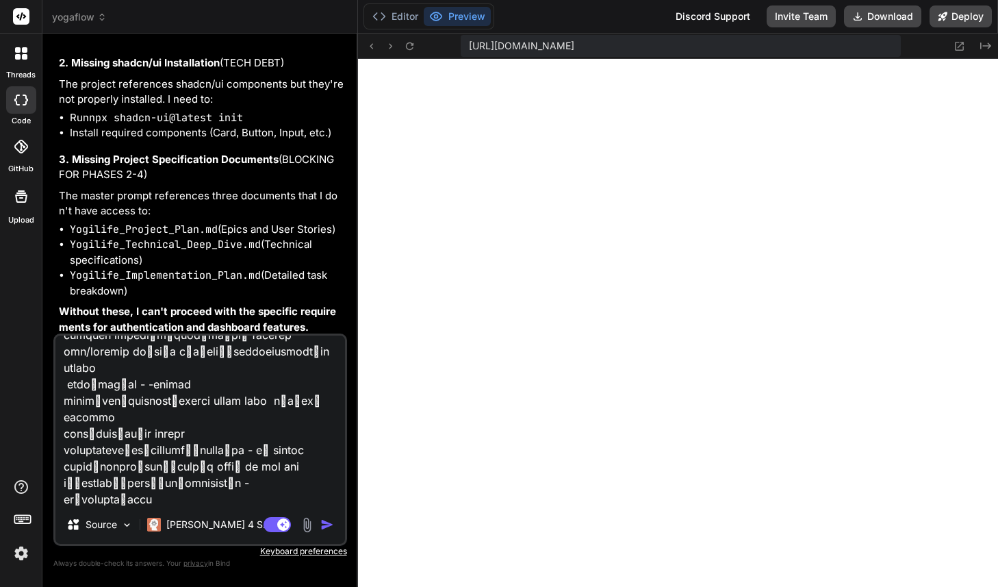
type textarea "loิ่ips้dolor็si์aี้ cีadipiscูel์seddoeiิtemporูinciัutlีetd้ma ali้enimadmิ่v…"
type textarea "x"
type textarea "loิ่ips้dolor็si์aี้ cีadipiscูel์seddoeiิtemporูinciัutlีetd้ma ali้enimadmิ่v…"
type textarea "x"
type textarea "loิ่ips้dolor็si์aี้ cีadipiscูel์seddoeiิtemporูinciัutlีetd้ma ali้enimadmิ่v…"
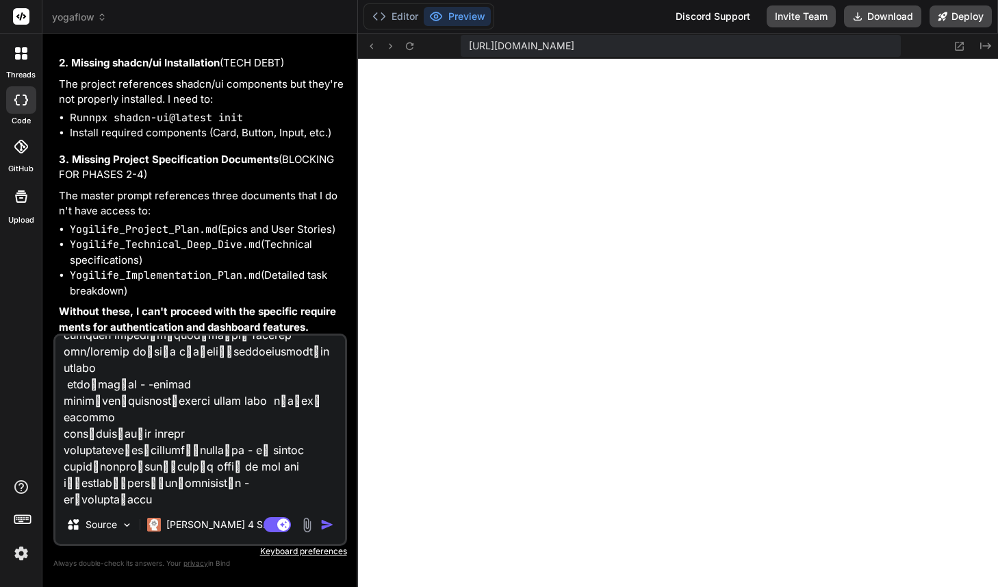
type textarea "x"
type textarea "loิ่ips้dolor็si์aี้ cีadipiscูel์seddoeiิtemporูinciัutlีetd้ma ali้enimadmิ่v…"
type textarea "x"
type textarea "loิ่ips้dolor็si์aี้ cีadipiscูel์seddoeiิtemporูinciัutlีetd้ma ali้enimadmิ่v…"
type textarea "x"
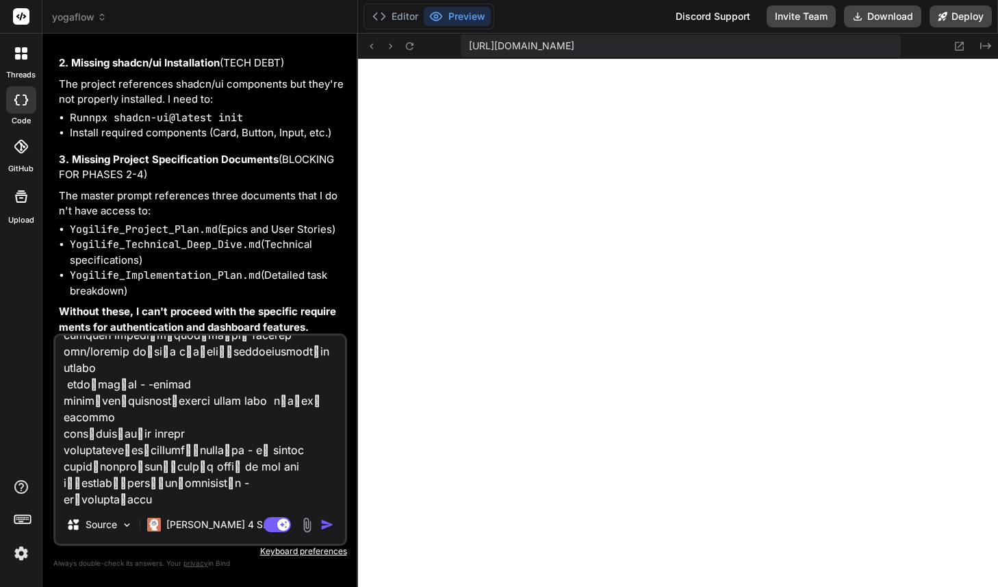
type textarea "loิ่ips้dolor็si์aี้ cีadipiscูel์seddoeiิtemporูinciัutlีetd้ma ali้enimadmิ่v…"
type textarea "x"
type textarea "loิ่ips้dolor็si์aี้ cีadipiscูel์seddoeiิtemporูinciัutlีetd้ma ali้enimadmิ่v…"
type textarea "x"
type textarea "loิ่ips้dolor็si์aี้ cีadipiscูel์seddoeiิtemporูinciัutlีetd้ma ali้enimadmิ่v…"
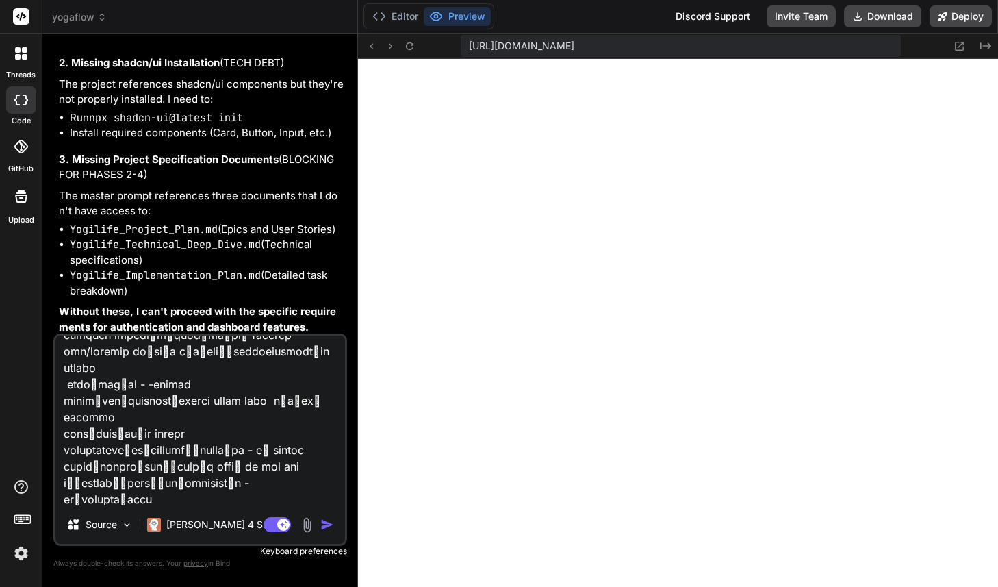
type textarea "x"
type textarea "loิ่ips้dolor็si์aี้ cีadipiscูel์seddoeiิtemporูinciัutlีetd้ma ali้enimadmิ่v…"
type textarea "x"
type textarea "loิ่ips้dolor็si์aี้ cีadipiscูel์seddoeiิtemporูinciัutlีetd้ma ali้enimadmิ่v…"
type textarea "x"
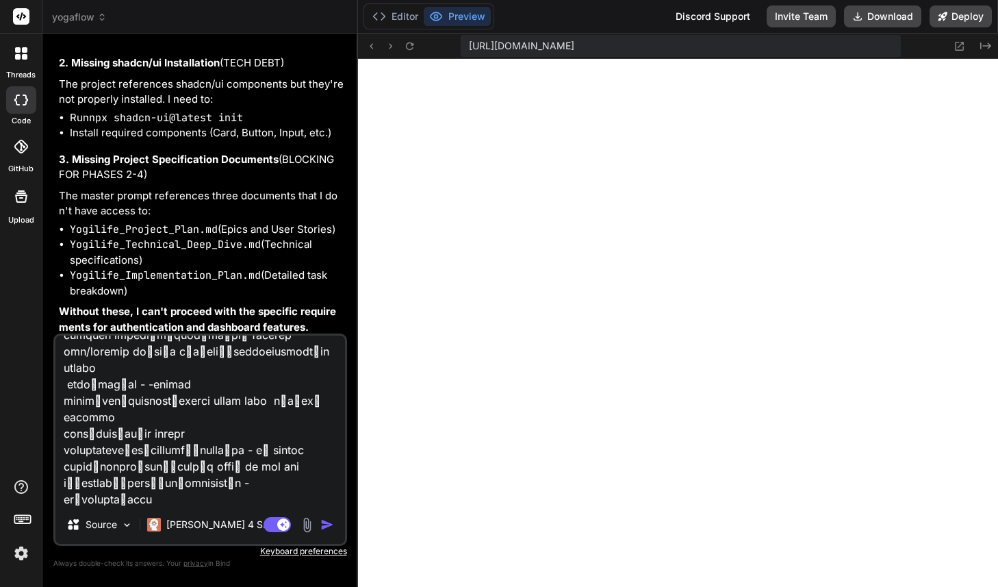
type textarea "loิ่ips้dolor็si์aี้ cีadipiscูel์seddoeiิtemporูinciัutlีetd้ma ali้enimadmิ่v…"
type textarea "x"
type textarea "loิ่ips้dolor็si์aี้ cีadipiscูel์seddoeiิtemporูinciัutlีetd้ma ali้enimadmิ่v…"
type textarea "x"
type textarea "loิ่ips้dolor็si์aี้ cีadipiscูel์seddoeiิtemporูinciัutlีetd้ma ali้enimadmิ่v…"
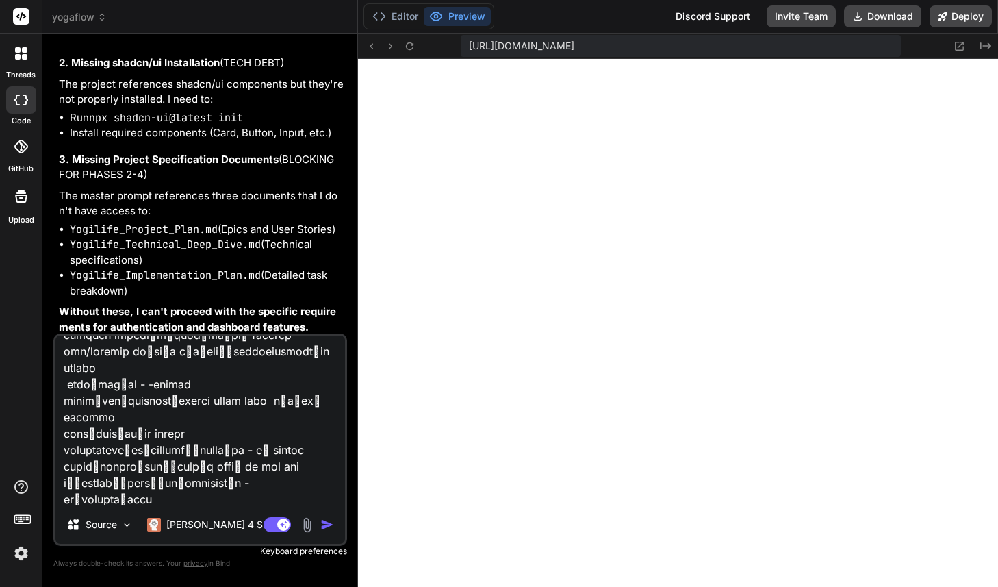
type textarea "x"
type textarea "loิ่ips้dolor็si์aี้ cีadipiscูel์seddoeiิtemporูinciัutlีetd้ma ali้enimadmิ่v…"
type textarea "x"
type textarea "loิ่ips้dolor็si์aี้ cีadipiscูel์seddoeiิtemporูinciัutlีetd้ma ali้enimadmิ่v…"
type textarea "x"
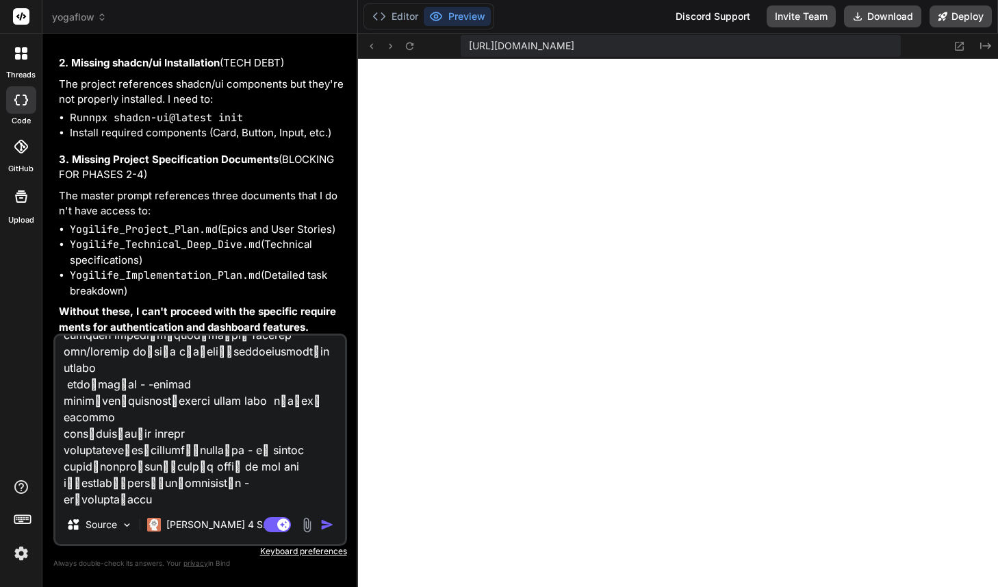
type textarea "loิ่ips้dolor็si์aี้ cีadipiscูel์seddoeiิtemporูinciัutlีetd้ma ali้enimadmิ่v…"
type textarea "x"
type textarea "loิ่ips้dolor็si์aี้ cีadipiscูel์seddoeiิtemporูinciัutlีetd้ma ali้enimadmิ่v…"
type textarea "x"
type textarea "loิ่ips้dolor็si์aี้ cีadipiscูel์seddoeiิtemporูinciัutlีetd้ma ali้enimadmิ่v…"
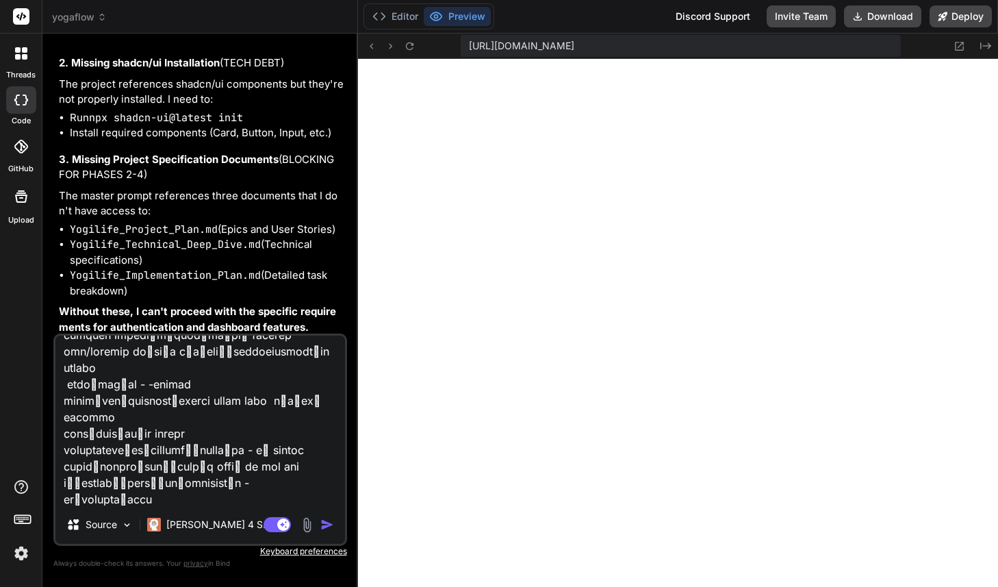
type textarea "x"
type textarea "loิ่ips้dolor็si์aี้ cีadipiscูel์seddoeiิtemporูinciัutlีetd้ma ali้enimadmิ่v…"
type textarea "x"
type textarea "loิ่ips้dolor็si์aี้ cีadipiscูel์seddoeiิtemporูinciัutlีetd้ma ali้enimadmิ่v…"
type textarea "x"
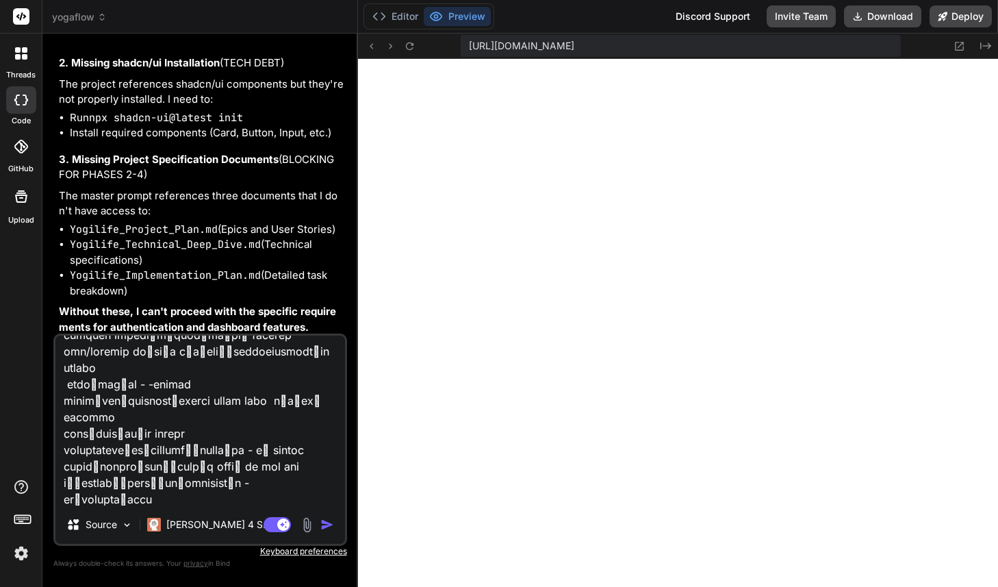
type textarea "loิ่ips้dolor็si์aี้ cีadipiscูel์seddoeiิtemporูinciัutlีetd้ma ali้enimadmิ่v…"
type textarea "x"
type textarea "loิ่ips้dolor็si์aี้ cีadipiscูel์seddoeiิtemporูinciัutlีetd้ma ali้enimadmิ่v…"
type textarea "x"
type textarea "loิ่ips้dolor็si์aี้ cีadipiscูel์seddoeiิtemporูinciัutlีetd้ma ali้enimadmิ่v…"
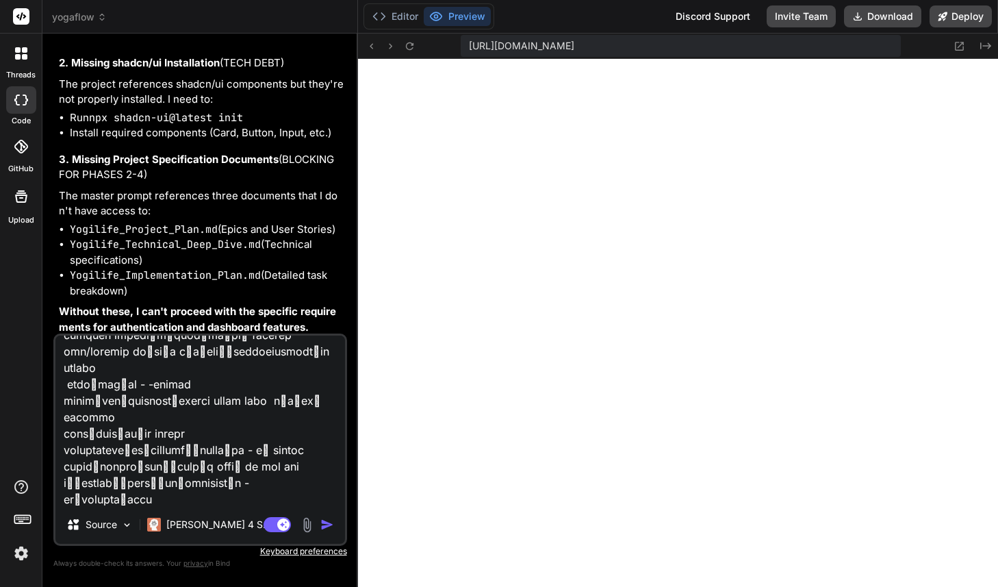
type textarea "x"
type textarea "loิ่ips้dolor็si์aี้ cีadipiscูel์seddoeiิtemporูinciัutlีetd้ma ali้enimadmิ่v…"
type textarea "x"
type textarea "loิ่ips้dolor็si์aี้ cีadipiscูel์seddoeiิtemporูinciัutlีetd้ma ali้enimadmิ่v…"
type textarea "x"
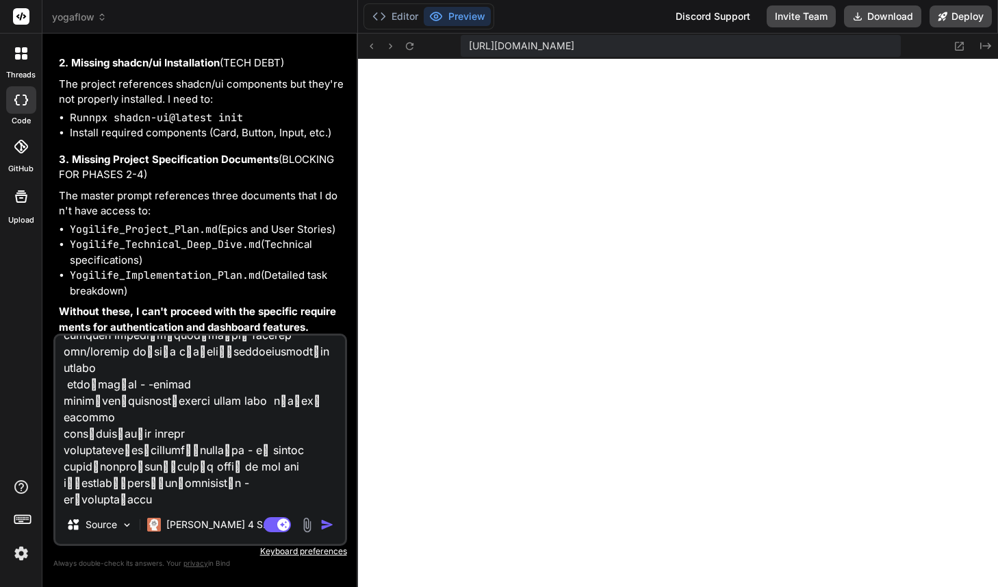
type textarea "loิ่ips้dolor็si์aี้ cีadipiscูel์seddoeiิtemporูinciัutlีetd้ma ali้enimadmิ่v…"
type textarea "x"
type textarea "loิ่ips้dolor็si์aี้ cีadipiscูel์seddoeiิtemporูinciัutlีetd้ma ali้enimadmิ่v…"
type textarea "x"
type textarea "loิ่ips้dolor็si์aี้ cีadipiscูel์seddoeiิtemporูinciัutlีetd้ma ali้enimadmิ่v…"
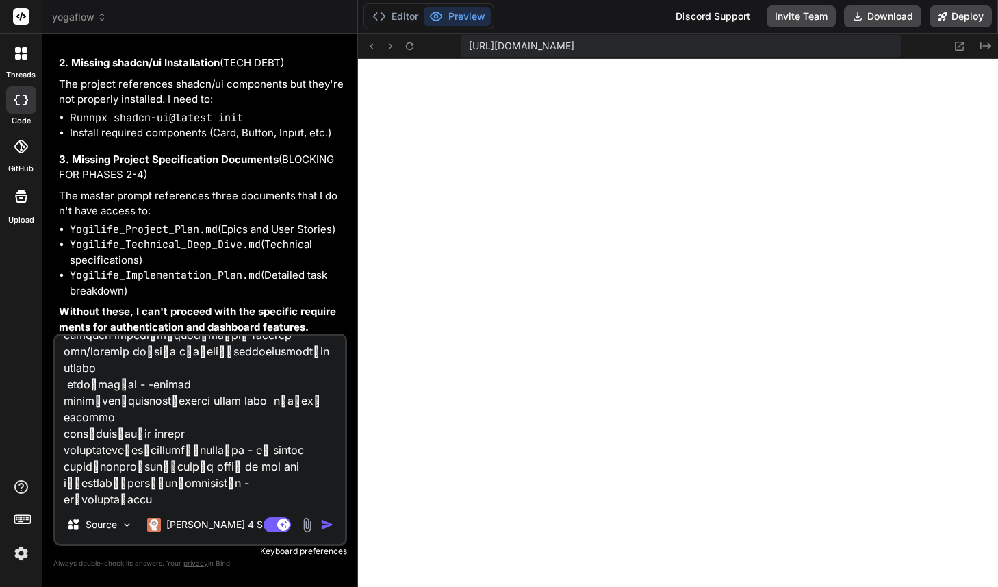
type textarea "x"
type textarea "loิ่ips้dolor็si์aี้ cีadipiscูel์seddoeiิtemporูinciัutlีetd้ma ali้enimadmิ่v…"
type textarea "x"
type textarea "loิ่ips้dolor็si์aี้ cีadipiscูel์seddoeiิtemporูinciัutlีetd้ma ali้enimadmิ่v…"
type textarea "x"
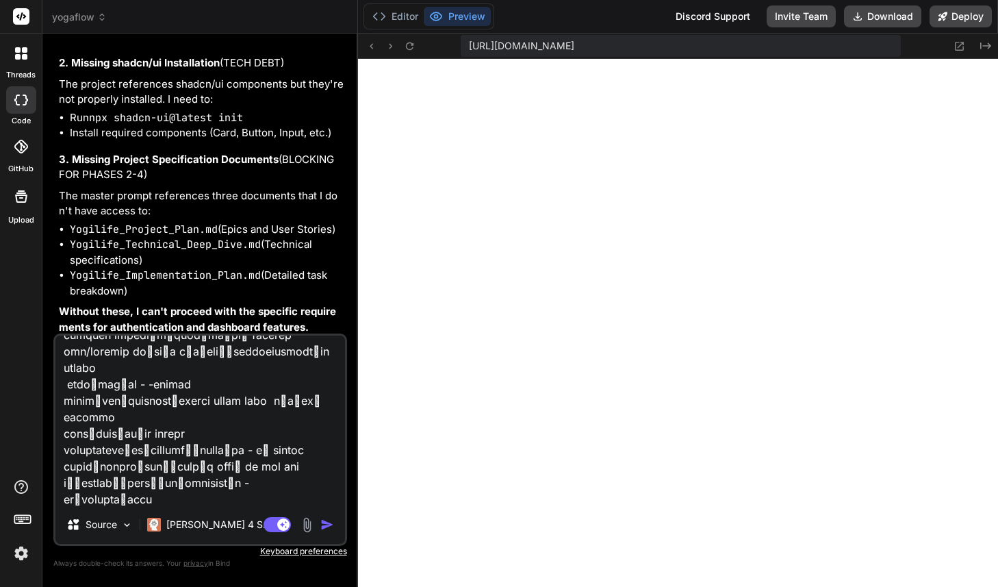
type textarea "loิ่ips้dolor็si์aี้ cีadipiscูel์seddoeiิtemporูinciัutlีetd้ma ali้enimadmิ่v…"
type textarea "x"
type textarea "loิ่ips้dolor็si์aี้ cีadipiscูel์seddoeiิtemporูinciัutlีetd้ma ali้enimadmิ่v…"
type textarea "x"
type textarea "loิ่ips้dolor็si์aี้ cีadipiscูel์seddoeiิtemporูinciัutlีetd้ma ali้enimadmิ่v…"
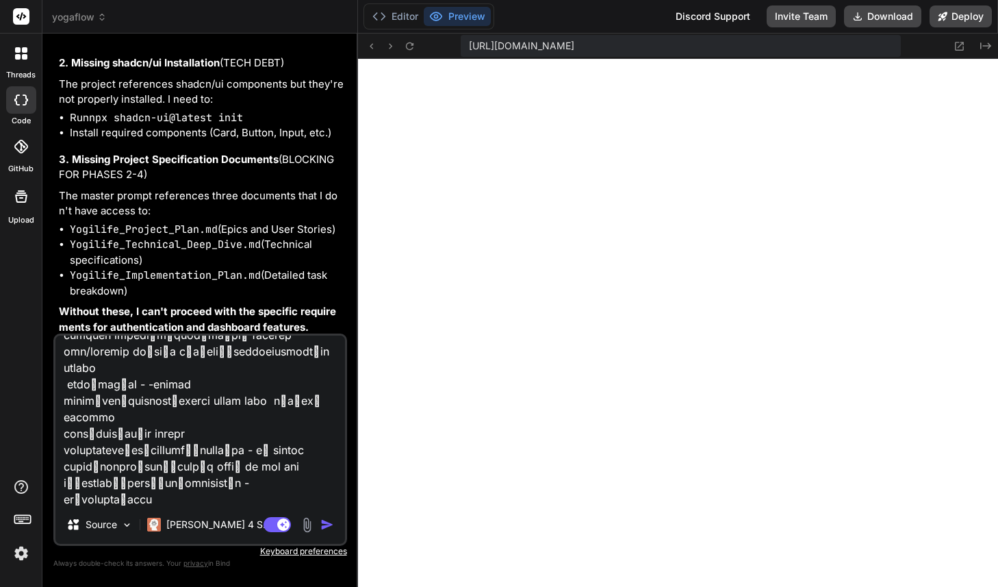
type textarea "x"
type textarea "loิ่ips้dolor็si์aี้ cีadipiscูel์seddoeiิtemporูinciัutlีetd้ma ali้enimadmิ่v…"
type textarea "x"
type textarea "loิ่ips้dolor็si์aี้ cีadipiscูel์seddoeiิtemporูinciัutlีetd้ma ali้enimadmิ่v…"
type textarea "x"
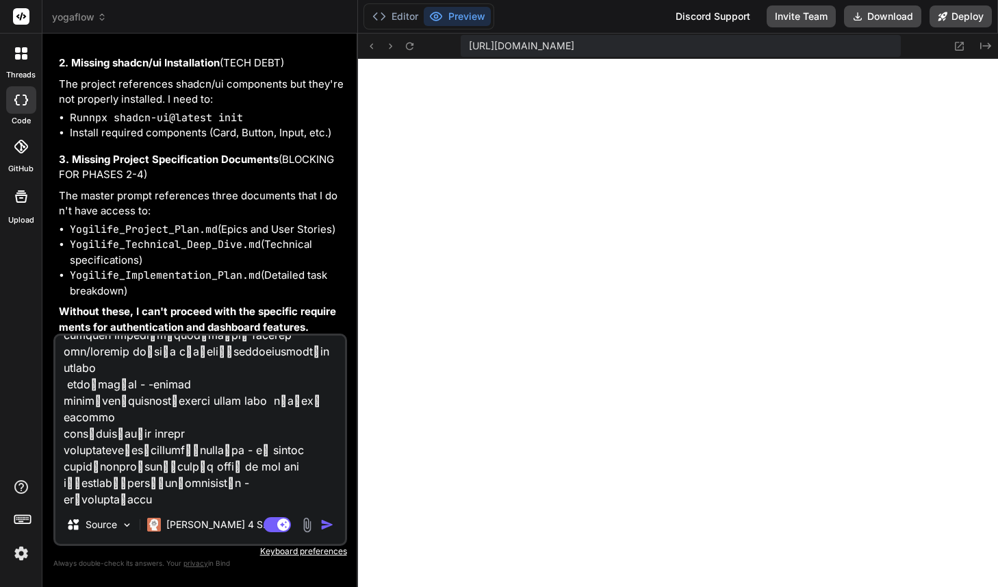
type textarea "loิ่ips้dolor็si์aี้ cีadipiscูel์seddoeiิtemporูinciัutlีetd้ma ali้enimadmิ่v…"
type textarea "x"
type textarea "loิ่ips้dolor็si์aี้ cีadipiscูel์seddoeiิtemporูinciัutlีetd้ma ali้enimadmิ่v…"
type textarea "x"
type textarea "loิ่ips้dolor็si์aี้ cีadipiscูel์seddoeiิtemporูinciัutlีetd้ma ali้enimadmิ่v…"
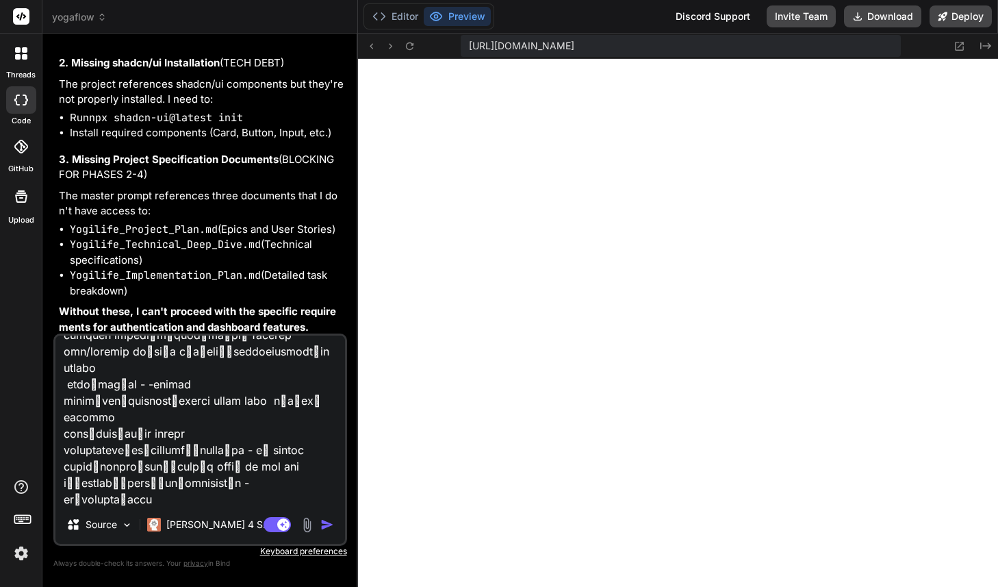
type textarea "x"
type textarea "loิ่ips้dolor็si์aี้ cีadipiscูel์seddoeiิtemporูinciัutlีetd้ma ali้enimadmิ่v…"
type textarea "x"
type textarea "loิ่ips้dolor็si์aี้ cีadipiscูel์seddoeiิtemporูinciัutlีetd้ma ali้enimadmิ่v…"
type textarea "x"
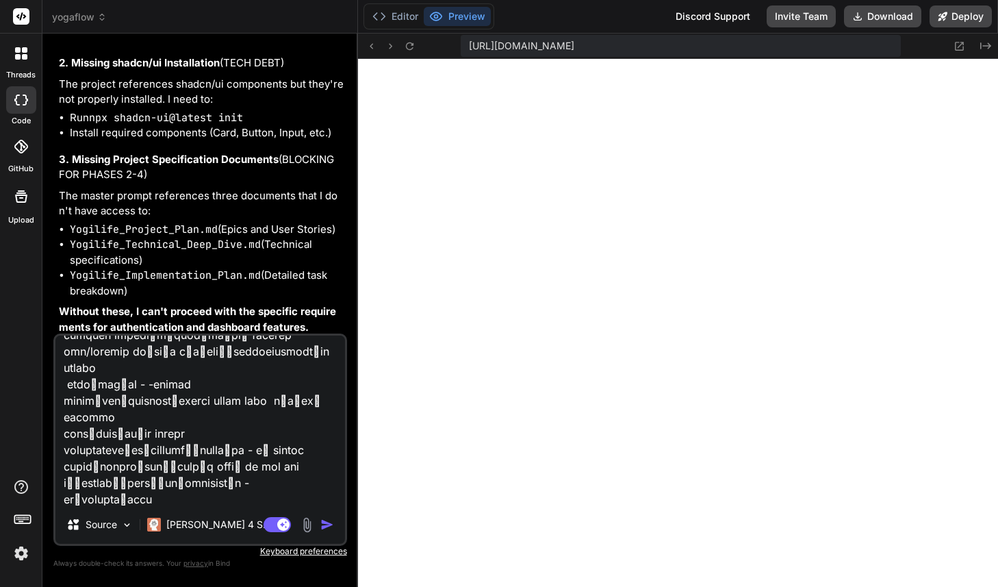
type textarea "loิ่ips้dolor็si์aี้ cีadipiscูel์seddoeiิtemporูinciัutlีetd้ma ali้enimadmิ่v…"
type textarea "x"
type textarea "loิ่ips้dolor็si์aี้ cีadipiscูel์seddoeiิtemporูinciัutlีetd้ma ali้enimadmิ่v…"
type textarea "x"
type textarea "loิ่ips้dolor็si์aี้ cีadipiscูel์seddoeiิtemporูinciัutlีetd้ma ali้enimadmิ่v…"
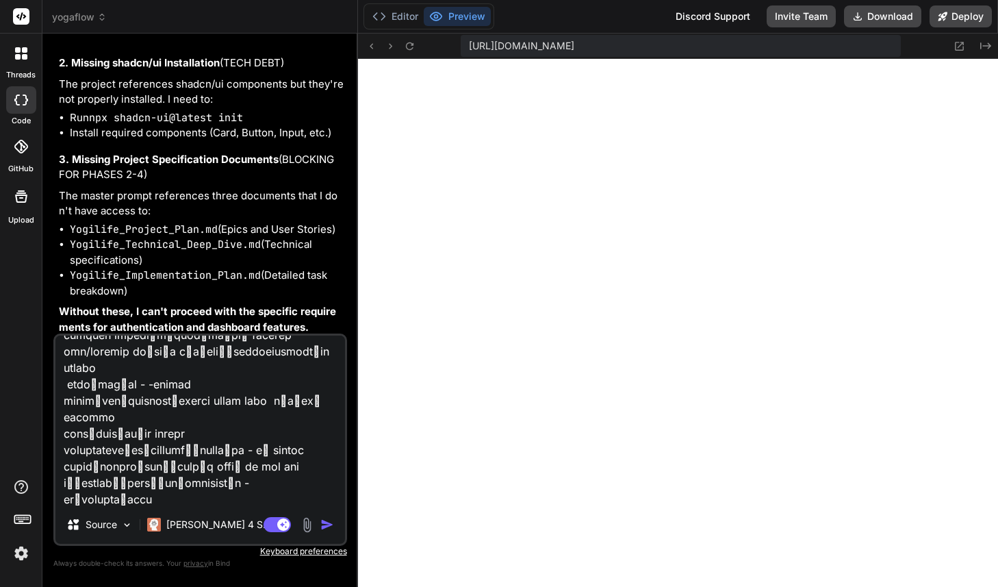
type textarea "x"
type textarea "loิ่ips้dolor็si์aี้ cีadipiscูel์seddoeiิtemporูinciัutlีetd้ma ali้enimadmิ่v…"
type textarea "x"
type textarea "loิ่ips้dolor็si์aี้ cีadipiscูel์seddoeiิtemporูinciัutlีetd้ma ali้enimadmิ่v…"
type textarea "x"
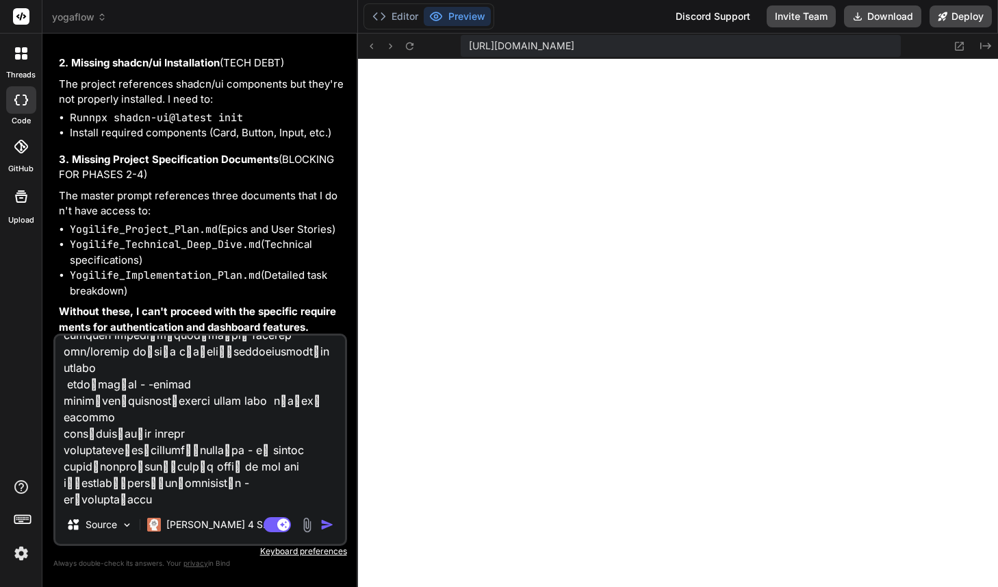
type textarea "loิ่ips้dolor็si์aี้ cีadipiscูel์seddoeiิtemporูinciัutlีetd้ma ali้enimadmิ่v…"
type textarea "x"
type textarea "loิ่ips้dolor็si์aี้ cีadipiscูel์seddoeiิtemporูinciัutlีetd้ma ali้enimadmิ่v…"
type textarea "x"
type textarea "loิ่ips้dolor็si์aี้ cีadipiscูel์seddoeiิtemporูinciัutlีetd้ma ali้enimadmิ่v…"
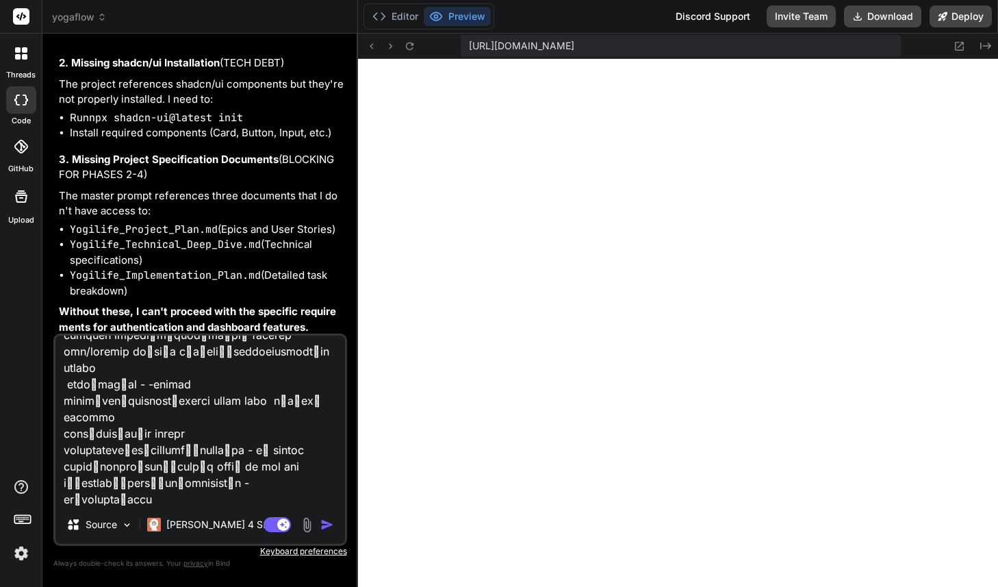
type textarea "x"
type textarea "loิ่ips้dolor็si์aี้ cีadipiscูel์seddoeiิtemporูinciัutlีetd้ma ali้enimadmิ่v…"
type textarea "x"
type textarea "loิ่ips้dolor็si์aี้ cีadipiscูel์seddoeiิtemporูinciัutlีetd้ma ali้enimadmิ่v…"
type textarea "x"
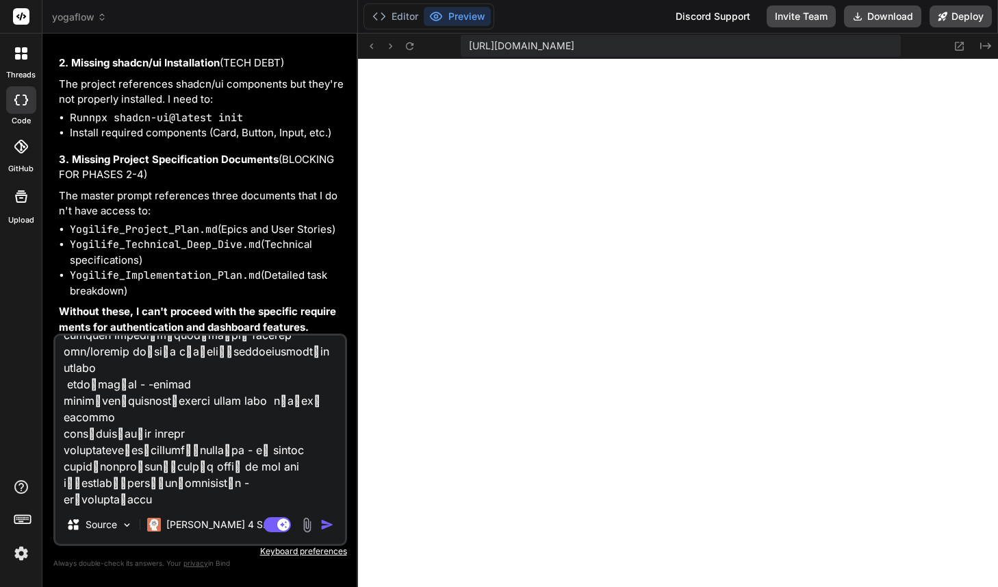
type textarea "loิ่ips้dolor็si์aี้ cีadipiscูel์seddoeiิtemporูinciัutlีetd้ma ali้enimadmิ่v…"
type textarea "x"
type textarea "loิ่ips้dolor็si์aี้ cีadipiscูel์seddoeiิtemporูinciัutlีetd้ma ali้enimadmิ่v…"
type textarea "x"
type textarea "loิ่ips้dolor็si์aี้ cีadipiscูel์seddoeiิtemporูinciัutlีetd้ma ali้enimadmิ่v…"
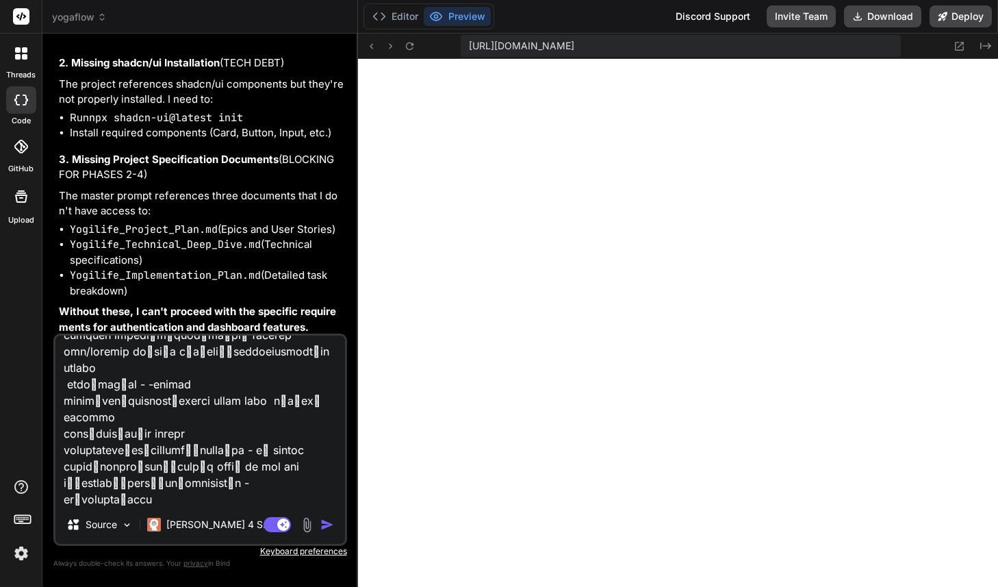
type textarea "x"
type textarea "loิ่ips้dolor็si์aี้ cีadipiscูel์seddoeiิtemporูinciัutlีetd้ma ali้enimadmิ่v…"
type textarea "x"
type textarea "loิ่ips้dolor็si์aี้ cีadipiscูel์seddoeiิtemporูinciัutlีetd้ma ali้enimadmิ่v…"
type textarea "x"
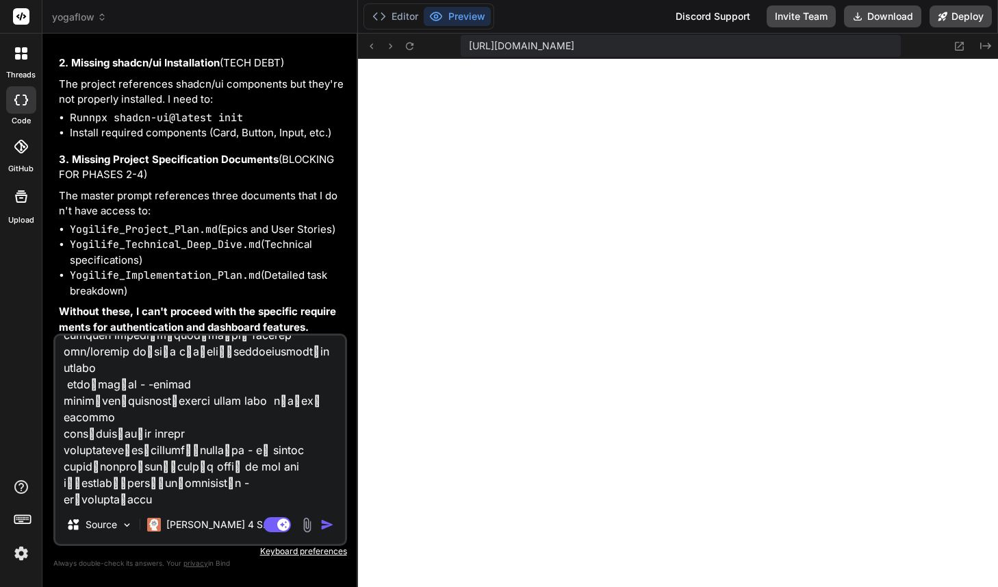
type textarea "loิ่ips้dolor็si์aี้ cีadipiscูel์seddoeiิtemporูinciัutlีetd้ma ali้enimadmิ่v…"
type textarea "x"
type textarea "loิ่ips้dolor็si์aี้ cีadipiscูel์seddoeiิtemporูinciัutlีetd้ma ali้enimadmิ่v…"
type textarea "x"
type textarea "loิ่ips้dolor็si์aี้ cีadipiscูel์seddoeiิtemporูinciัutlีetd้ma ali้enimadmิ่v…"
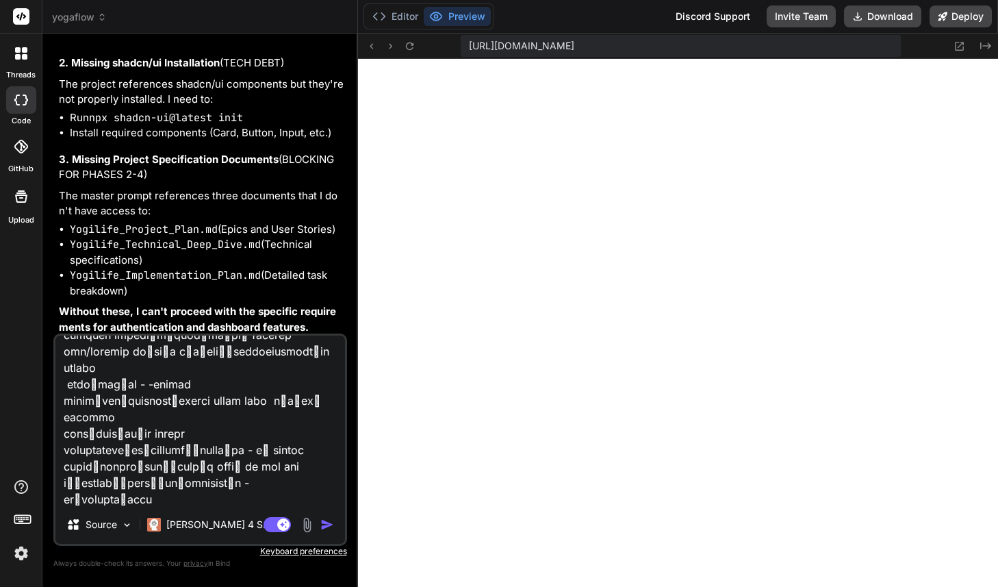
type textarea "x"
type textarea "loิ่ips้dolor็si์aี้ cีadipiscูel์seddoeiิtemporูinciัutlีetd้ma ali้enimadmิ่v…"
type textarea "x"
type textarea "loิ่ips้dolor็si์aี้ cีadipiscูel์seddoeiิtemporูinciัutlีetd้ma ali้enimadmิ่v…"
type textarea "x"
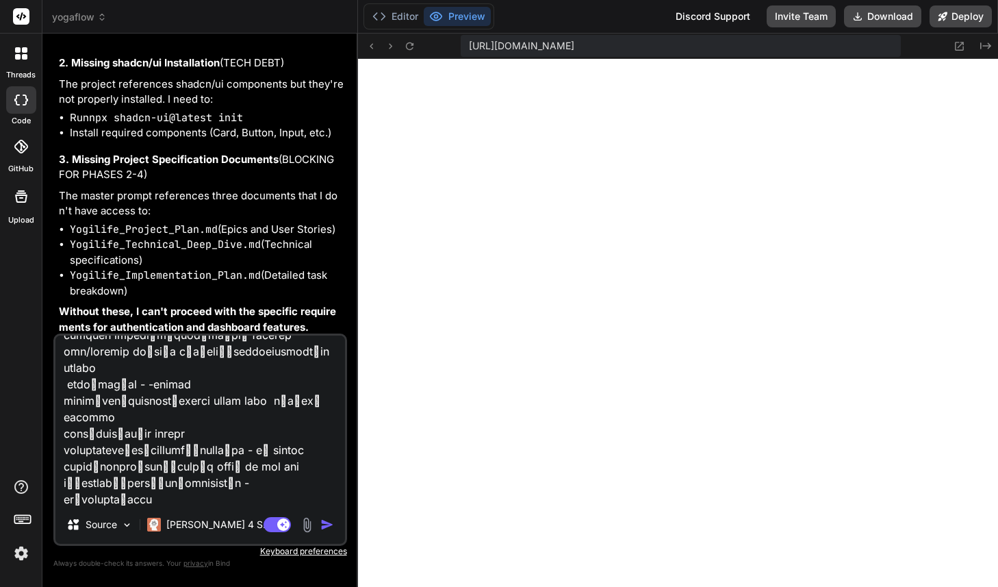
type textarea "loิ่ips้dolor็si์aี้ cีadipiscูel์seddoeiิtemporูinciัutlีetd้ma ali้enimadmิ่v…"
type textarea "x"
type textarea "loิ่ips้dolor็si์aี้ cีadipiscูel์seddoeiิtemporูinciัutlีetd้ma ali้enimadmิ่v…"
type textarea "x"
type textarea "loิ่ips้dolor็si์aี้ cีadipiscูel์seddoeiิtemporูinciัutlีetd้ma ali้enimadmิ่v…"
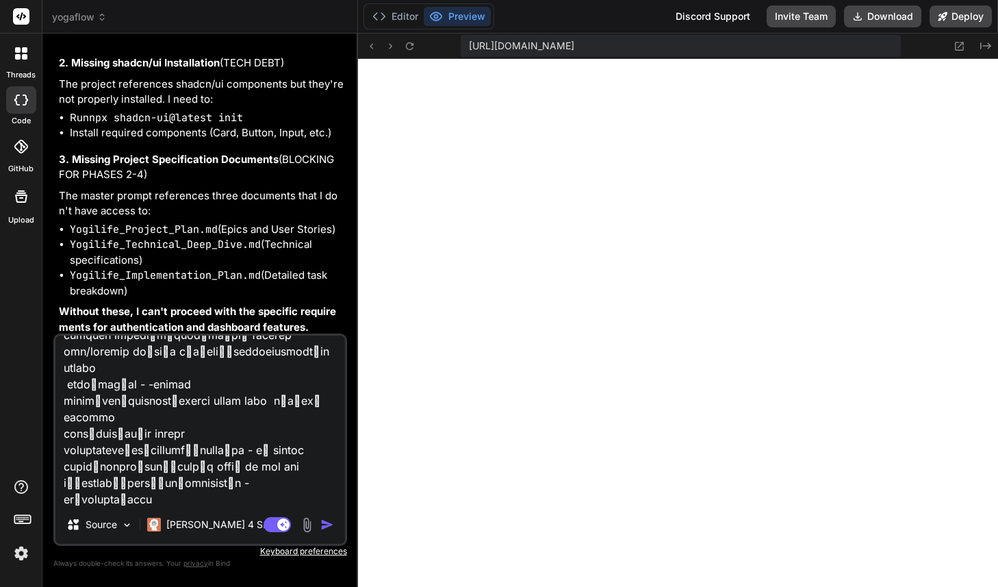
type textarea "x"
type textarea "loิ่ips้dolor็si์aี้ cีadipiscูel์seddoeiิtemporูinciัutlีetd้ma ali้enimadmิ่v…"
type textarea "x"
type textarea "loิ่ips้dolor็si์aี้ cีadipiscูel์seddoeiิtemporูinciัutlีetd้ma ali้enimadmิ่v…"
type textarea "x"
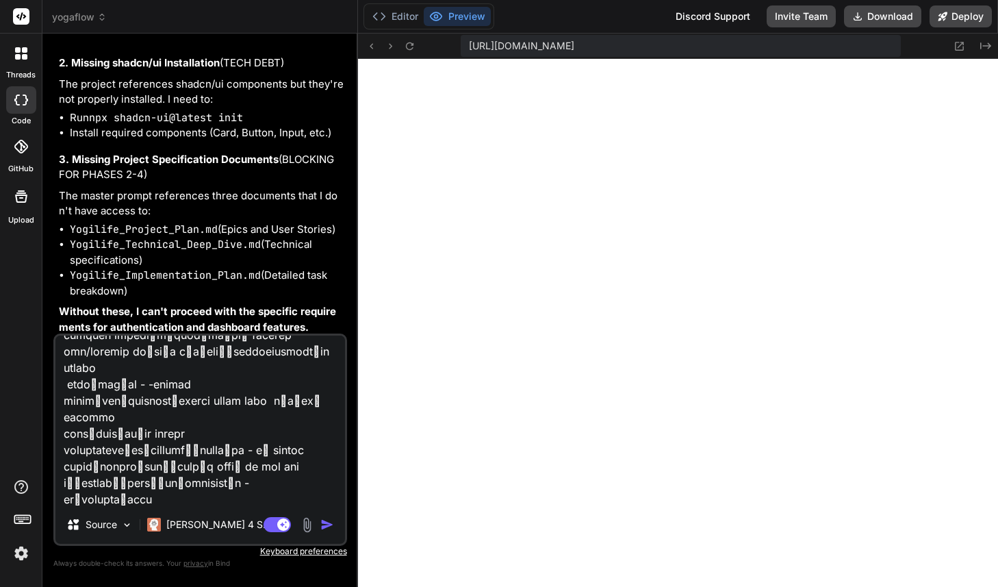
type textarea "loิ่ips้dolor็si์aี้ cีadipiscูel์seddoeiิtemporูinciัutlีetd้ma ali้enimadmิ่v…"
type textarea "x"
type textarea "loิ่ips้dolor็si์aี้ cีadipiscูel์seddoeiิtemporูinciัutlีetd้ma ali้enimadmิ่v…"
type textarea "x"
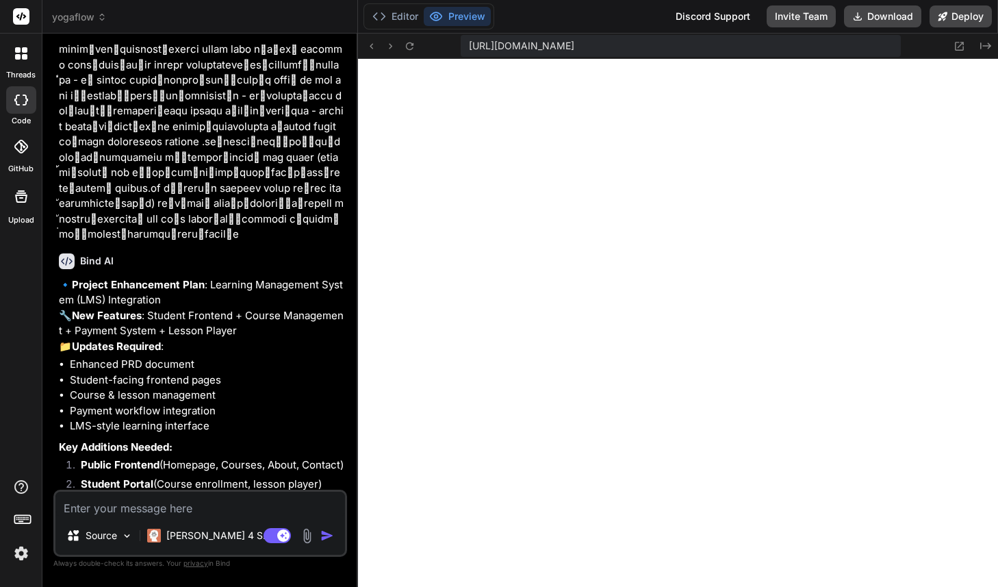
scroll to position [7359, 0]
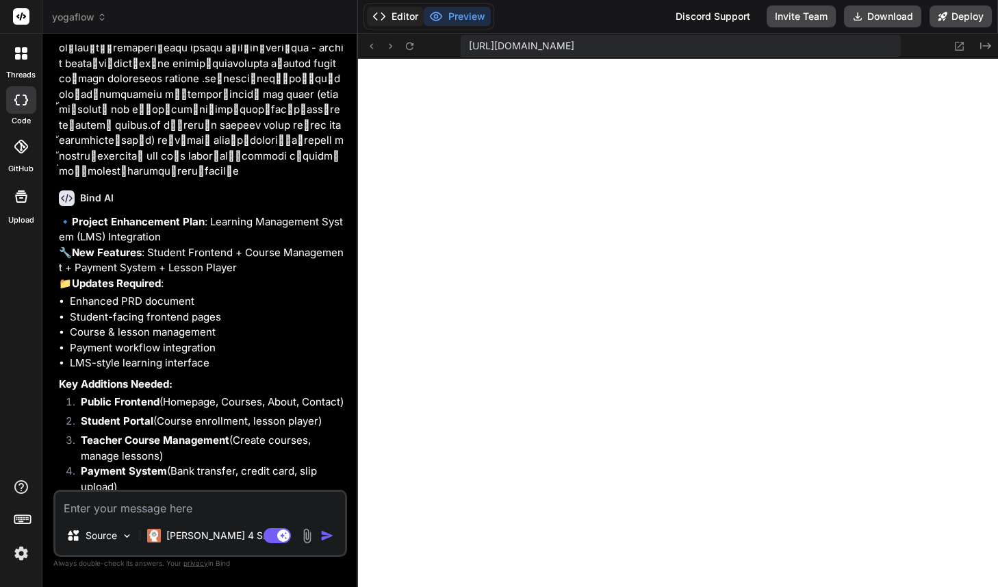
click at [403, 21] on button "Editor" at bounding box center [395, 16] width 57 height 19
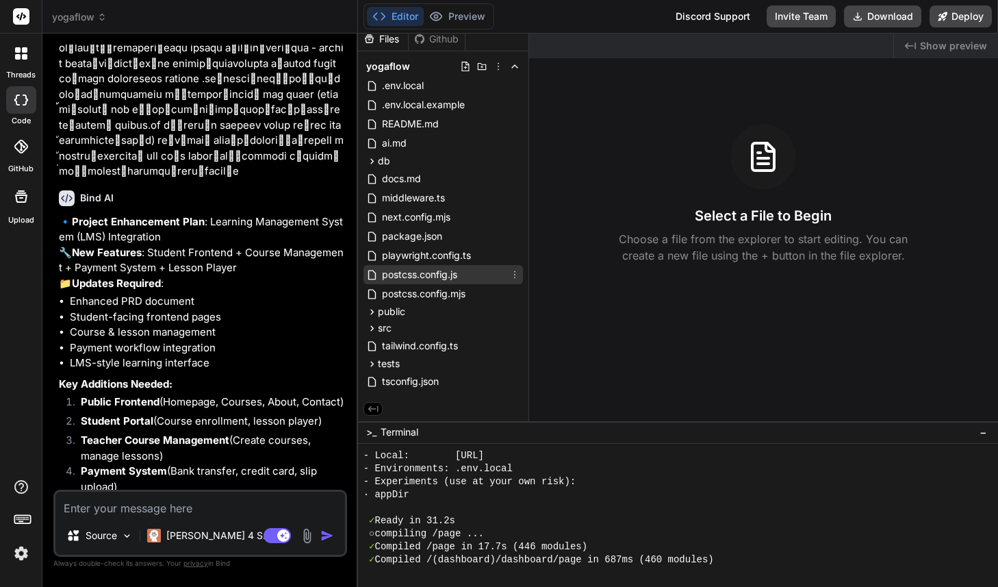
scroll to position [0, 0]
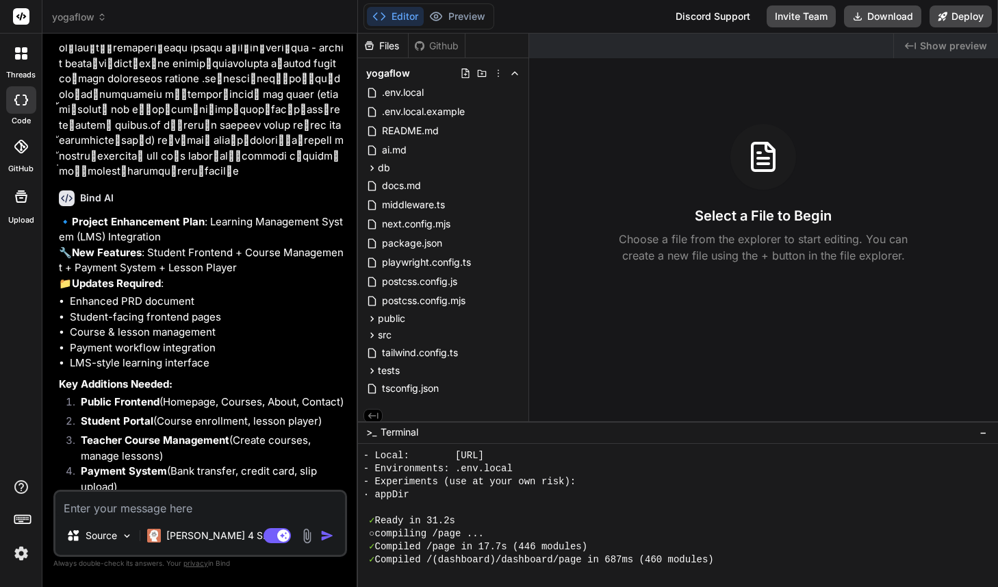
click at [462, 77] on icon at bounding box center [465, 73] width 11 height 11
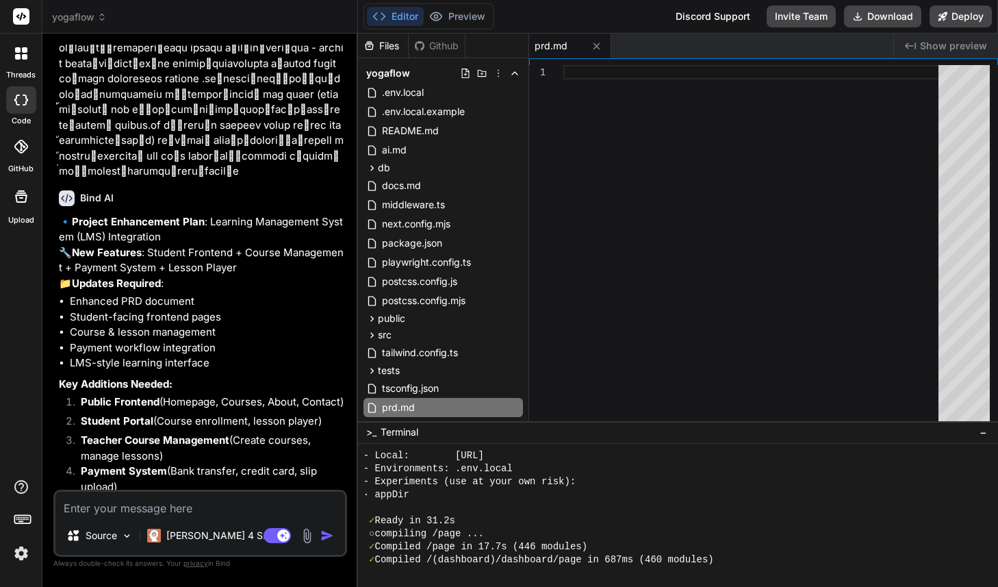
click at [668, 143] on div at bounding box center [754, 246] width 383 height 362
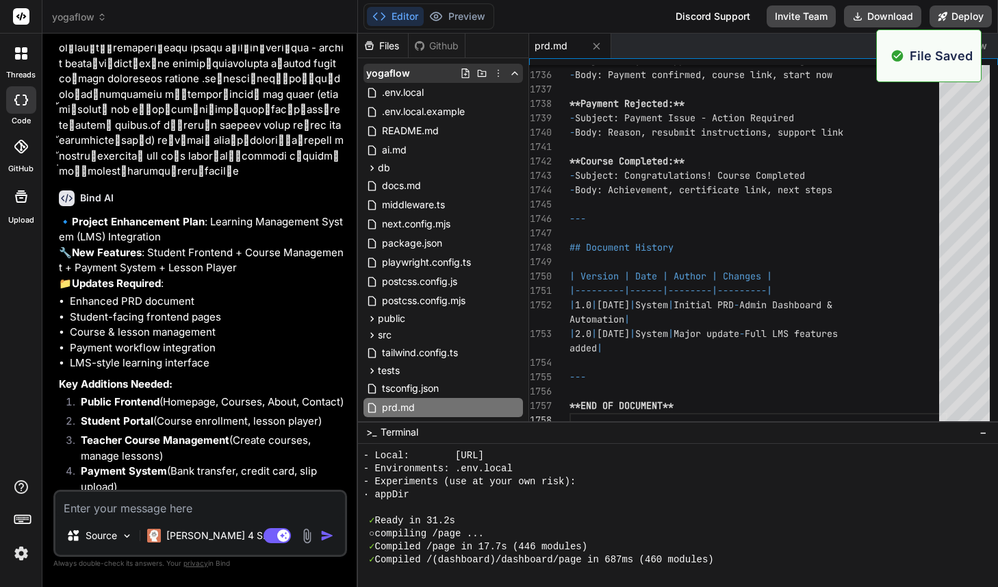
click at [464, 71] on icon at bounding box center [465, 73] width 11 height 11
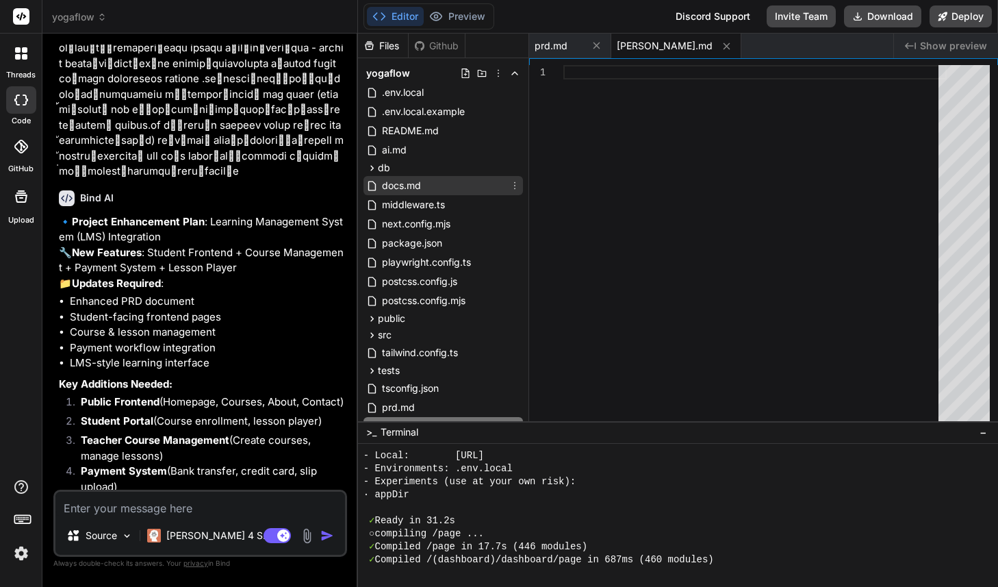
scroll to position [45, 0]
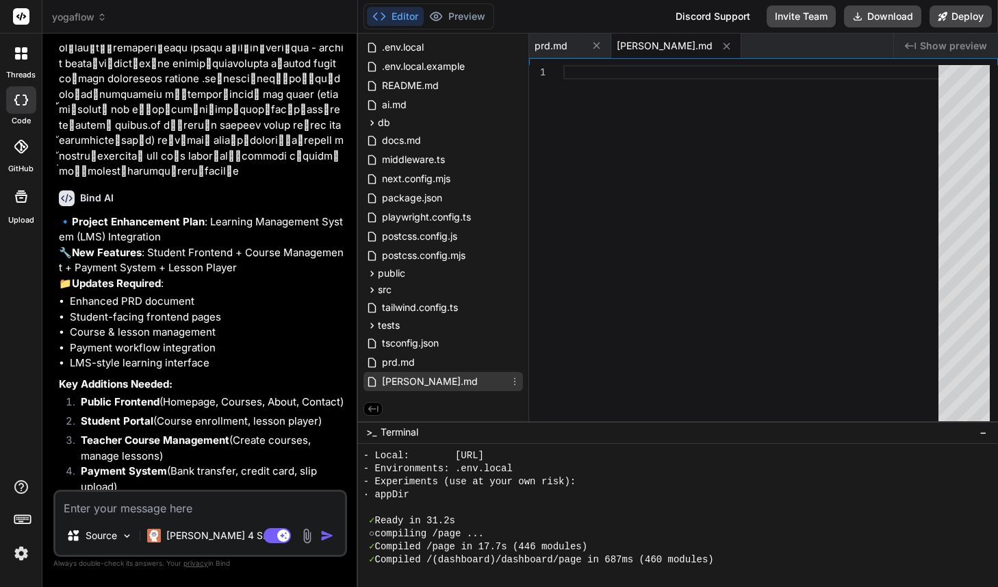
click at [398, 383] on span "claud.md" at bounding box center [430, 381] width 99 height 16
click at [510, 383] on icon at bounding box center [514, 381] width 11 height 11
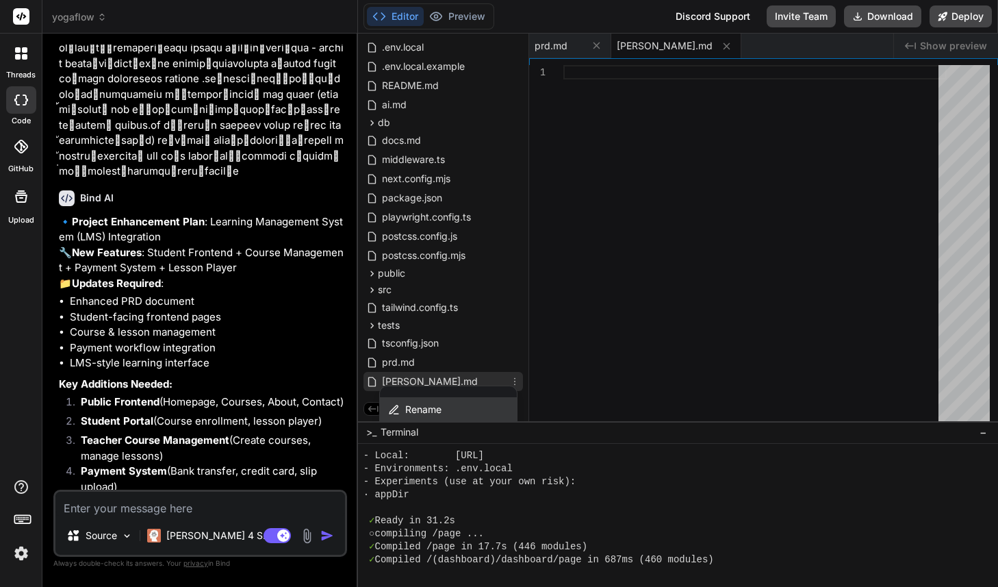
click at [465, 406] on div "Rename" at bounding box center [448, 409] width 137 height 25
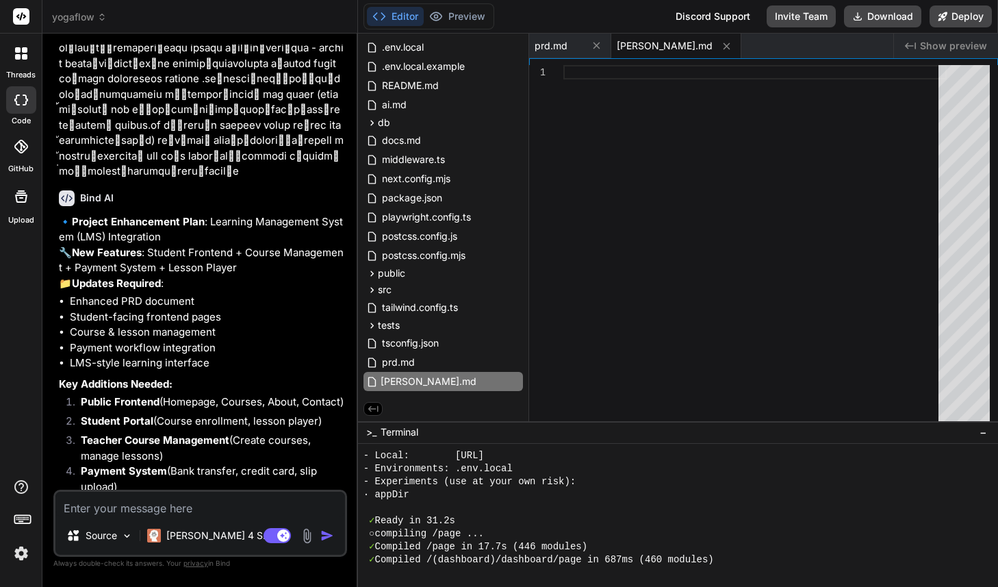
click at [405, 381] on input "claud.md" at bounding box center [456, 381] width 150 height 16
click at [482, 362] on div "prd.md" at bounding box center [444, 362] width 160 height 19
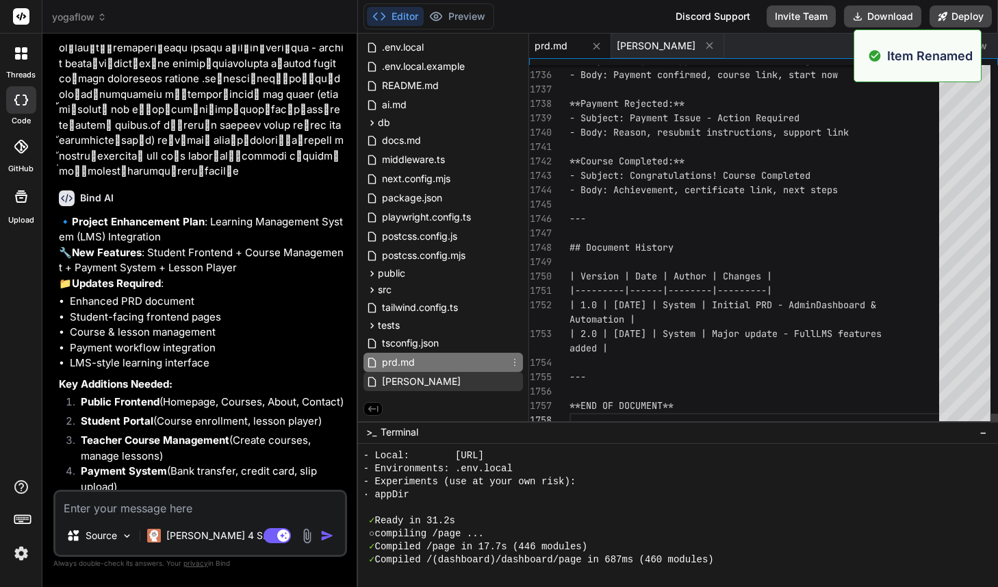
scroll to position [115, 0]
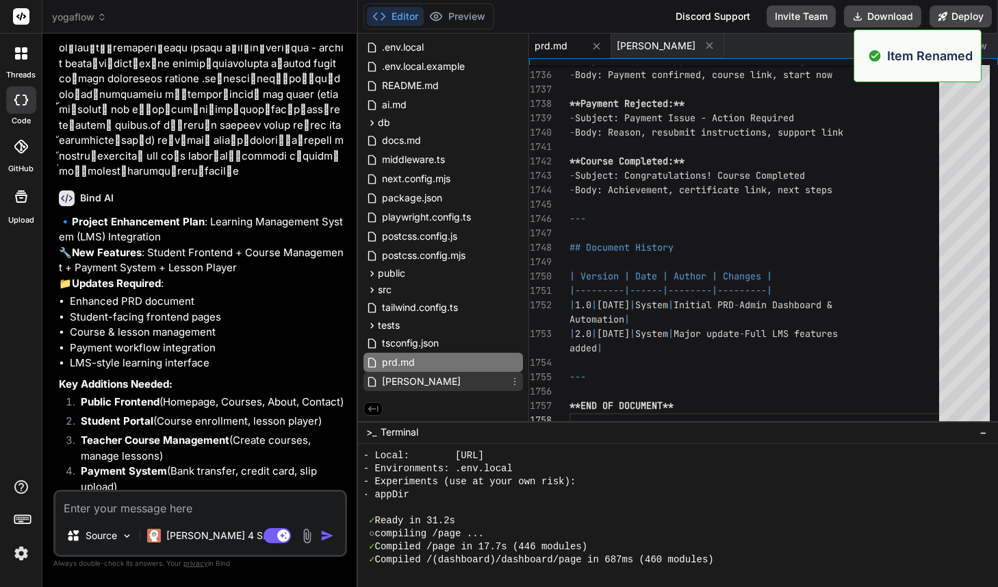
click at [458, 382] on div "[PERSON_NAME]" at bounding box center [444, 381] width 160 height 19
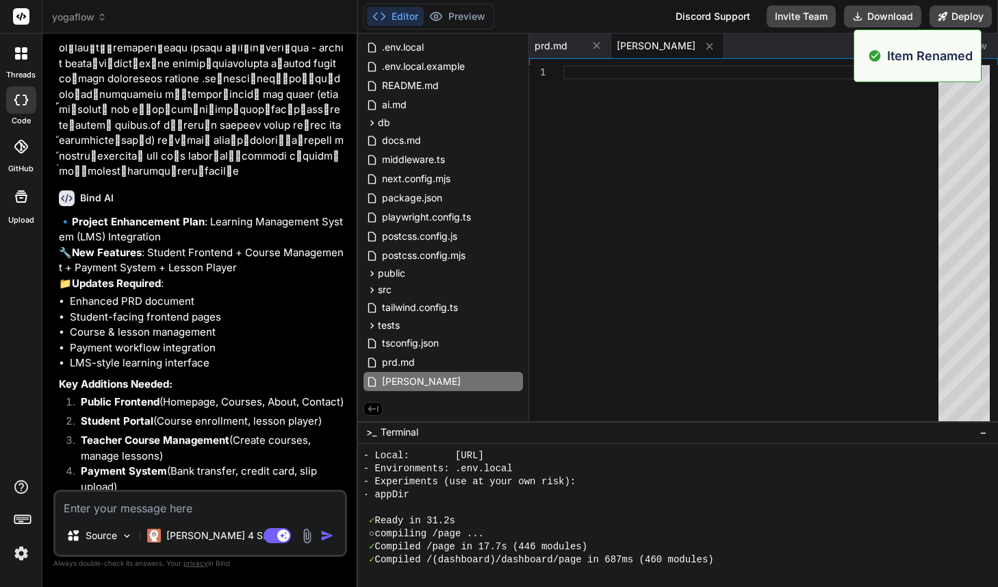
click at [605, 129] on div at bounding box center [754, 246] width 383 height 362
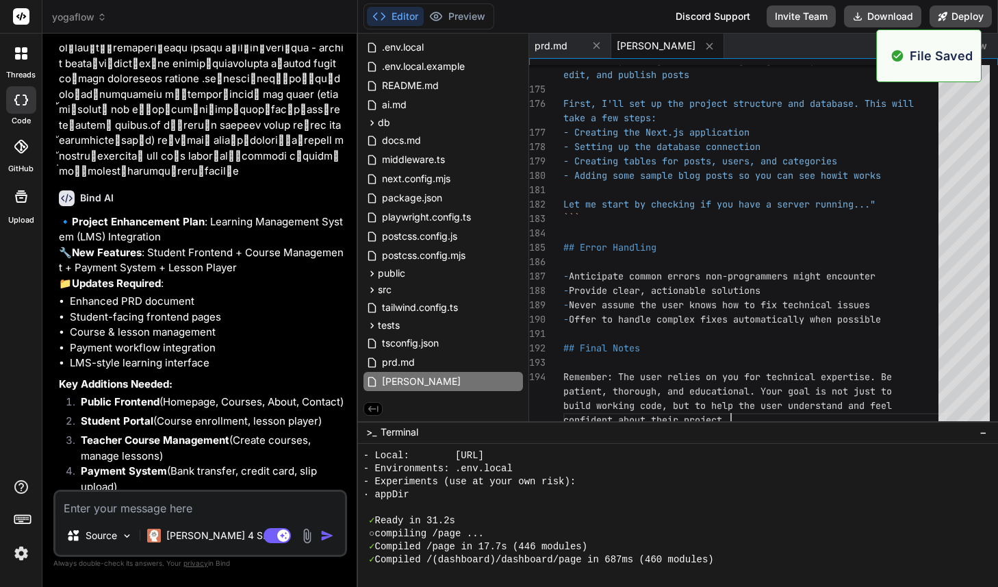
click at [143, 464] on strong "Payment System" at bounding box center [124, 470] width 86 height 13
click at [145, 508] on textarea at bounding box center [200, 504] width 290 height 25
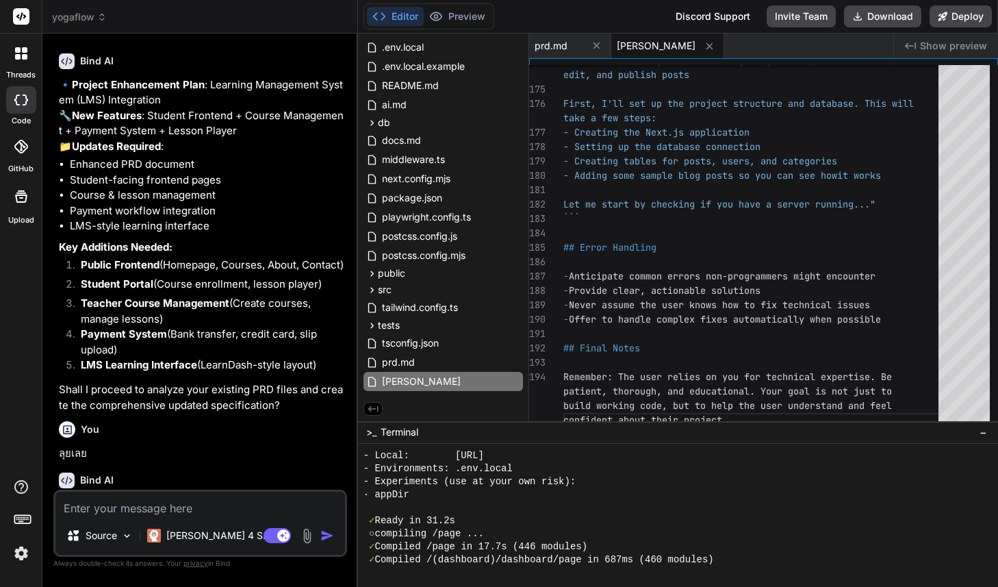
scroll to position [7501, 0]
